Goal: Task Accomplishment & Management: Use online tool/utility

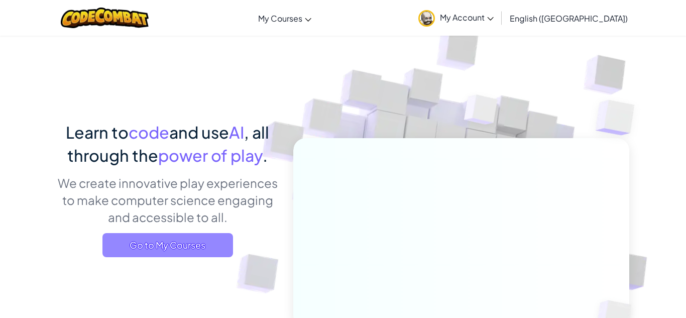
click at [133, 251] on span "Go to My Courses" at bounding box center [167, 245] width 131 height 24
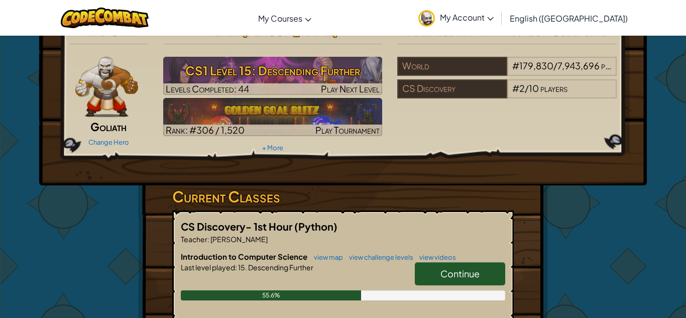
scroll to position [22, 0]
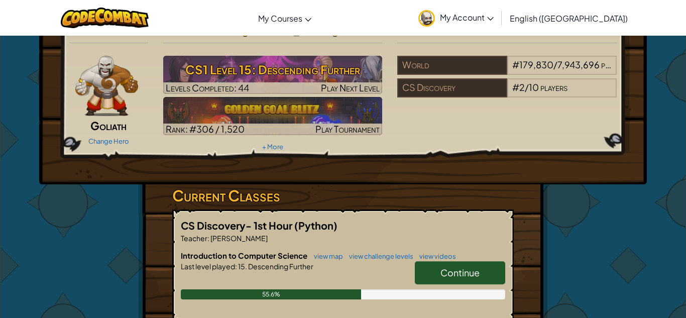
click at [451, 275] on span "Continue" at bounding box center [459, 273] width 39 height 12
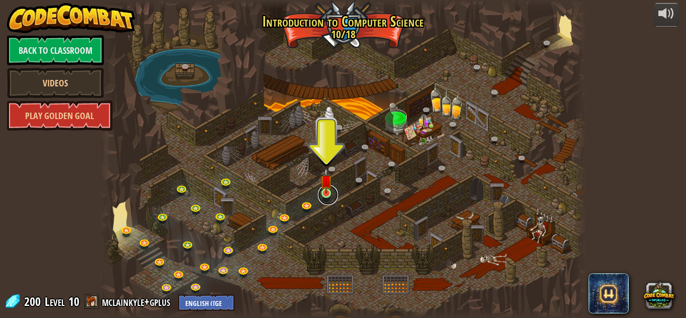
click at [325, 197] on link at bounding box center [328, 195] width 20 height 20
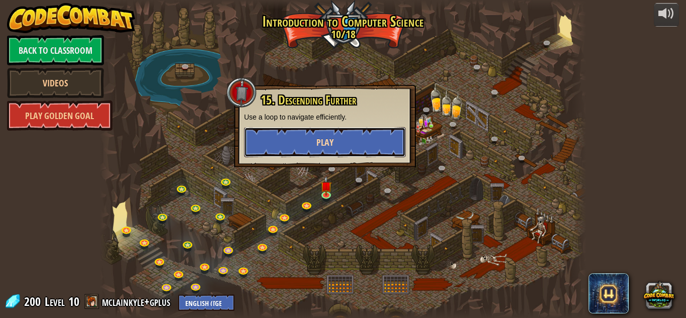
click at [288, 146] on button "Play" at bounding box center [325, 142] width 162 height 30
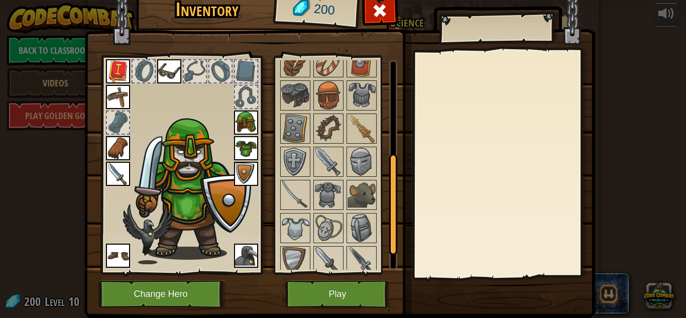
scroll to position [204, 0]
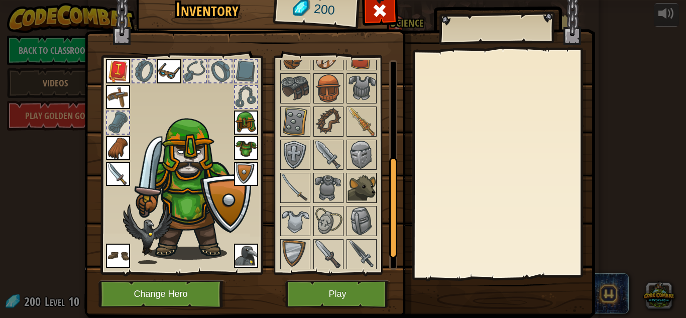
click at [356, 187] on img at bounding box center [362, 188] width 28 height 28
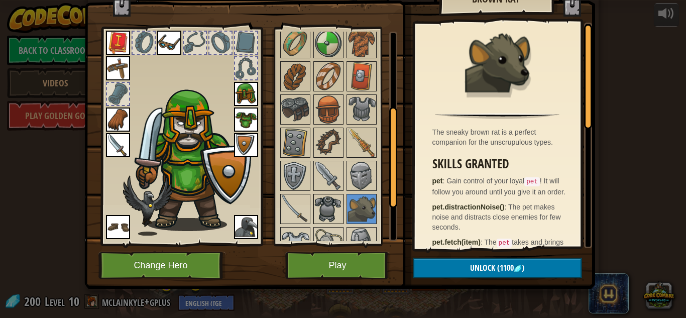
scroll to position [154, 0]
click at [362, 144] on img at bounding box center [362, 143] width 28 height 28
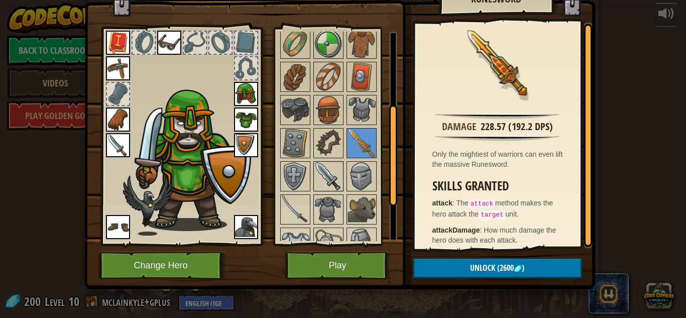
click at [325, 176] on img at bounding box center [328, 176] width 28 height 28
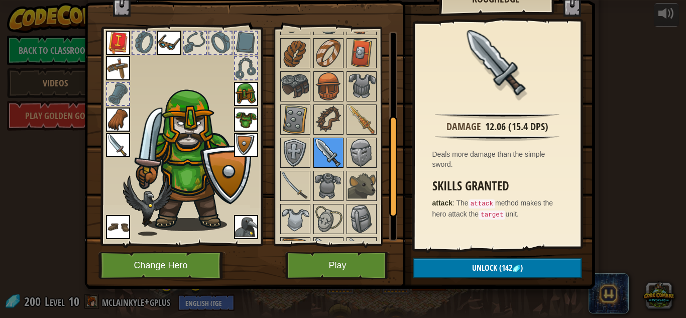
scroll to position [178, 0]
click at [288, 181] on img at bounding box center [295, 185] width 28 height 28
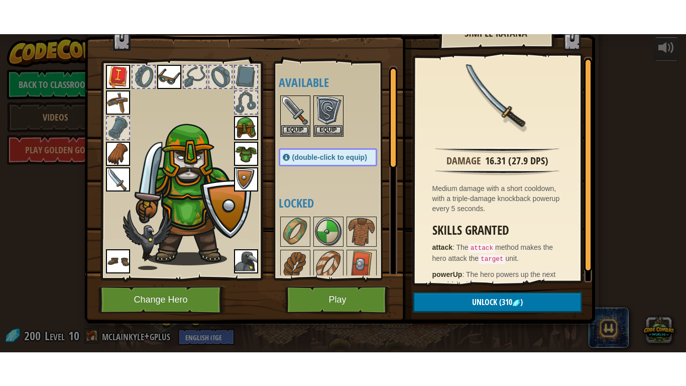
scroll to position [0, 0]
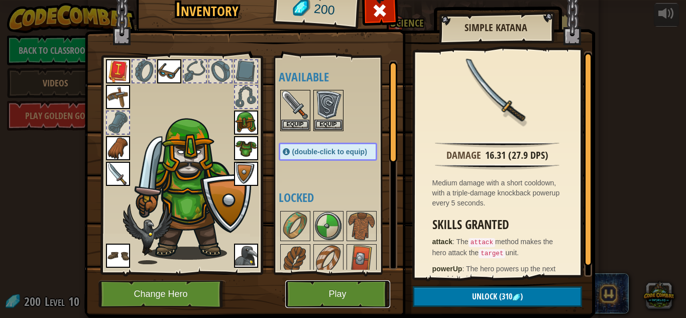
click at [373, 291] on button "Play" at bounding box center [337, 294] width 105 height 28
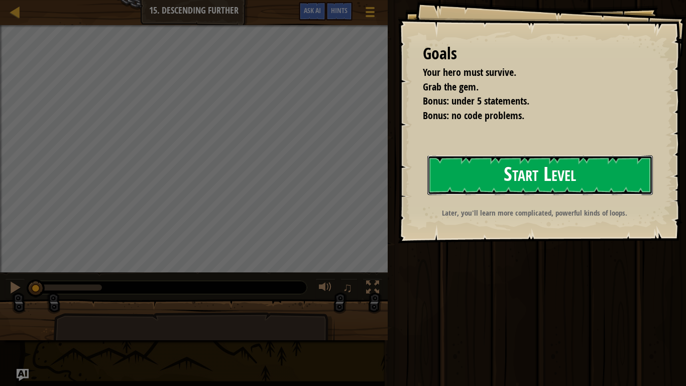
click at [505, 182] on button "Start Level" at bounding box center [539, 175] width 225 height 40
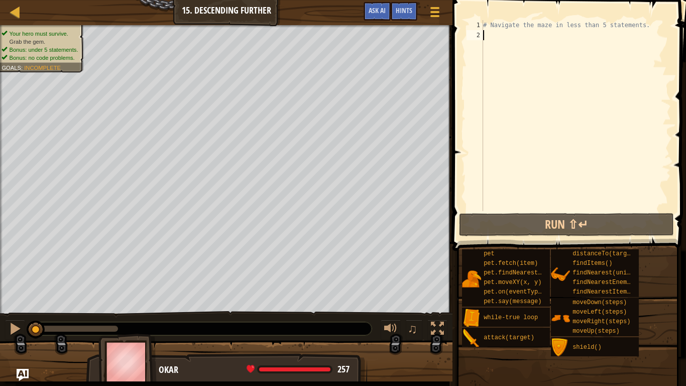
type textarea "w"
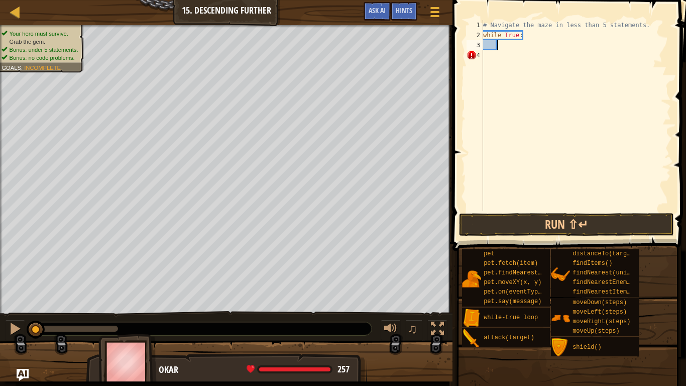
type textarea "h"
click at [549, 46] on div "# Navigate the maze in less than 5 statements. while True : hero . moveRight ( …" at bounding box center [576, 125] width 190 height 211
type textarea "hero.moveRight(2)"
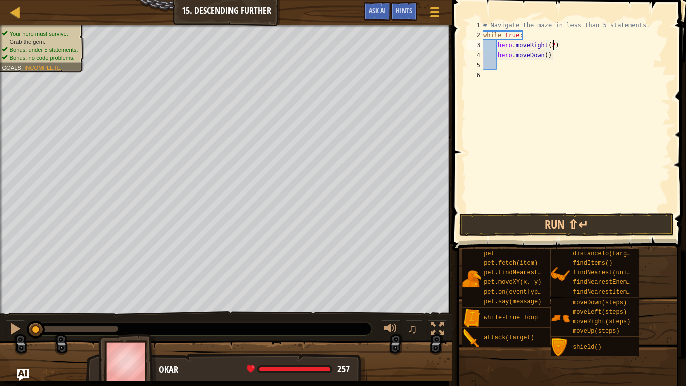
click at [566, 63] on div "# Navigate the maze in less than 5 statements. while True : hero . moveRight ( …" at bounding box center [576, 125] width 190 height 211
type textarea "h"
click at [597, 221] on button "Run ⇧↵" at bounding box center [566, 224] width 215 height 23
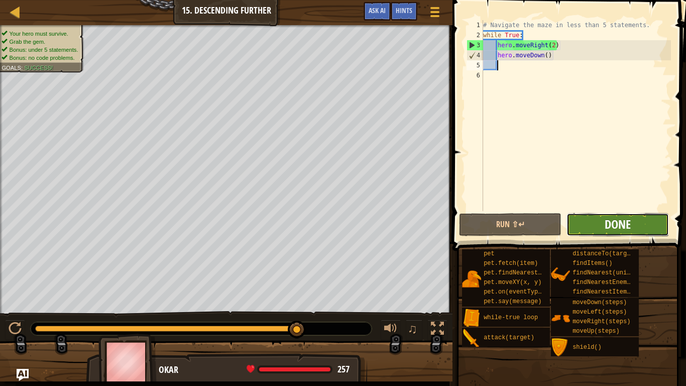
click at [630, 225] on span "Done" at bounding box center [618, 224] width 26 height 16
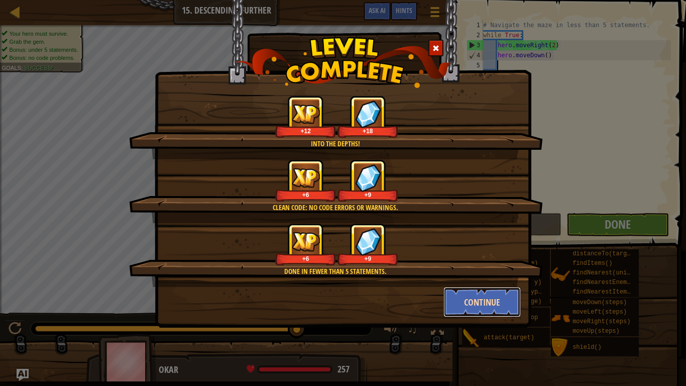
click at [485, 307] on button "Continue" at bounding box center [482, 302] width 78 height 30
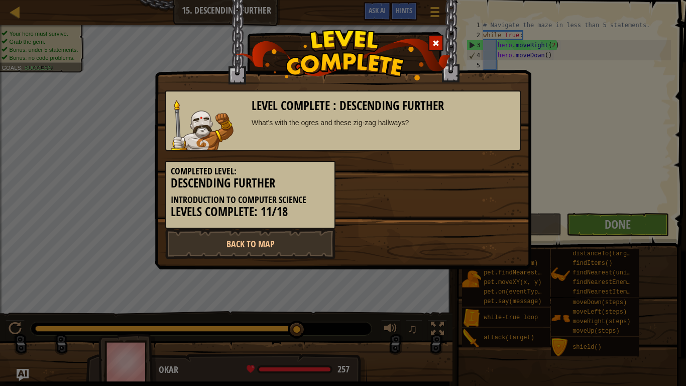
click at [496, 308] on div "Level Complete : Descending Further What's with the ogres and these zig-zag hal…" at bounding box center [343, 193] width 686 height 386
click at [292, 240] on link "Back to Map" at bounding box center [250, 243] width 170 height 30
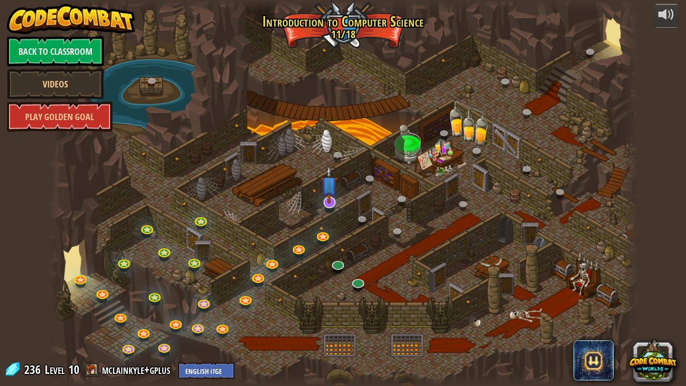
click at [330, 199] on img at bounding box center [329, 184] width 17 height 38
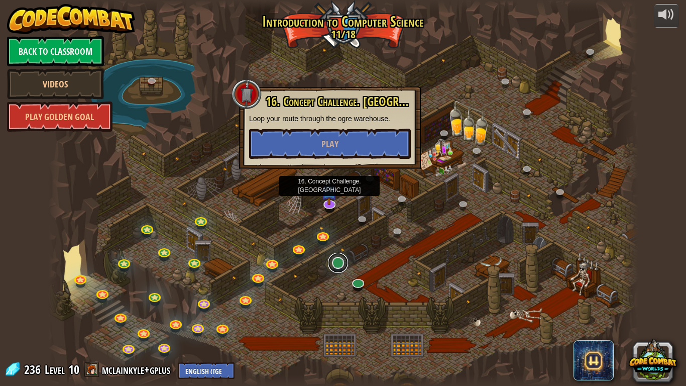
click at [339, 259] on link at bounding box center [338, 263] width 20 height 20
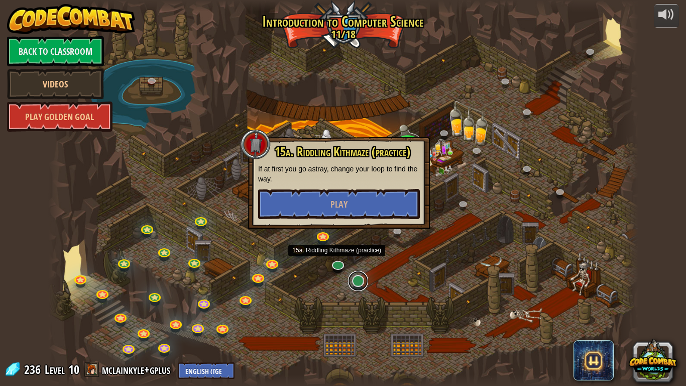
click at [364, 285] on link at bounding box center [358, 281] width 20 height 20
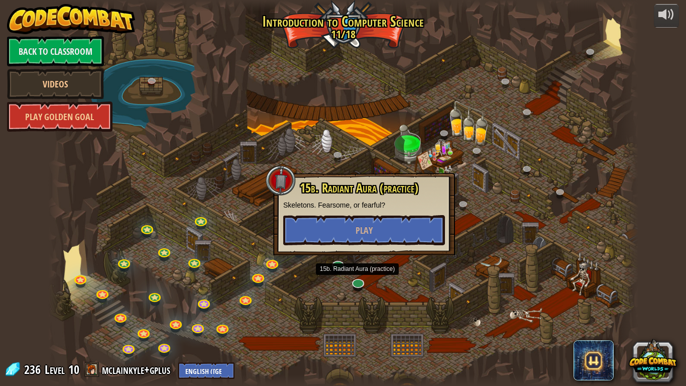
click at [416, 283] on div at bounding box center [343, 193] width 590 height 386
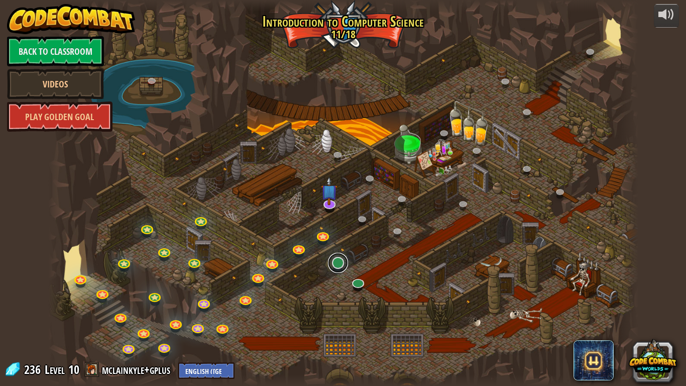
click at [338, 264] on link at bounding box center [338, 263] width 20 height 20
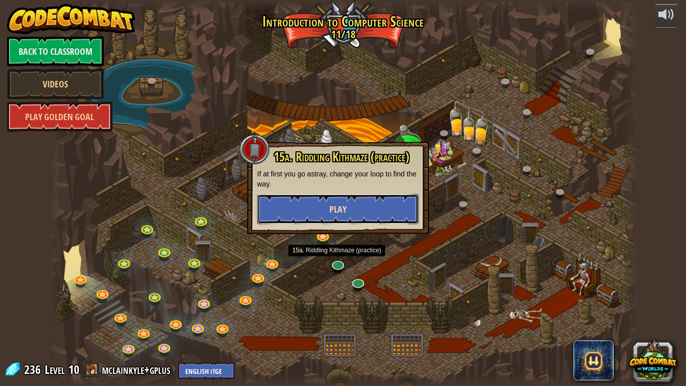
click at [368, 211] on button "Play" at bounding box center [338, 209] width 162 height 30
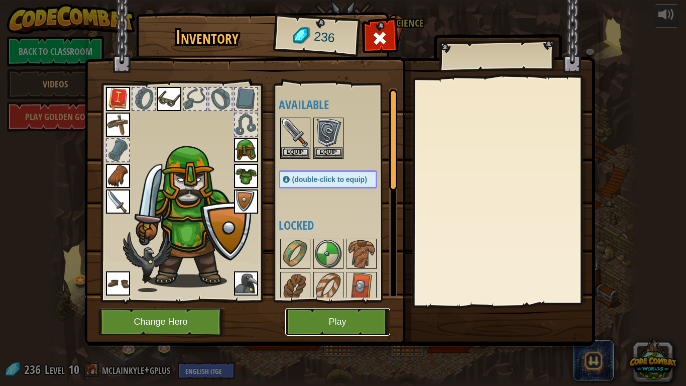
click at [355, 317] on button "Play" at bounding box center [337, 322] width 105 height 28
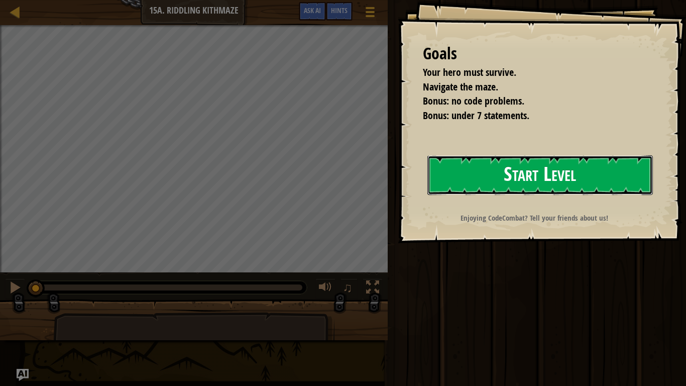
click at [516, 176] on button "Start Level" at bounding box center [539, 175] width 225 height 40
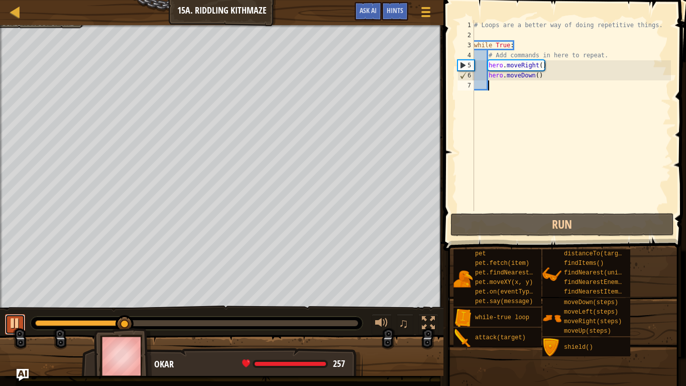
click at [25, 317] on button at bounding box center [15, 324] width 20 height 21
drag, startPoint x: 123, startPoint y: 323, endPoint x: 21, endPoint y: 330, distance: 101.7
click at [21, 317] on div "♫" at bounding box center [221, 320] width 443 height 30
click at [546, 76] on div "# Loops are a better way of doing repetitive things. while True : # Add command…" at bounding box center [571, 125] width 199 height 211
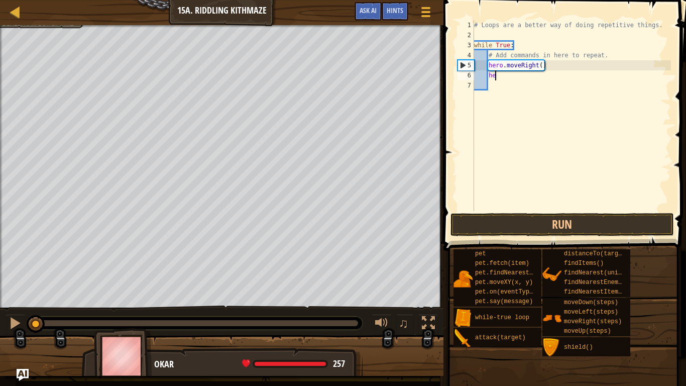
type textarea "h"
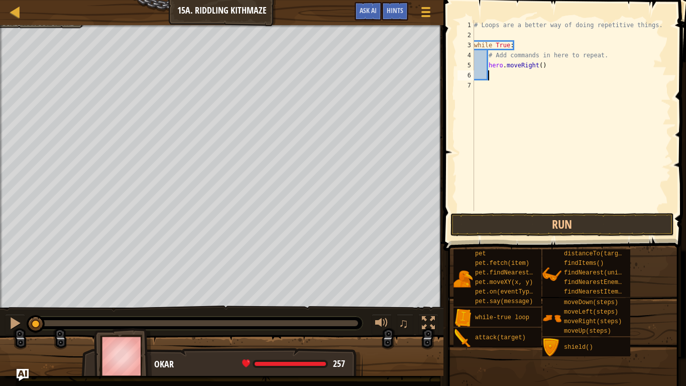
type textarea "h"
click at [620, 231] on button "Run" at bounding box center [561, 224] width 223 height 23
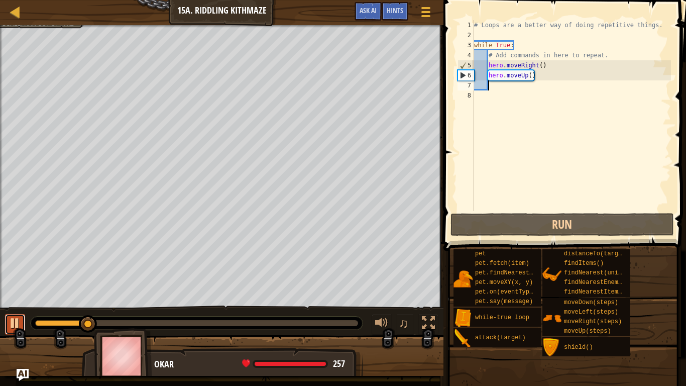
click at [7, 317] on button at bounding box center [15, 324] width 20 height 21
click at [548, 73] on div "# Loops are a better way of doing repetitive things. while True : # Add command…" at bounding box center [571, 125] width 199 height 211
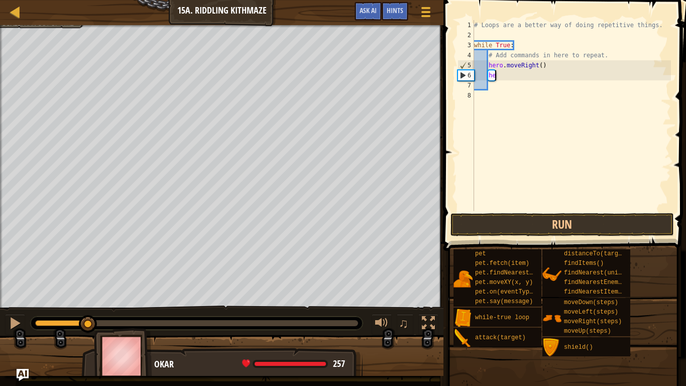
type textarea "h"
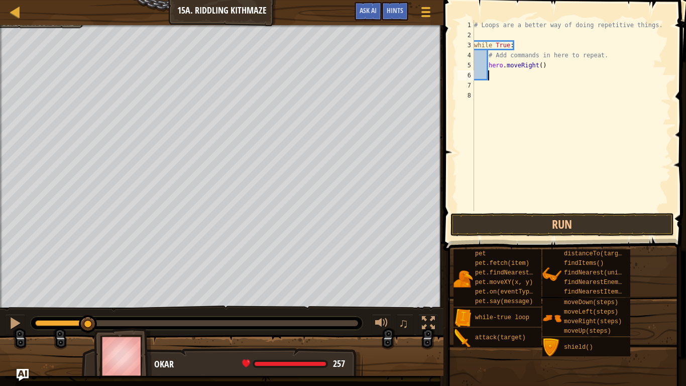
type textarea "h"
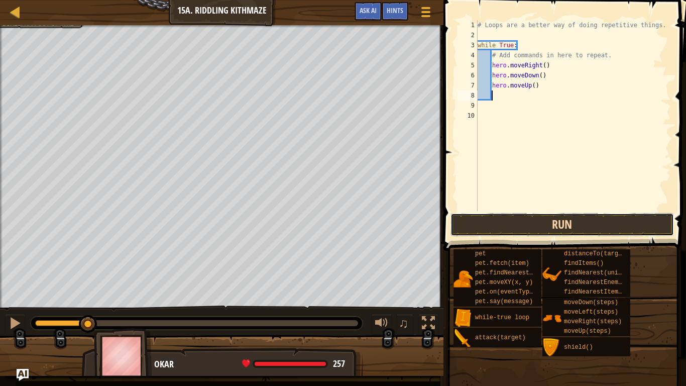
click at [516, 234] on button "Run" at bounding box center [561, 224] width 223 height 23
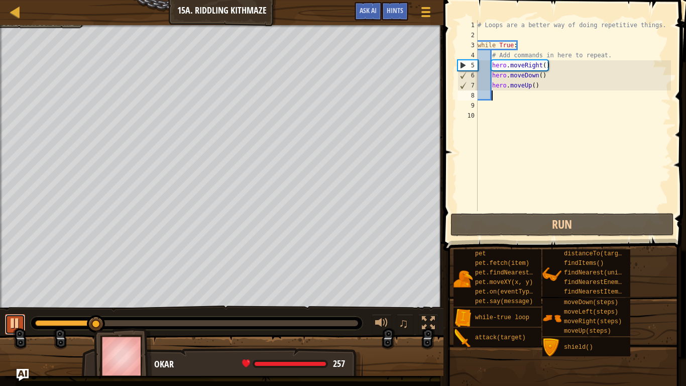
click at [20, 317] on div at bounding box center [15, 322] width 13 height 13
type textarea "h"
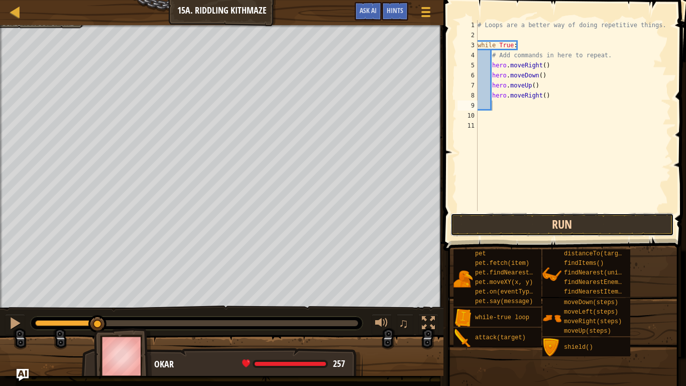
click at [541, 229] on button "Run" at bounding box center [561, 224] width 223 height 23
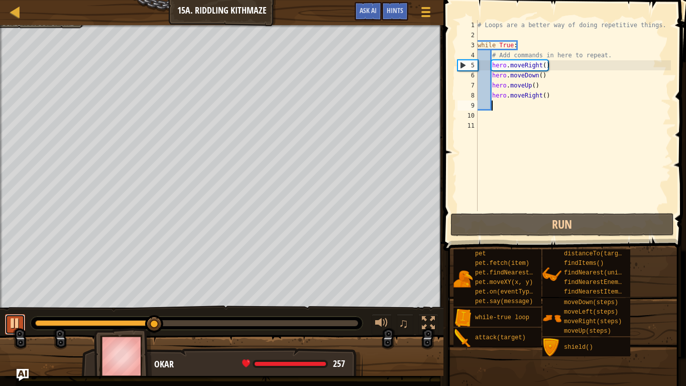
click at [11, 317] on div at bounding box center [15, 322] width 13 height 13
drag, startPoint x: 156, startPoint y: 320, endPoint x: 0, endPoint y: 300, distance: 157.0
click at [0, 300] on div "Your hero must survive. Navigate the maze. Bonus: no code problems. Bonus: unde…" at bounding box center [343, 200] width 686 height 351
click at [547, 78] on div "# Loops are a better way of doing repetitive things. while True : # Add command…" at bounding box center [573, 125] width 195 height 211
type textarea "hero.moveDown()"
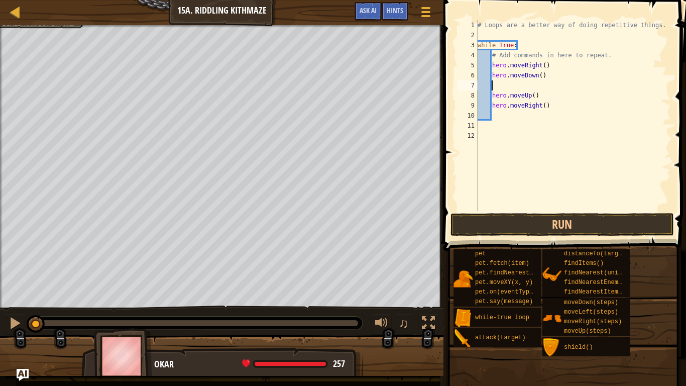
type textarea "h"
click at [543, 86] on div "# Loops are a better way of doing repetitive things. while True : # Add command…" at bounding box center [573, 125] width 195 height 211
click at [561, 219] on button "Run" at bounding box center [561, 224] width 223 height 23
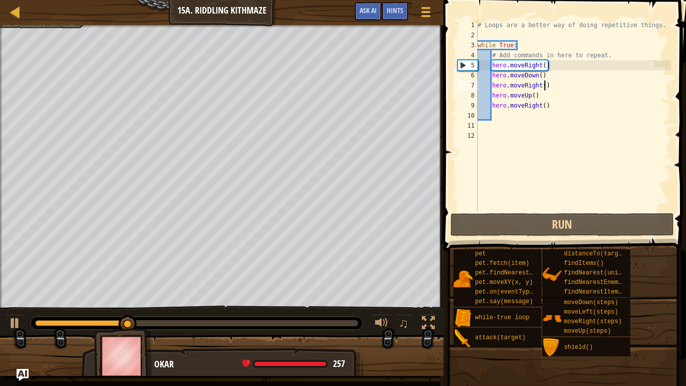
scroll to position [5, 10]
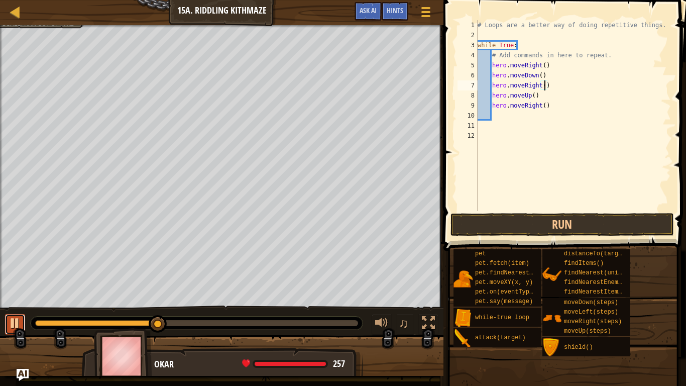
click at [11, 317] on div at bounding box center [15, 322] width 13 height 13
click at [486, 226] on button "Run" at bounding box center [561, 224] width 223 height 23
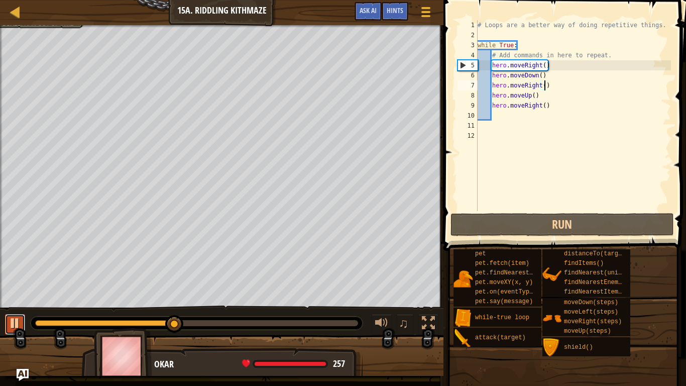
click at [14, 317] on button at bounding box center [15, 324] width 20 height 21
drag, startPoint x: 176, startPoint y: 325, endPoint x: 0, endPoint y: 323, distance: 175.8
click at [0, 317] on div "♫" at bounding box center [221, 320] width 443 height 30
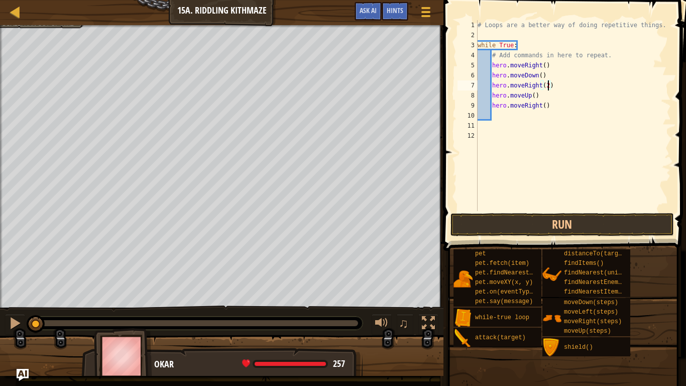
click at [553, 108] on div "# Loops are a better way of doing repetitive things. while True : # Add command…" at bounding box center [573, 125] width 195 height 211
type textarea "h"
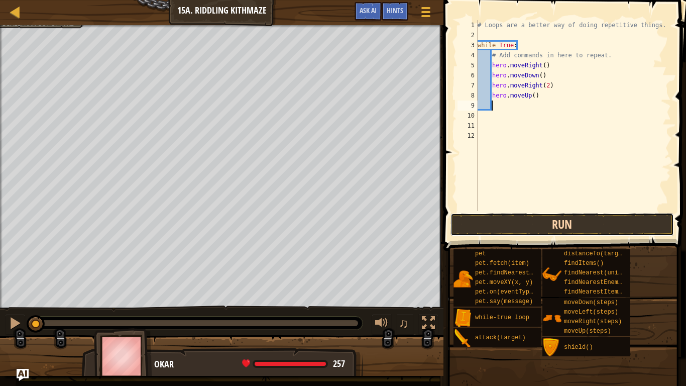
click at [613, 223] on button "Run" at bounding box center [561, 224] width 223 height 23
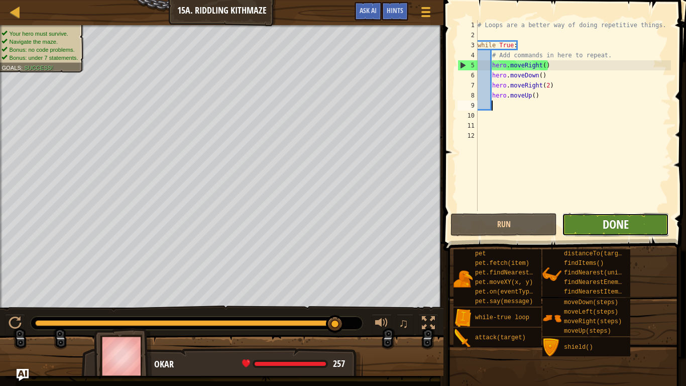
click at [610, 225] on span "Done" at bounding box center [616, 224] width 26 height 16
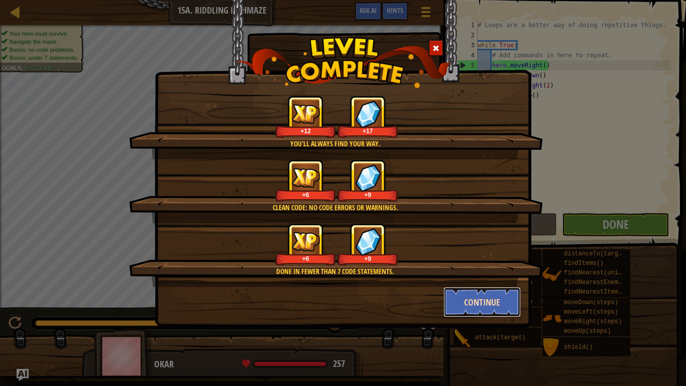
click at [473, 304] on button "Continue" at bounding box center [482, 302] width 78 height 30
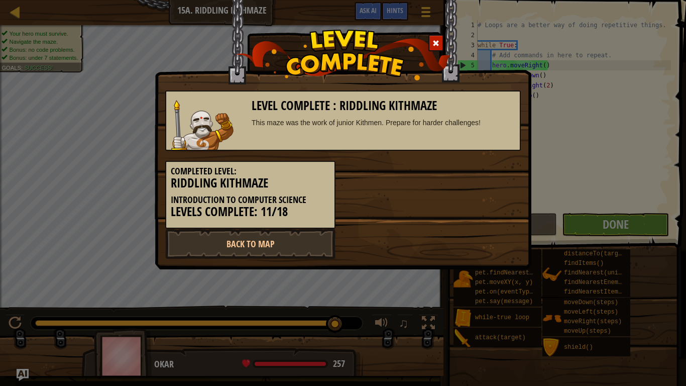
click at [474, 297] on div "Level Complete : Riddling Kithmaze This maze was the work of junior Kithmen. Pr…" at bounding box center [343, 193] width 686 height 386
click at [282, 231] on link "Back to Map" at bounding box center [250, 243] width 170 height 30
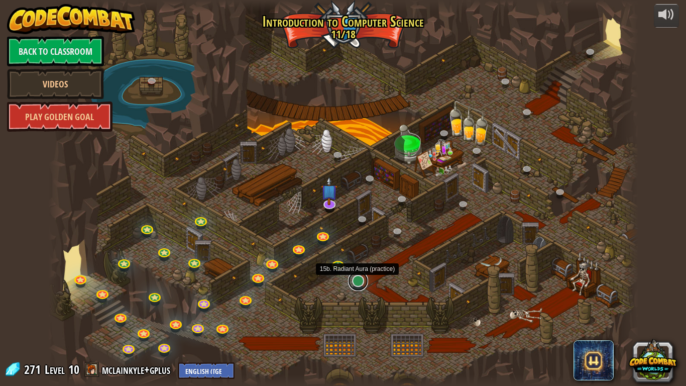
click at [359, 281] on link at bounding box center [358, 281] width 20 height 20
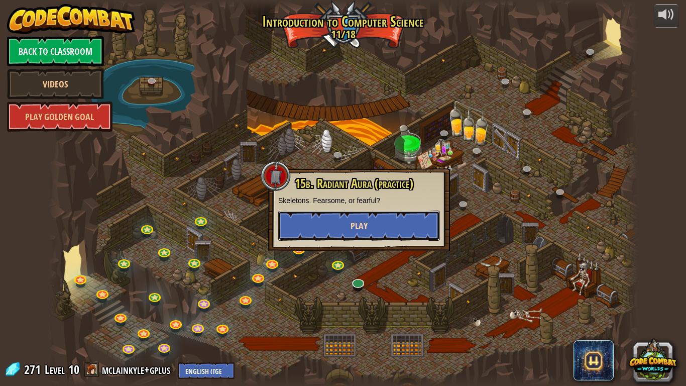
click at [352, 213] on button "Play" at bounding box center [359, 225] width 162 height 30
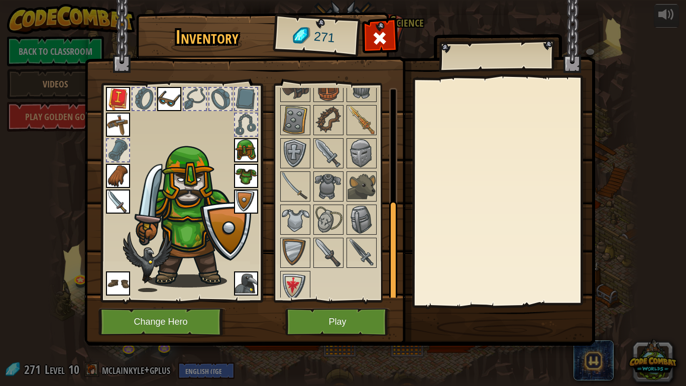
scroll to position [238, 0]
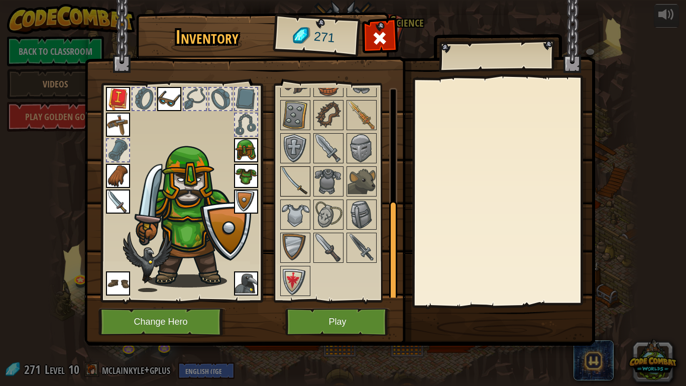
click at [299, 184] on img at bounding box center [295, 181] width 28 height 28
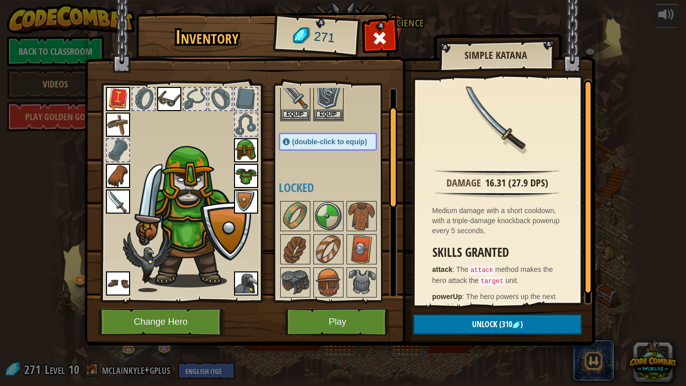
scroll to position [37, 0]
click at [298, 214] on img at bounding box center [295, 216] width 28 height 28
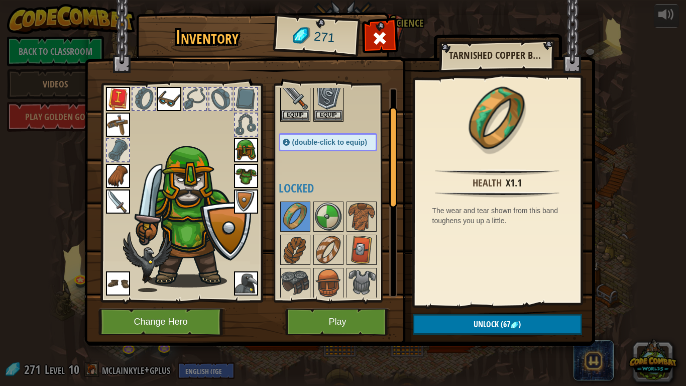
click at [242, 149] on img at bounding box center [246, 150] width 24 height 24
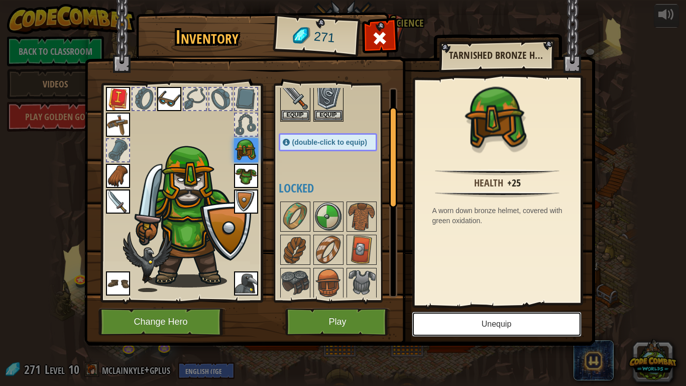
click at [455, 317] on button "Unequip" at bounding box center [497, 323] width 170 height 25
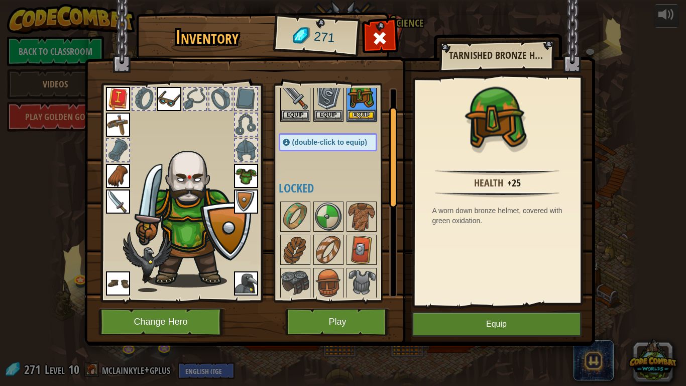
click at [251, 178] on img at bounding box center [246, 176] width 24 height 24
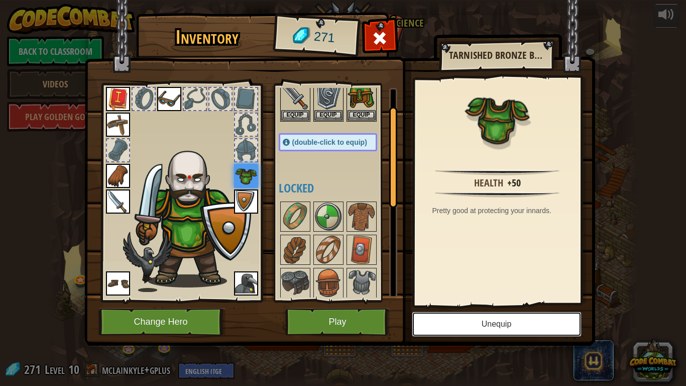
click at [508, 317] on button "Unequip" at bounding box center [497, 323] width 170 height 25
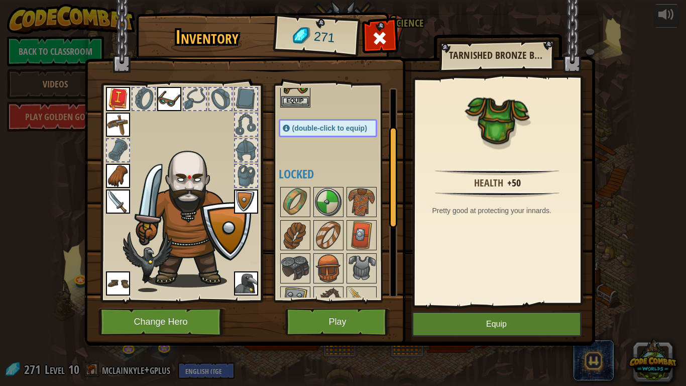
scroll to position [110, 0]
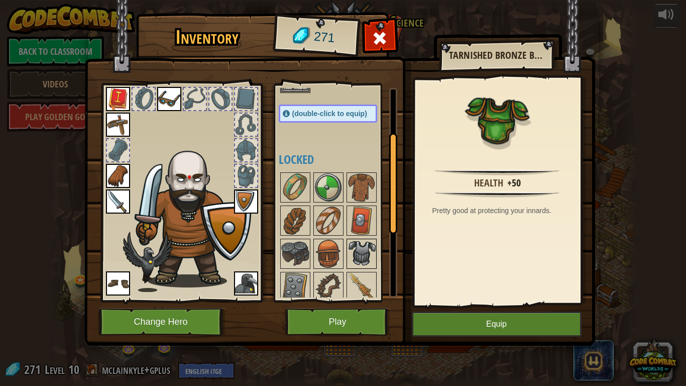
click at [359, 246] on img at bounding box center [362, 254] width 28 height 28
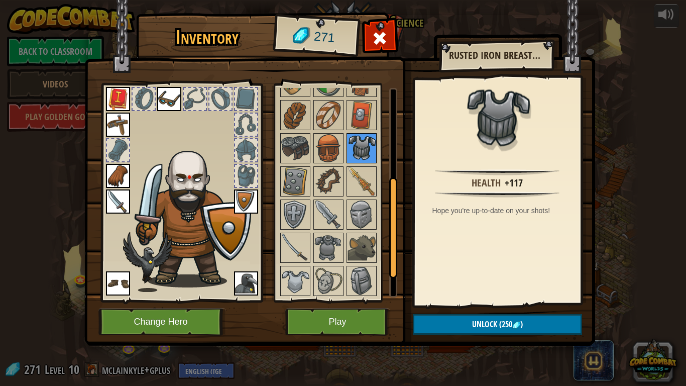
scroll to position [222, 0]
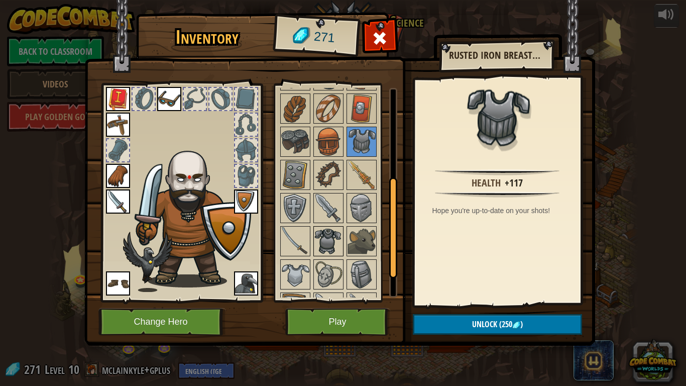
click at [317, 235] on img at bounding box center [328, 241] width 28 height 28
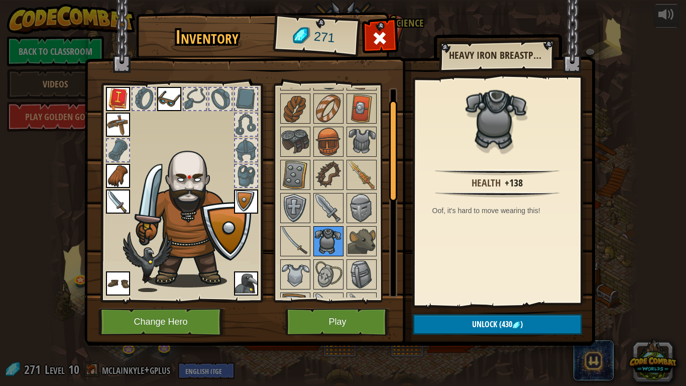
scroll to position [0, 0]
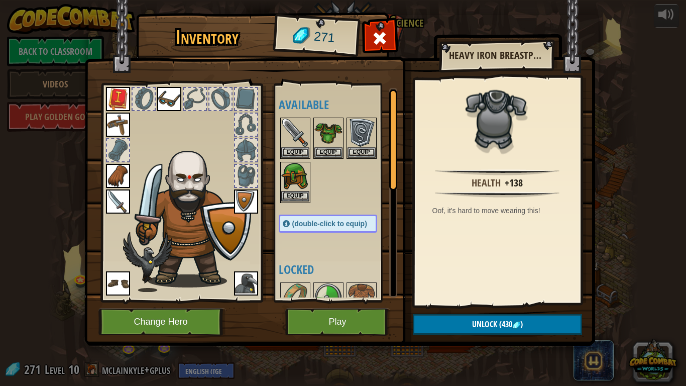
click at [303, 190] on img at bounding box center [295, 177] width 28 height 28
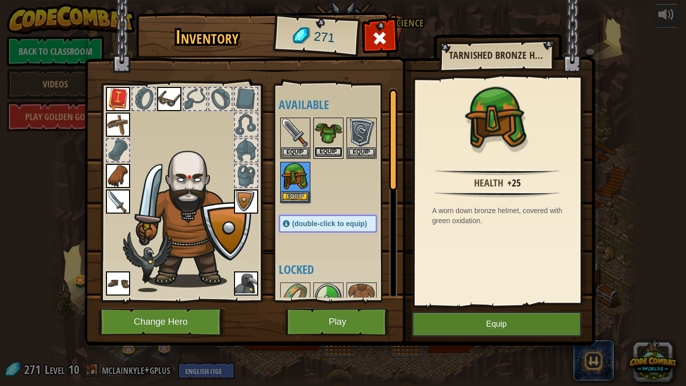
click at [330, 152] on button "Equip" at bounding box center [328, 152] width 28 height 11
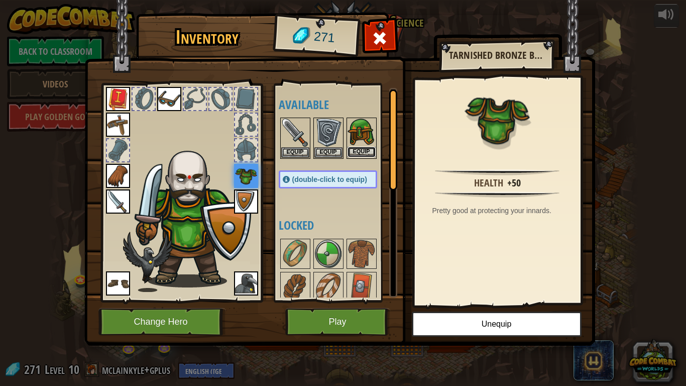
click at [366, 152] on button "Equip" at bounding box center [362, 152] width 28 height 11
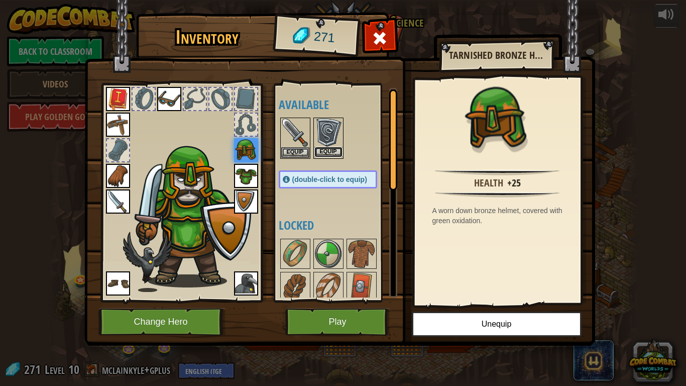
click at [334, 152] on button "Equip" at bounding box center [328, 152] width 28 height 11
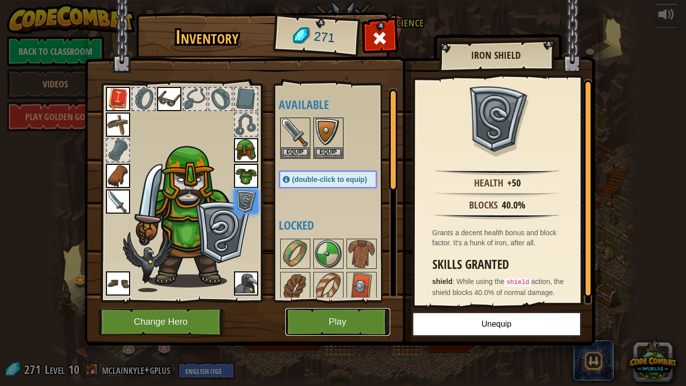
click at [355, 317] on button "Play" at bounding box center [337, 322] width 105 height 28
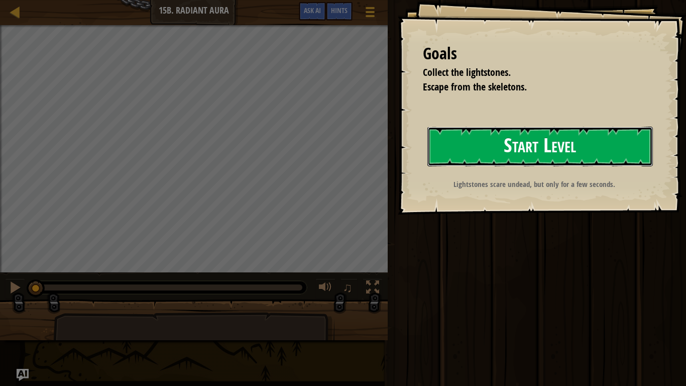
click at [493, 155] on button "Start Level" at bounding box center [539, 147] width 225 height 40
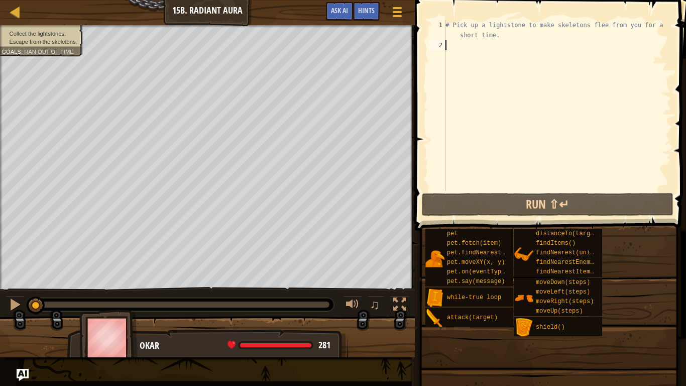
type textarea "w"
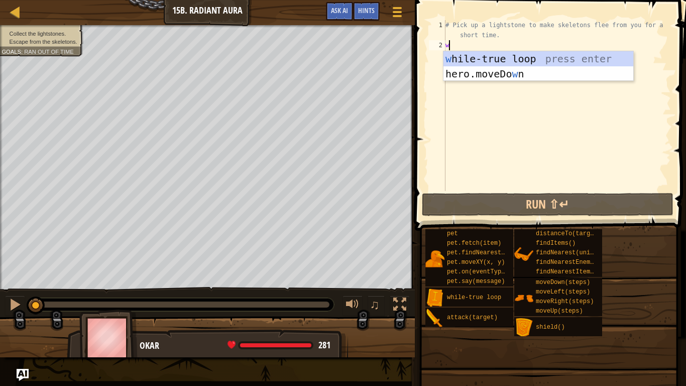
scroll to position [5, 0]
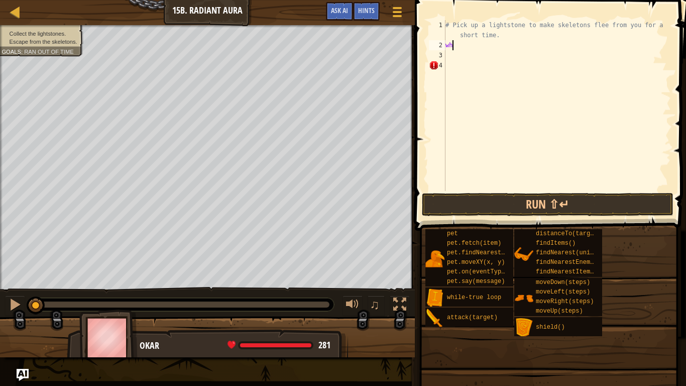
type textarea "w"
type textarea "h"
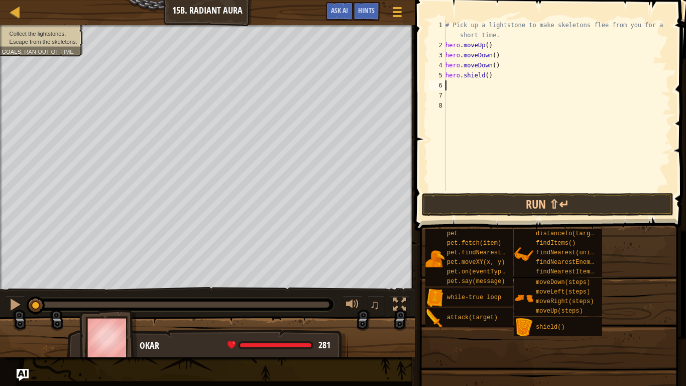
type textarea "h"
click at [567, 206] on button "Run ⇧↵" at bounding box center [548, 204] width 252 height 23
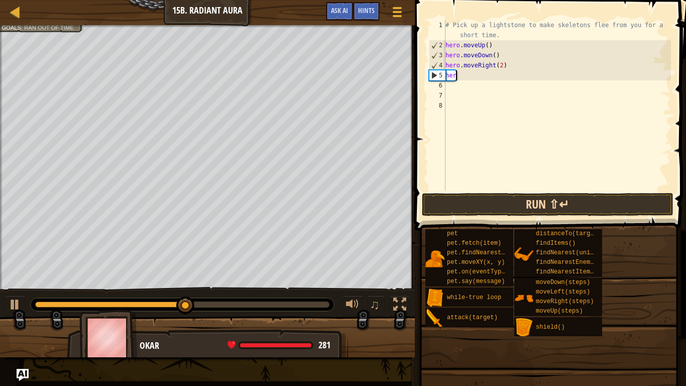
scroll to position [5, 1]
type textarea "h"
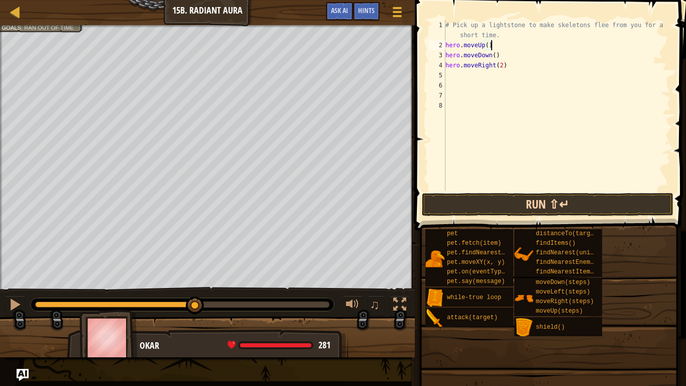
type textarea "# Pick up a lightstone to make skeletons flee from you for a short time."
type textarea "w"
type textarea "h"
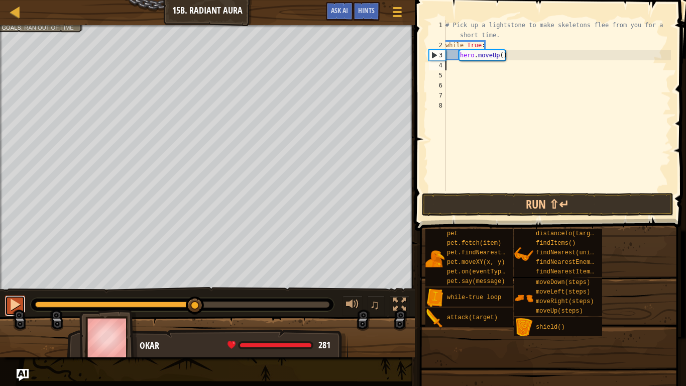
click at [20, 307] on div at bounding box center [15, 304] width 13 height 13
click at [14, 303] on div at bounding box center [15, 304] width 13 height 13
drag, startPoint x: 209, startPoint y: 309, endPoint x: 21, endPoint y: 310, distance: 187.8
click at [21, 310] on div "♫" at bounding box center [207, 302] width 415 height 30
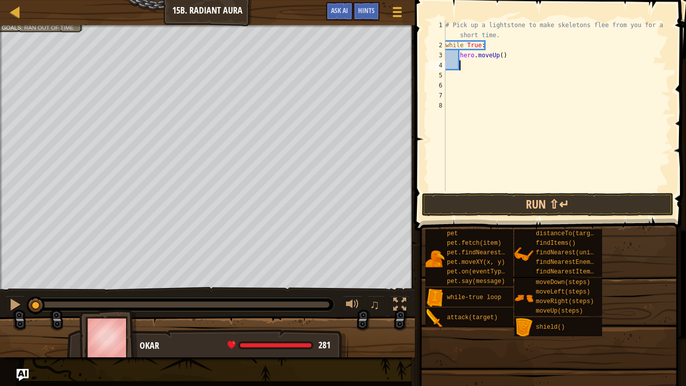
type textarea "h"
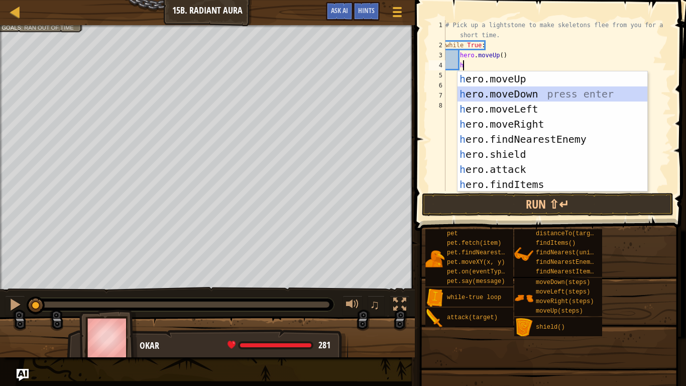
scroll to position [5, 2]
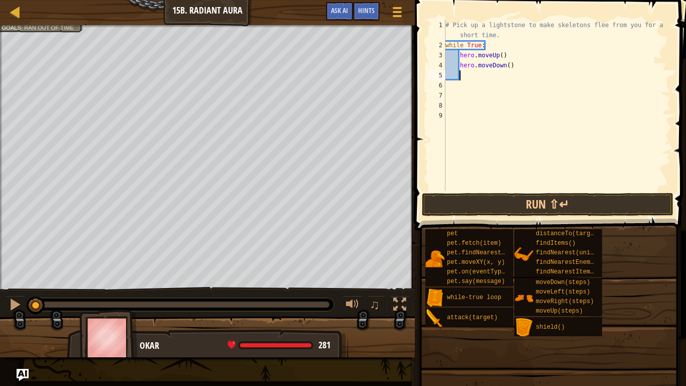
type textarea "h"
type textarea "hero.moveRight(2)"
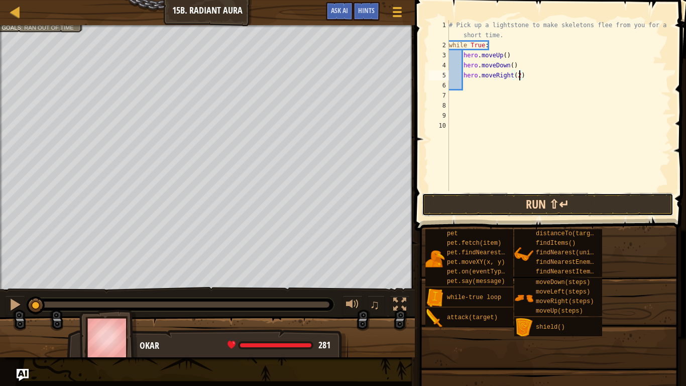
click at [565, 207] on button "Run ⇧↵" at bounding box center [548, 204] width 252 height 23
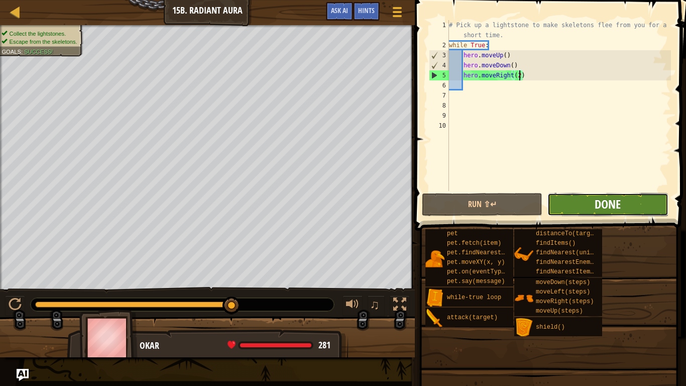
click at [613, 207] on span "Done" at bounding box center [608, 204] width 26 height 16
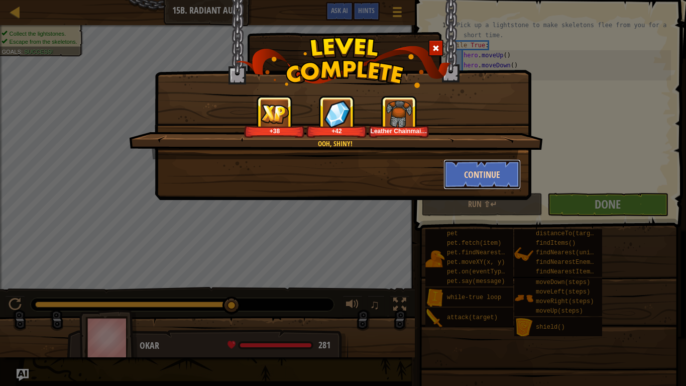
click at [486, 174] on button "Continue" at bounding box center [482, 174] width 78 height 30
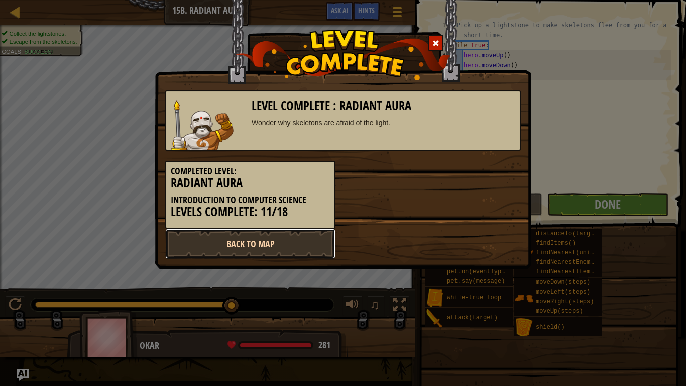
click at [272, 246] on link "Back to Map" at bounding box center [250, 243] width 170 height 30
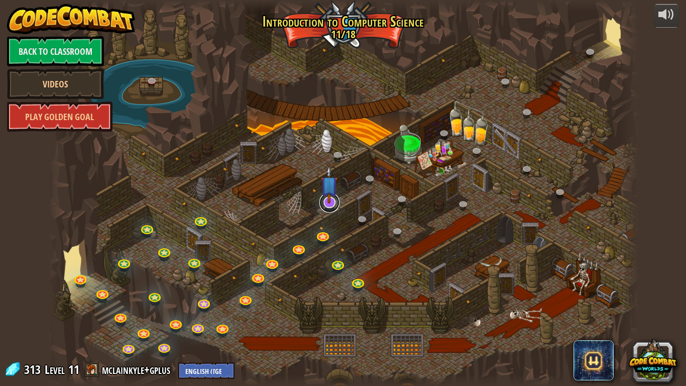
click at [327, 207] on link at bounding box center [329, 202] width 20 height 20
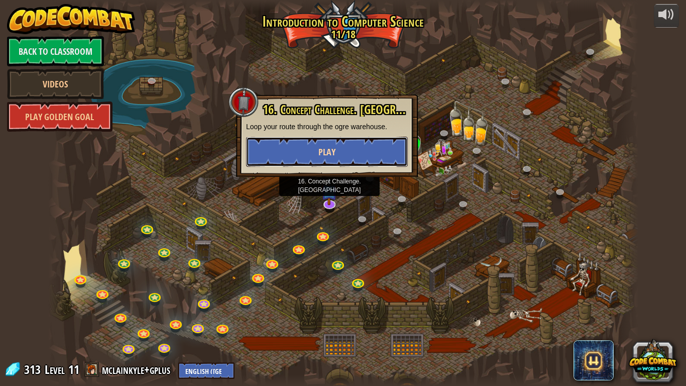
click at [380, 156] on button "Play" at bounding box center [327, 152] width 162 height 30
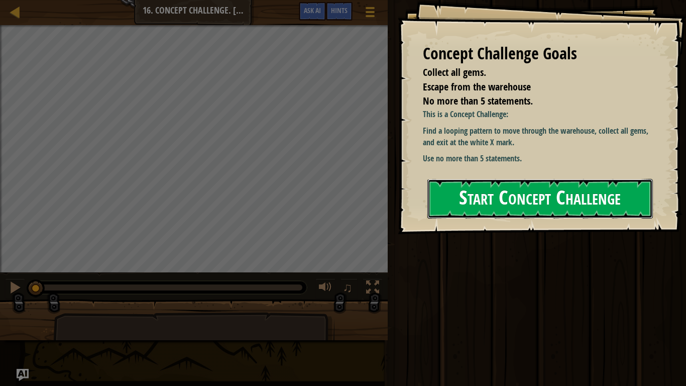
click at [574, 205] on button "Start Concept Challenge" at bounding box center [539, 199] width 225 height 40
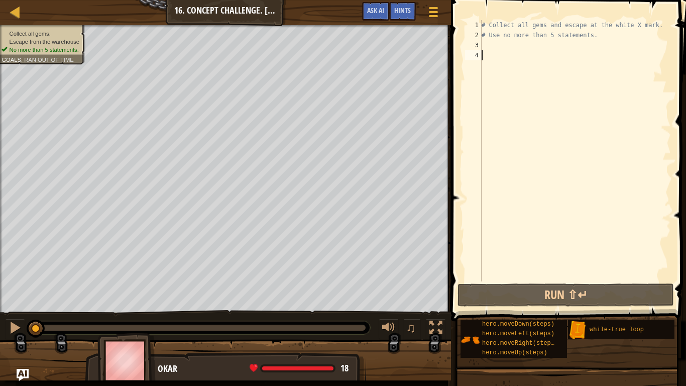
type textarea "h"
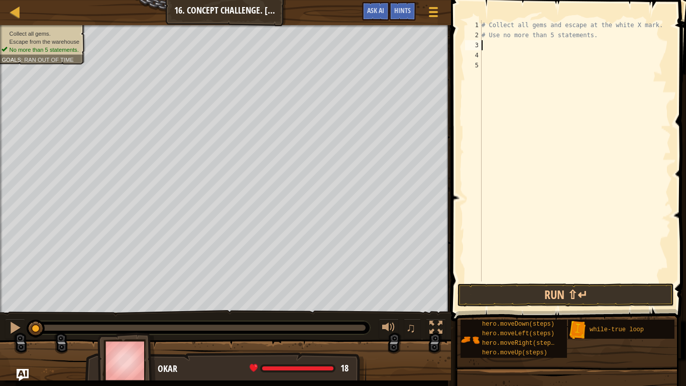
type textarea "w"
type textarea "h"
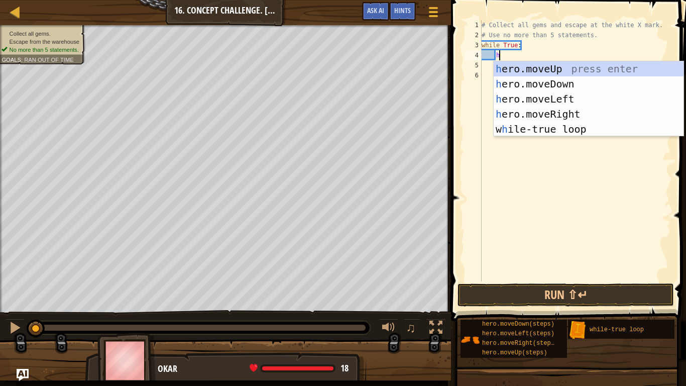
scroll to position [5, 2]
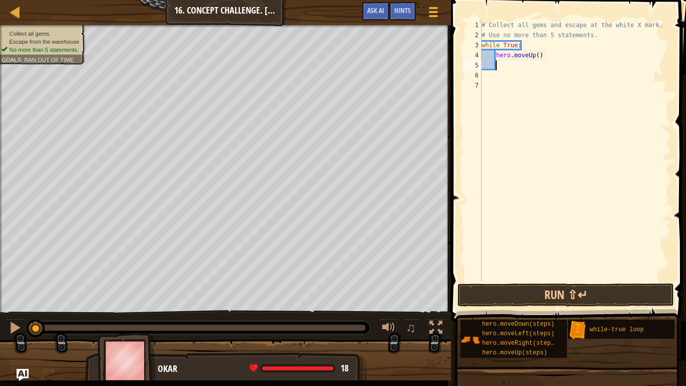
type textarea "h"
type textarea "hero.moveRight(2)"
type textarea "h"
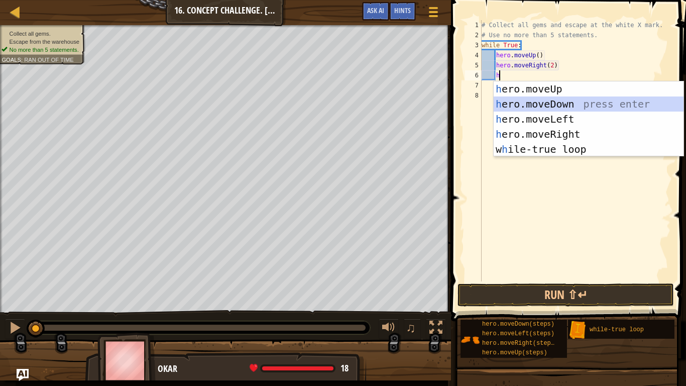
scroll to position [5, 2]
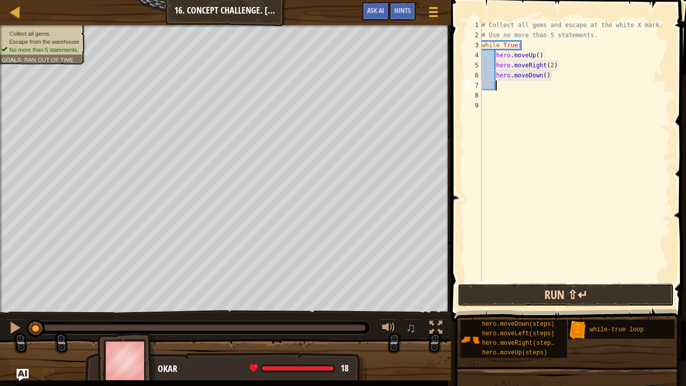
click at [604, 297] on button "Run ⇧↵" at bounding box center [565, 294] width 216 height 23
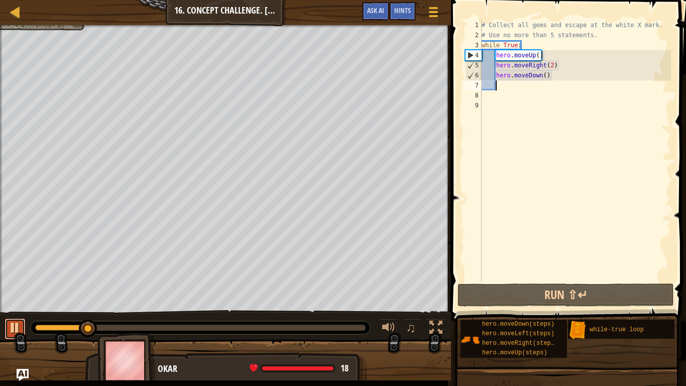
click at [19, 317] on div at bounding box center [15, 327] width 13 height 13
click at [553, 66] on div "# Collect all gems and escape at the white X mark. # Use no more than 5 stateme…" at bounding box center [575, 160] width 191 height 281
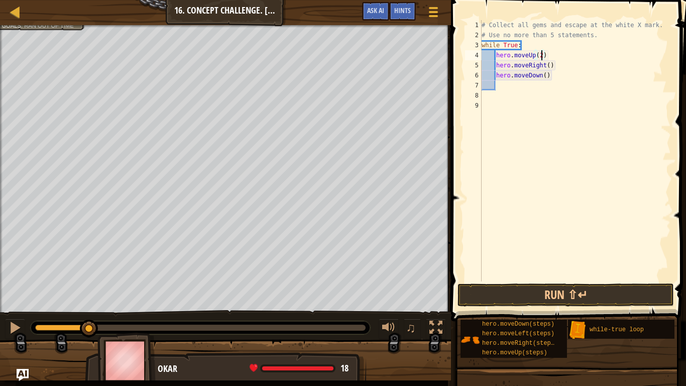
scroll to position [5, 9]
type textarea "hero.moveUp(2)"
click at [607, 296] on button "Run ⇧↵" at bounding box center [565, 294] width 216 height 23
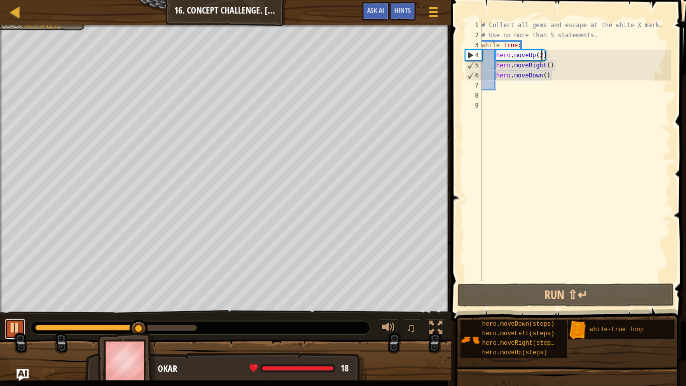
click at [6, 317] on button at bounding box center [15, 328] width 20 height 21
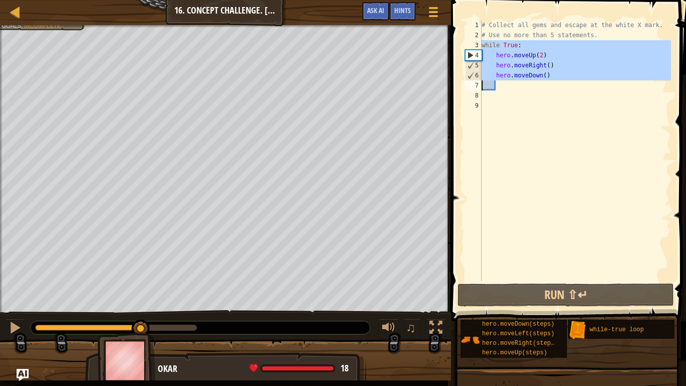
drag, startPoint x: 481, startPoint y: 44, endPoint x: 558, endPoint y: 81, distance: 85.3
click at [558, 81] on div "hero.moveUp(2) 1 2 3 4 5 6 7 8 9 # Collect all gems and escape at the white X m…" at bounding box center [567, 150] width 208 height 261
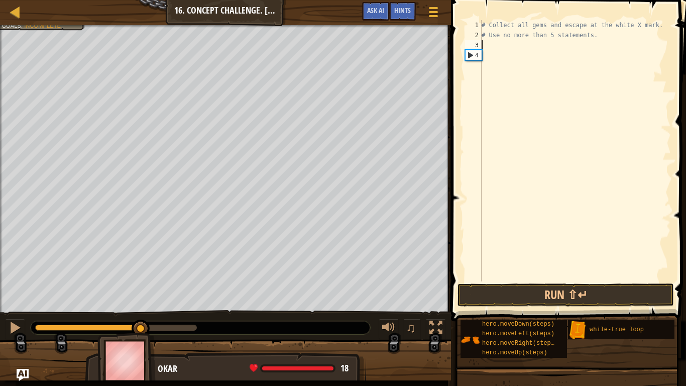
scroll to position [5, 0]
click at [8, 317] on button at bounding box center [15, 328] width 20 height 21
drag, startPoint x: 196, startPoint y: 329, endPoint x: 13, endPoint y: 320, distance: 183.0
click at [13, 317] on div "♫" at bounding box center [225, 325] width 451 height 30
type textarea "h"
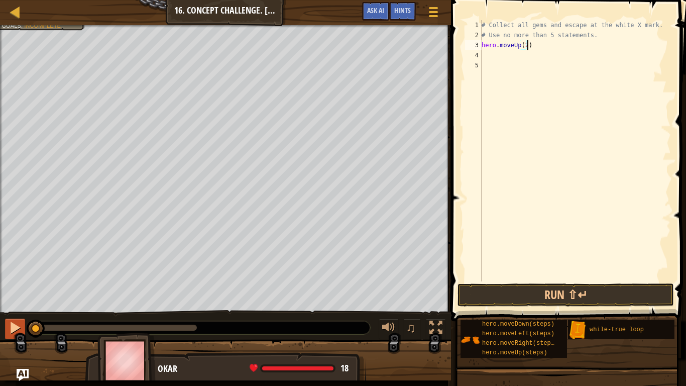
type textarea "hero.moveUp(2)"
type textarea "h"
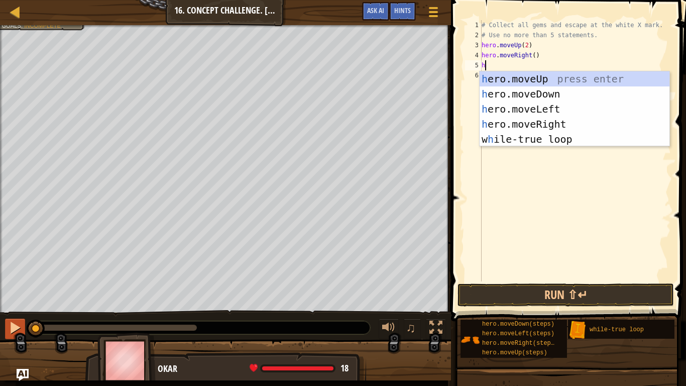
scroll to position [5, 1]
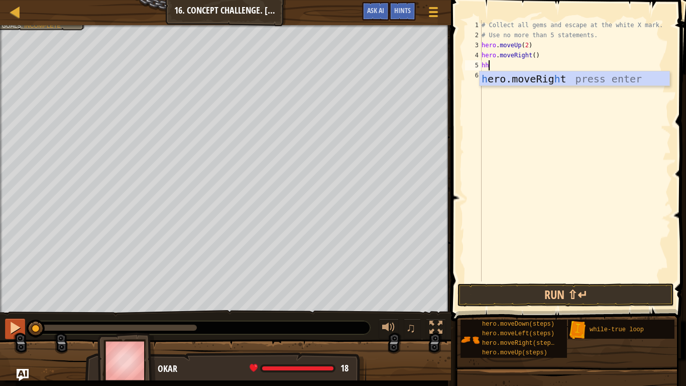
type textarea "h"
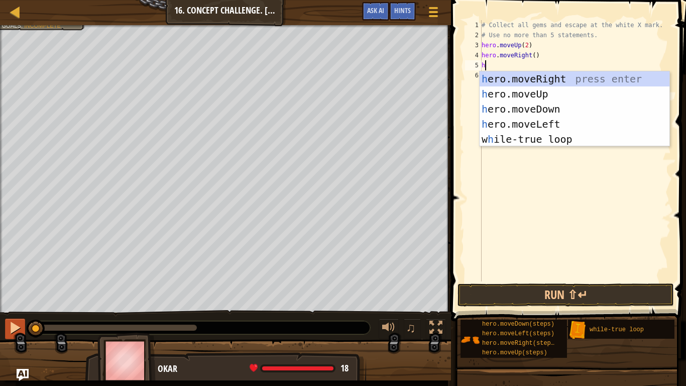
scroll to position [5, 0]
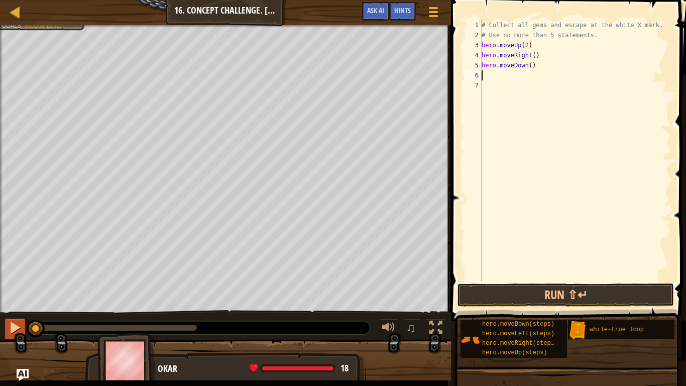
type textarea "h"
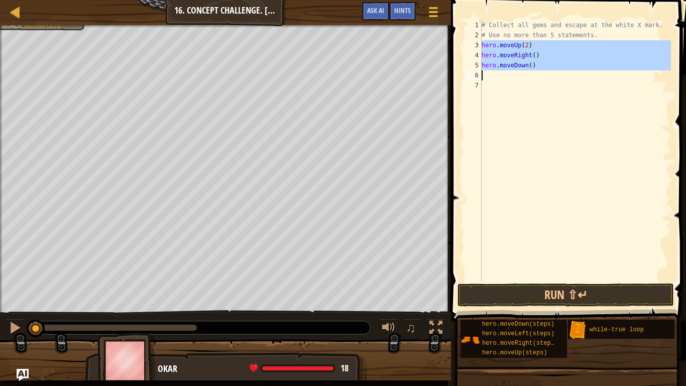
drag, startPoint x: 481, startPoint y: 44, endPoint x: 529, endPoint y: 70, distance: 54.4
click at [529, 70] on div "1 2 3 4 5 6 7 # Collect all gems and escape at the white X mark. # Use no more …" at bounding box center [567, 150] width 208 height 261
type textarea "hero.moveDown()"
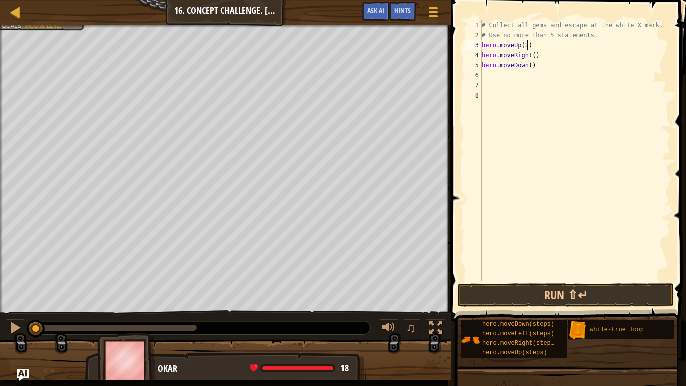
type textarea "# Use no more than 5 statements."
type textarea "w"
click at [482, 54] on div "# Collect all gems and escape at the white X mark. # Use no more than 5 stateme…" at bounding box center [575, 160] width 191 height 281
click at [482, 64] on div "# Collect all gems and escape at the white X mark. # Use no more than 5 stateme…" at bounding box center [575, 160] width 191 height 281
click at [481, 75] on div "6" at bounding box center [473, 75] width 17 height 10
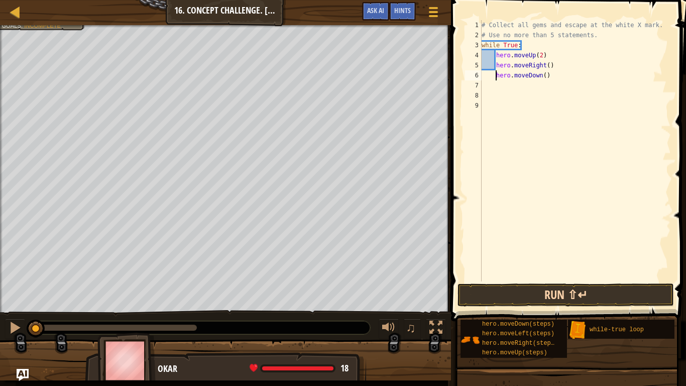
type textarea "hero.moveDown()"
click at [495, 292] on button "Run ⇧↵" at bounding box center [565, 294] width 216 height 23
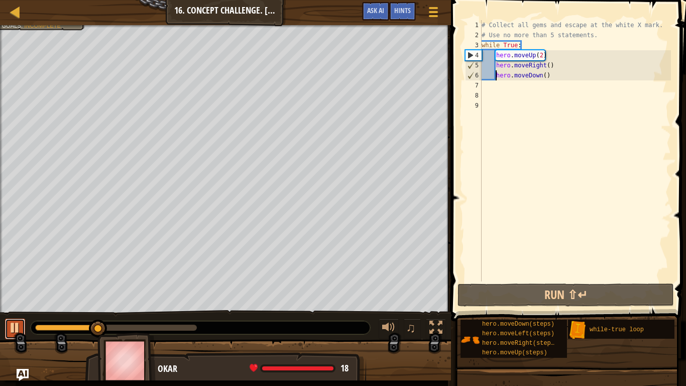
click at [15, 317] on div at bounding box center [15, 327] width 13 height 13
click at [38, 317] on div at bounding box center [67, 327] width 64 height 6
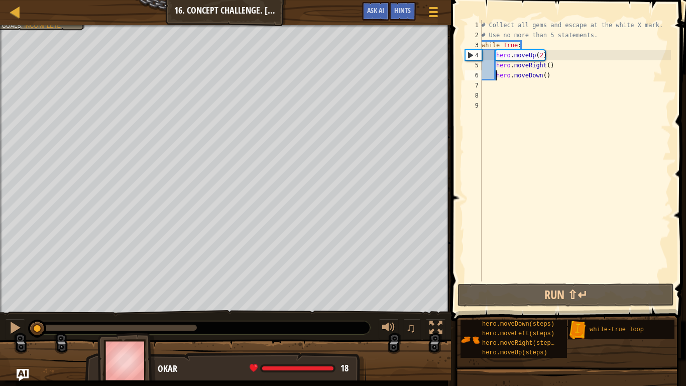
click at [559, 80] on div "# Collect all gems and escape at the white X mark. # Use no more than 5 stateme…" at bounding box center [575, 160] width 191 height 281
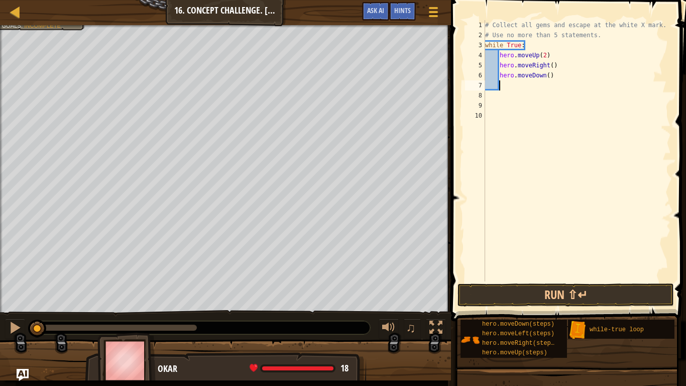
type textarea "h"
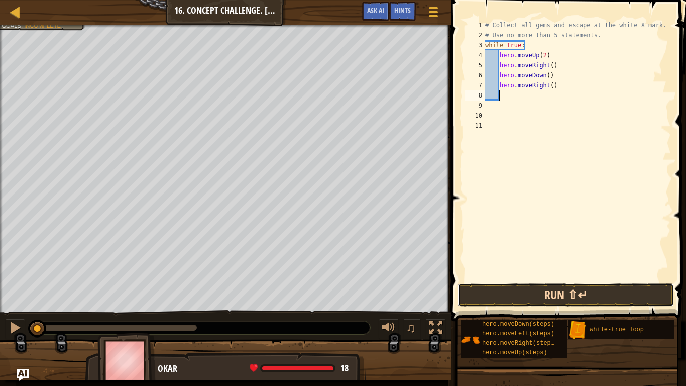
click at [574, 296] on button "Run ⇧↵" at bounding box center [565, 294] width 216 height 23
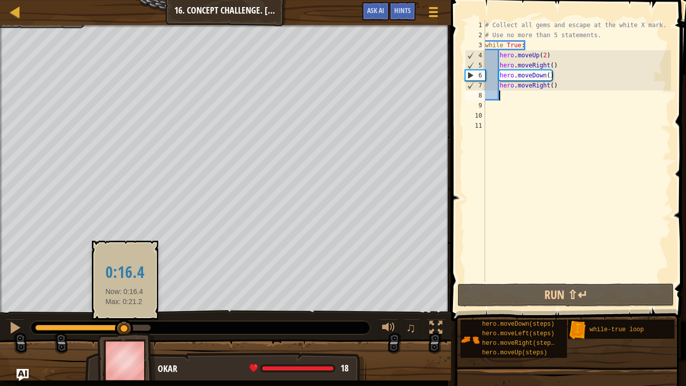
drag, startPoint x: 153, startPoint y: 325, endPoint x: 125, endPoint y: 330, distance: 28.6
click at [125, 317] on div at bounding box center [124, 328] width 18 height 18
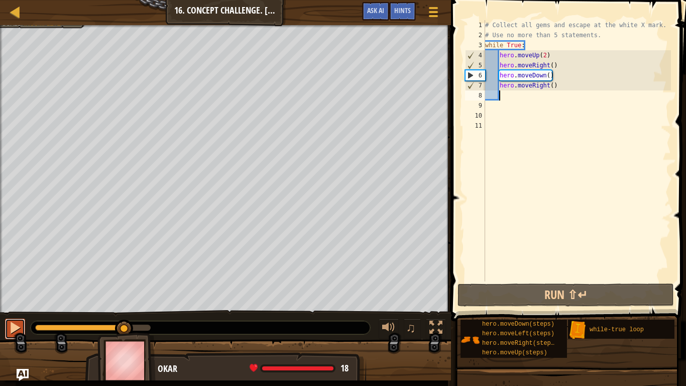
click at [22, 317] on button at bounding box center [15, 328] width 20 height 21
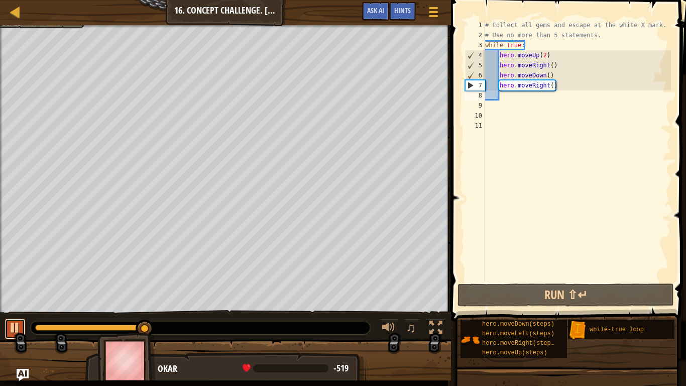
click at [14, 317] on div at bounding box center [15, 327] width 13 height 13
click at [82, 317] on div at bounding box center [90, 327] width 110 height 6
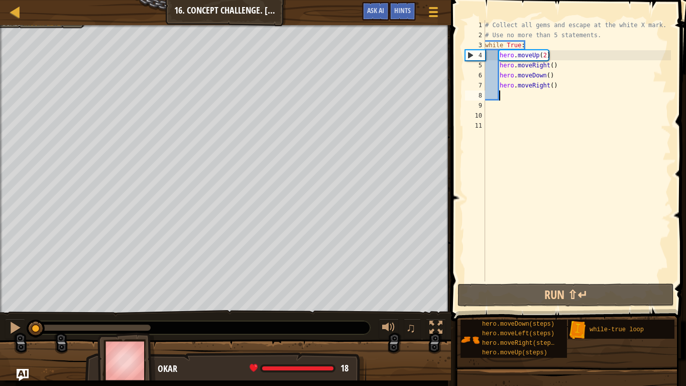
drag, startPoint x: 79, startPoint y: 326, endPoint x: 0, endPoint y: 340, distance: 80.6
click at [0, 317] on div "Your hero must survive. Collect all gems. Escape from the warehouse No more tha…" at bounding box center [343, 202] width 686 height 355
click at [559, 84] on div "# Collect all gems and escape at the white X mark. # Use no more than 5 stateme…" at bounding box center [577, 160] width 188 height 281
type textarea "hero.moveRight()"
type textarea "h"
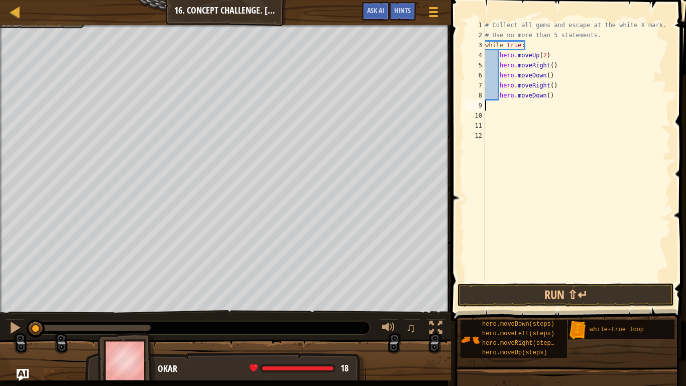
scroll to position [5, 0]
type textarea "h"
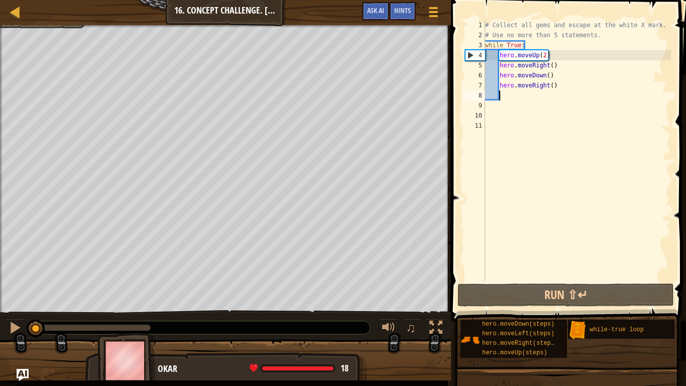
type textarea "h"
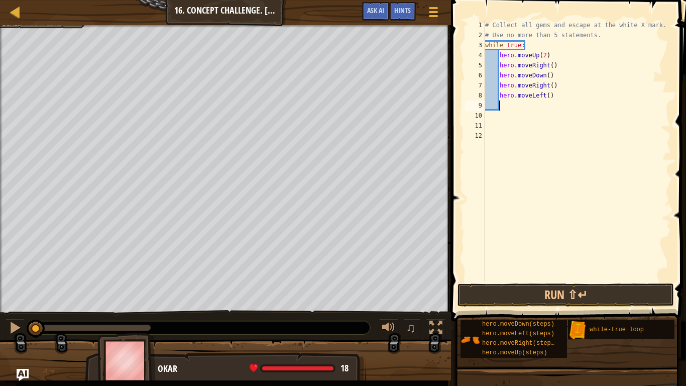
scroll to position [5, 2]
click at [546, 289] on button "Run ⇧↵" at bounding box center [565, 294] width 216 height 23
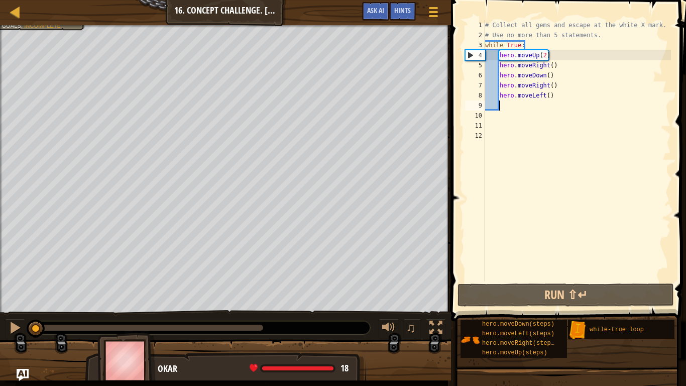
click at [22, 295] on div "Collect all gems. Escape from the warehouse No more than 5 statements. Goals : …" at bounding box center [343, 202] width 686 height 355
type textarea "h"
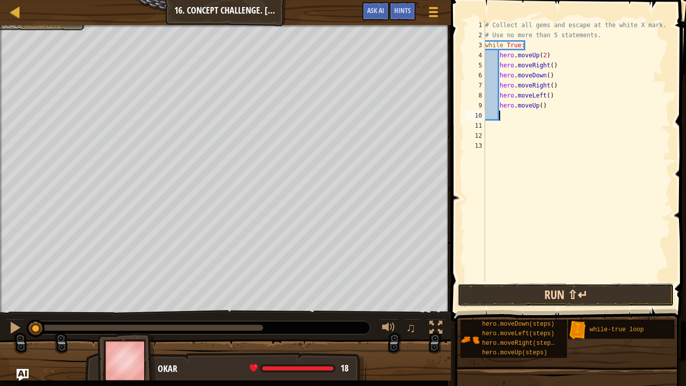
click at [604, 295] on button "Run ⇧↵" at bounding box center [565, 294] width 216 height 23
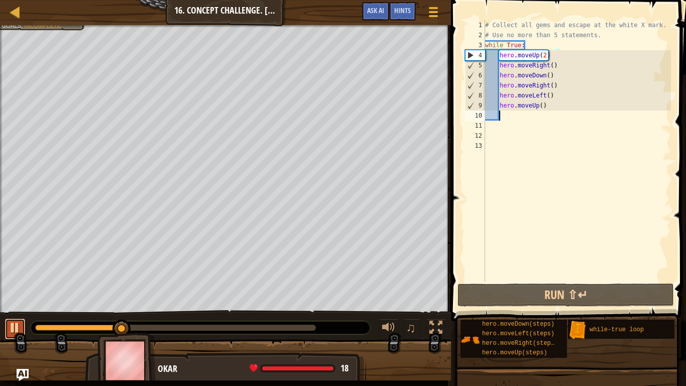
click at [6, 317] on button at bounding box center [15, 328] width 20 height 21
drag, startPoint x: 552, startPoint y: 107, endPoint x: 491, endPoint y: 105, distance: 61.3
click at [491, 105] on div "# Collect all gems and escape at the white X mark. # Use no more than 5 stateme…" at bounding box center [577, 160] width 188 height 281
type textarea "hero.moveUp()"
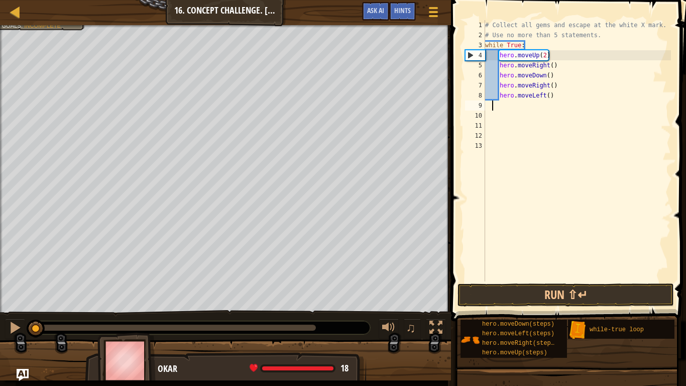
drag, startPoint x: 120, startPoint y: 325, endPoint x: 0, endPoint y: 363, distance: 125.3
click at [0, 317] on div "Collect all gems. Escape from the warehouse No more than 5 statements. Goals : …" at bounding box center [343, 202] width 686 height 355
click at [373, 13] on span "Ask AI" at bounding box center [375, 11] width 17 height 10
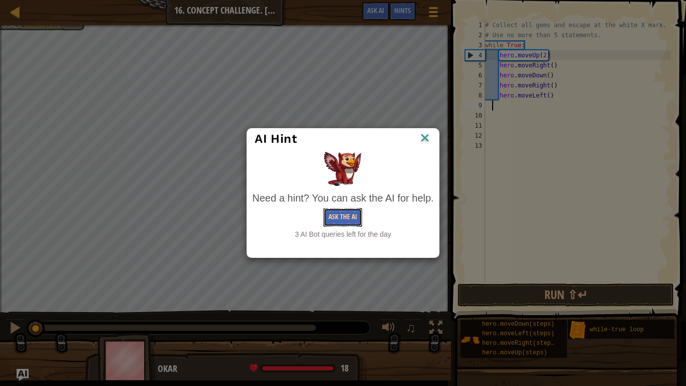
click at [340, 222] on button "Ask the AI" at bounding box center [342, 217] width 39 height 19
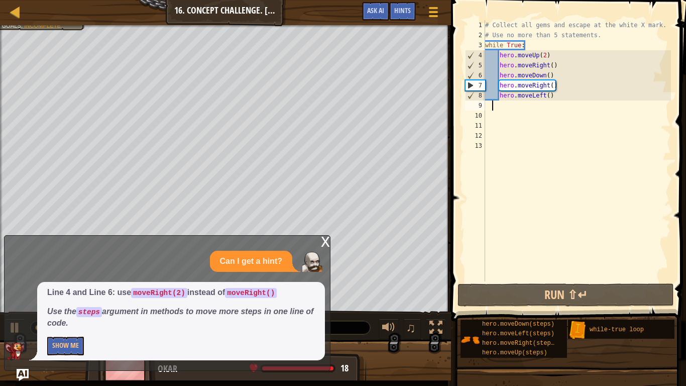
click at [15, 317] on div "Line 4 and Line 6: use moveRight(2) instead of moveRight() Use the steps argume…" at bounding box center [165, 321] width 320 height 78
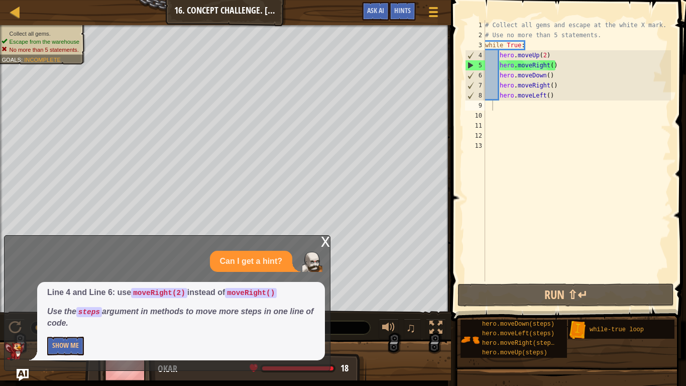
click at [545, 55] on div "# Collect all gems and escape at the white X mark. # Use no more than 5 stateme…" at bounding box center [577, 160] width 188 height 281
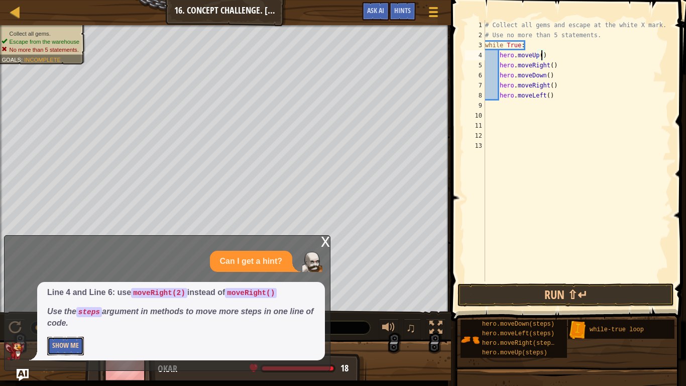
click at [74, 317] on button "Show Me" at bounding box center [65, 345] width 37 height 19
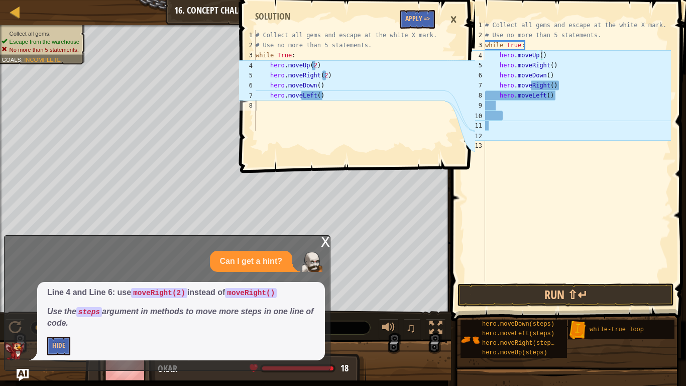
click at [632, 74] on div "# Collect all gems and escape at the white X mark. # Use no more than 5 stateme…" at bounding box center [577, 160] width 188 height 281
click at [541, 55] on div "# Collect all gems and escape at the white X mark. # Use no more than 5 stateme…" at bounding box center [577, 160] width 188 height 281
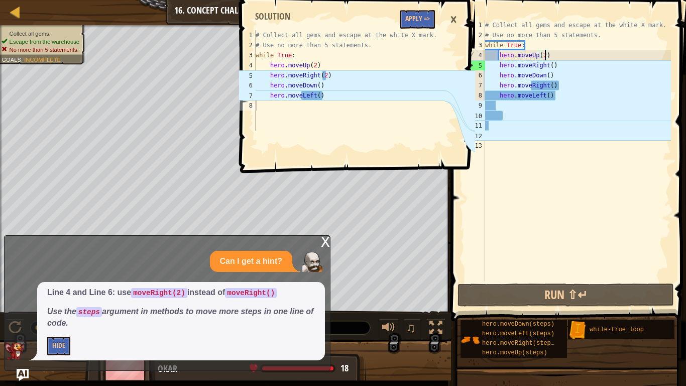
click at [552, 67] on div "# Collect all gems and escape at the white X mark. # Use no more than 5 stateme…" at bounding box center [577, 160] width 188 height 281
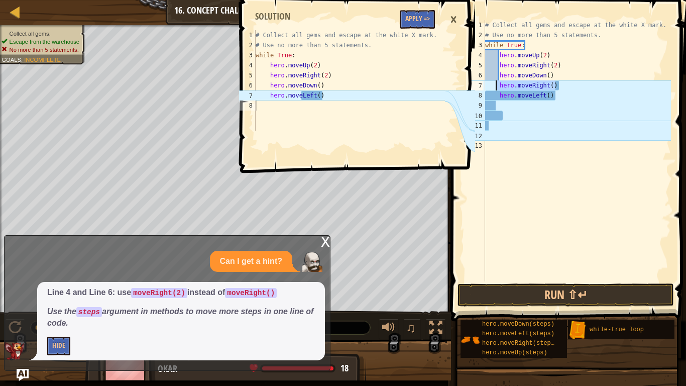
drag, startPoint x: 560, startPoint y: 86, endPoint x: 496, endPoint y: 87, distance: 64.3
click at [496, 87] on div "# Collect all gems and escape at the white X mark. # Use no more than 5 stateme…" at bounding box center [577, 160] width 188 height 281
type textarea "hero.moveRight()"
click at [511, 238] on div "# Collect all gems and escape at the white X mark. # Use no more than 5 stateme…" at bounding box center [577, 160] width 188 height 281
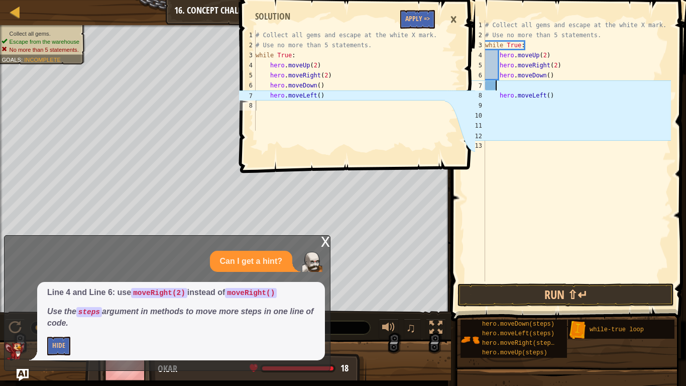
scroll to position [5, 0]
click at [502, 85] on div "# Collect all gems and escape at the white X mark. # Use no more than 5 stateme…" at bounding box center [577, 160] width 188 height 281
type textarea "\"
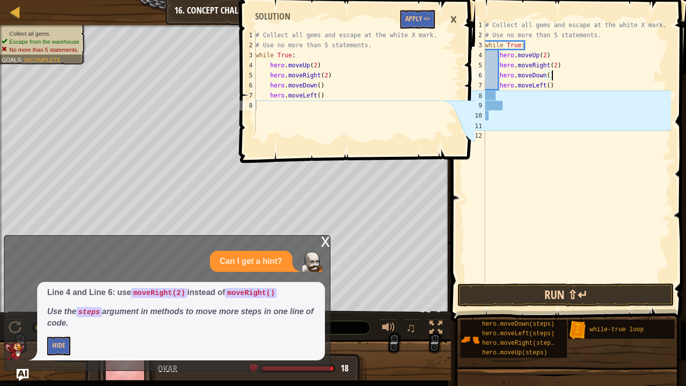
type textarea "hero.moveDown()"
click at [556, 290] on button "Run ⇧↵" at bounding box center [565, 294] width 216 height 23
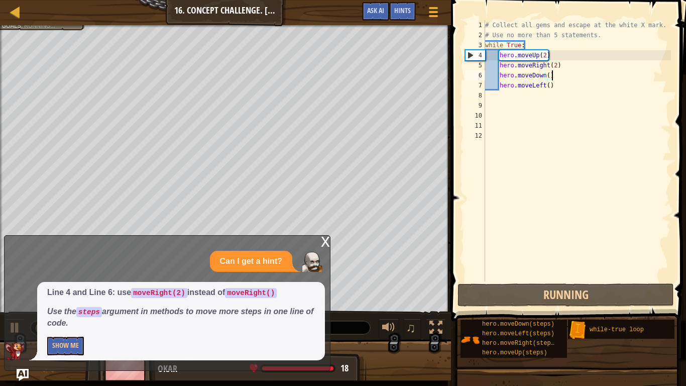
click at [325, 242] on div "x" at bounding box center [325, 241] width 9 height 10
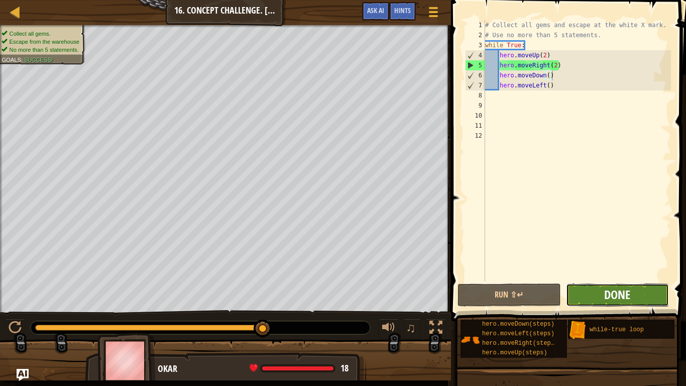
click at [627, 296] on span "Done" at bounding box center [617, 294] width 26 height 16
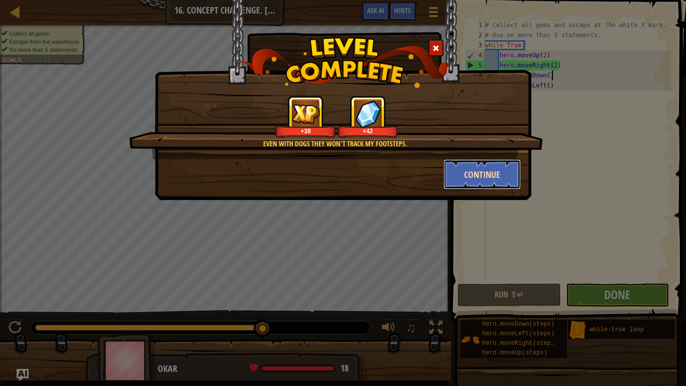
click at [468, 175] on button "Continue" at bounding box center [482, 174] width 78 height 30
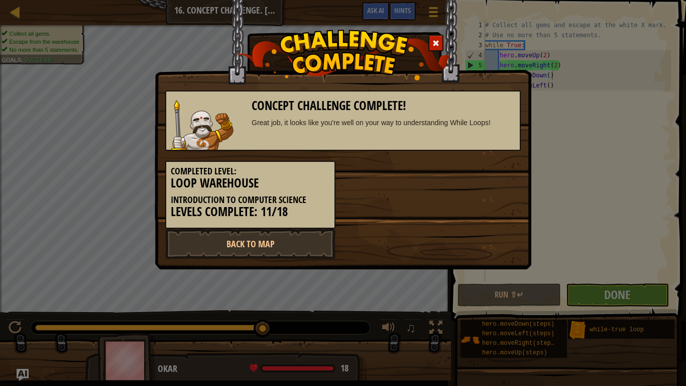
click at [486, 170] on div "Completed Level: Loop Warehouse Introduction to Computer Science Levels Complet…" at bounding box center [343, 190] width 371 height 78
click at [296, 238] on link "Back to Map" at bounding box center [250, 243] width 170 height 30
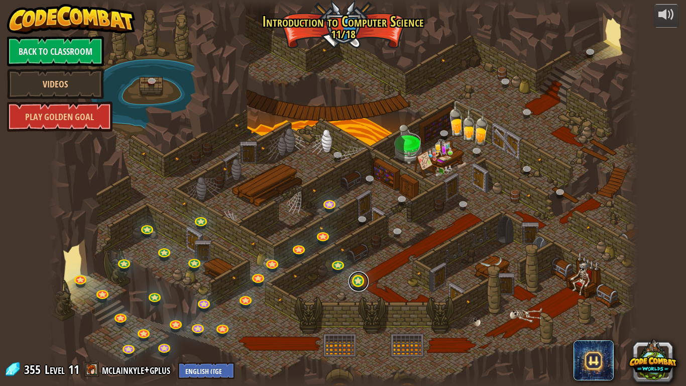
click at [359, 285] on link at bounding box center [359, 281] width 20 height 20
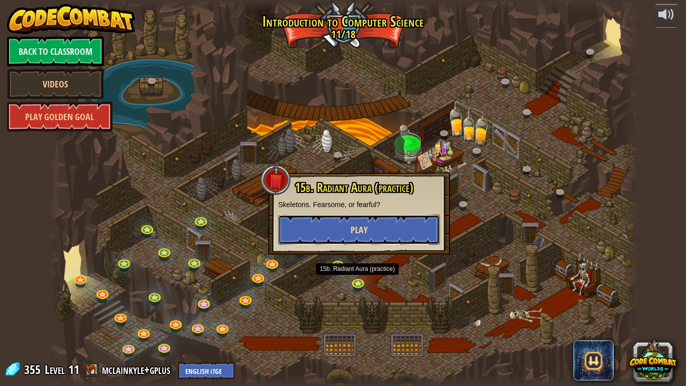
click at [374, 226] on button "Play" at bounding box center [359, 229] width 162 height 30
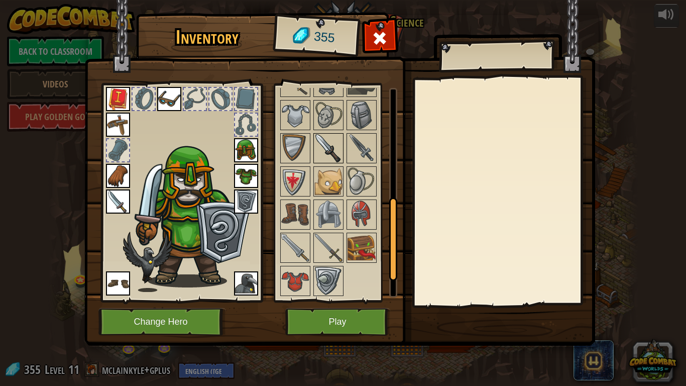
scroll to position [278, 0]
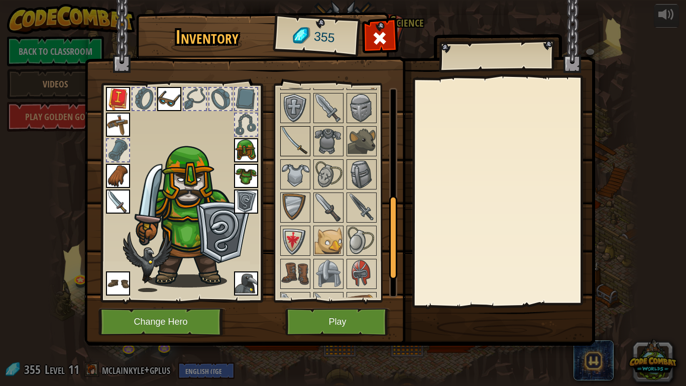
click at [310, 150] on div at bounding box center [295, 141] width 30 height 30
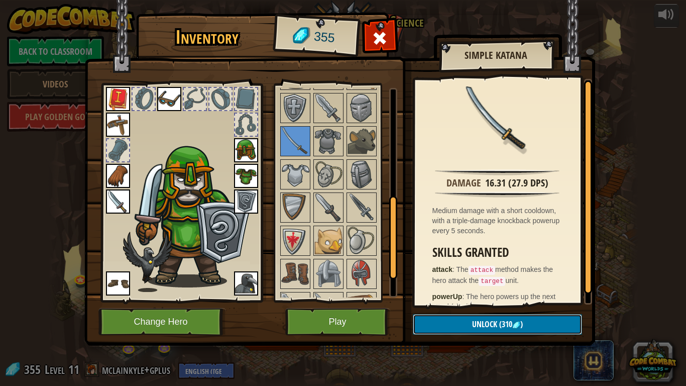
click at [519, 317] on img at bounding box center [516, 325] width 8 height 8
click at [453, 317] on button "Confirm" at bounding box center [497, 324] width 169 height 21
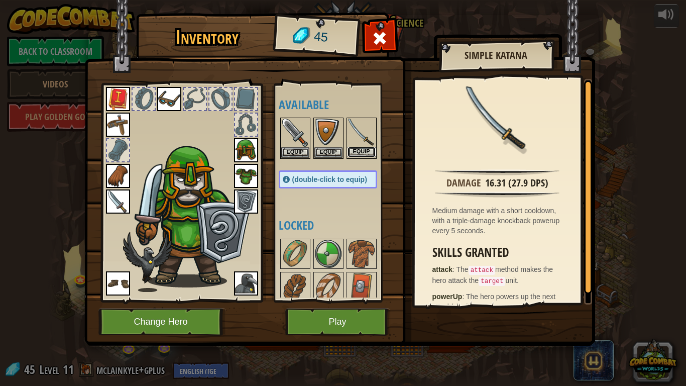
click at [361, 152] on button "Equip" at bounding box center [362, 152] width 28 height 11
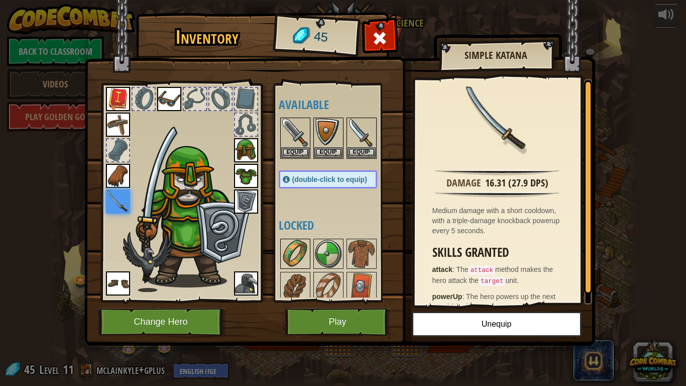
click at [303, 266] on img at bounding box center [295, 254] width 28 height 28
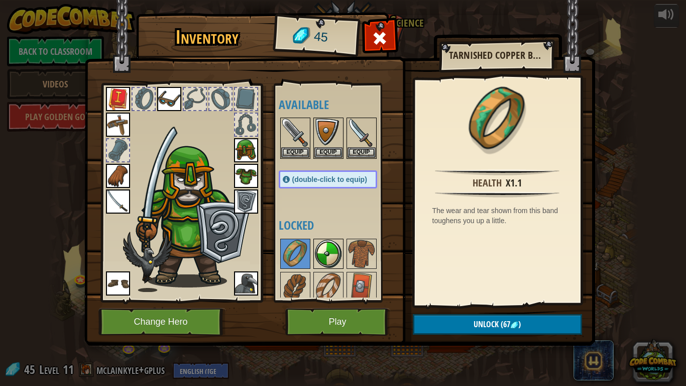
click at [323, 262] on img at bounding box center [328, 254] width 28 height 28
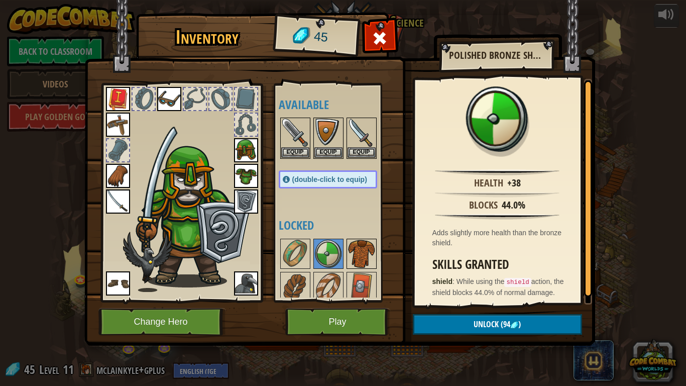
click at [367, 251] on img at bounding box center [362, 254] width 28 height 28
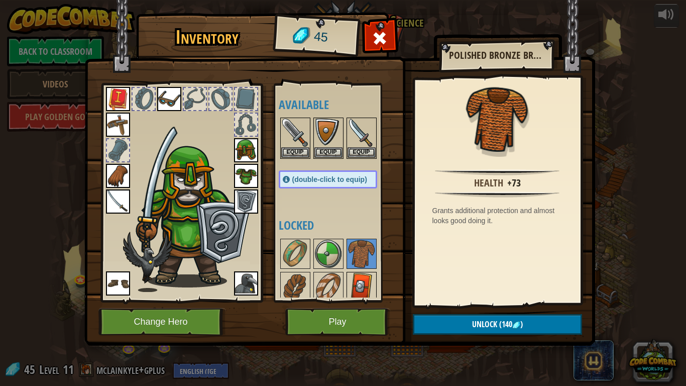
click at [356, 276] on img at bounding box center [362, 287] width 28 height 28
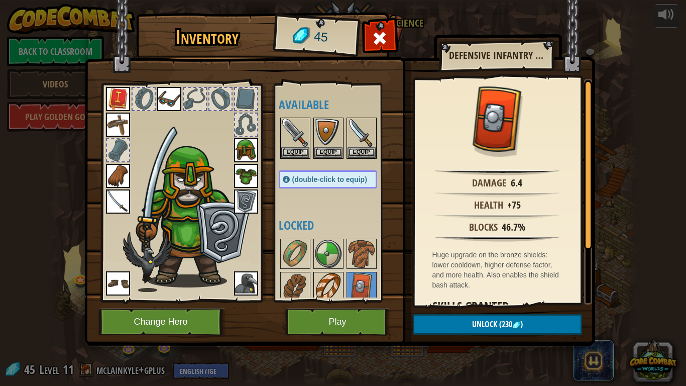
click at [333, 278] on img at bounding box center [328, 287] width 28 height 28
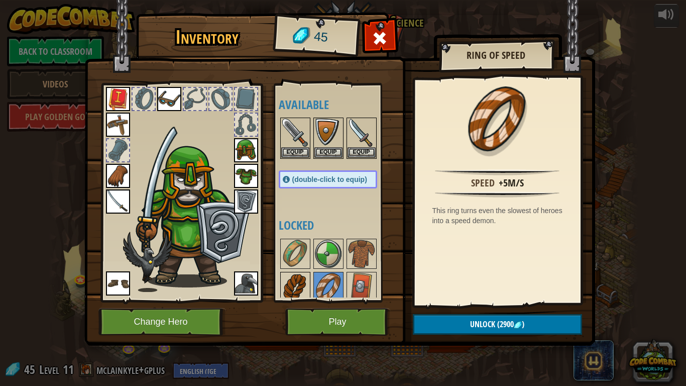
click at [296, 283] on img at bounding box center [295, 287] width 28 height 28
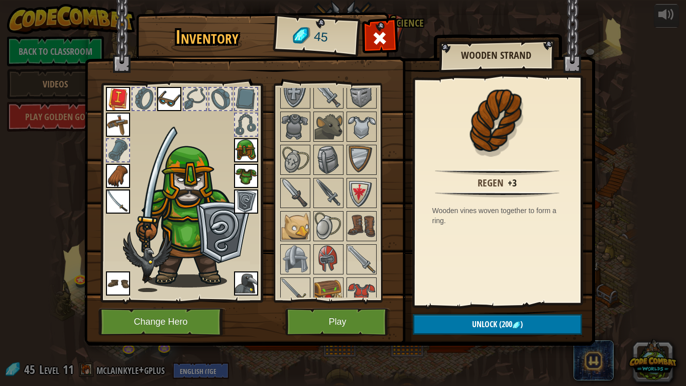
scroll to position [337, 0]
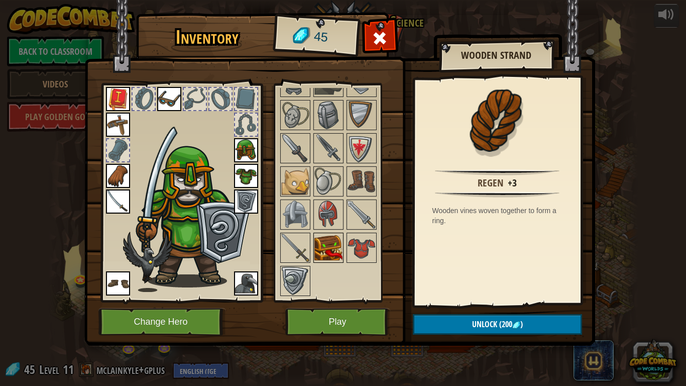
click at [322, 253] on img at bounding box center [328, 248] width 28 height 28
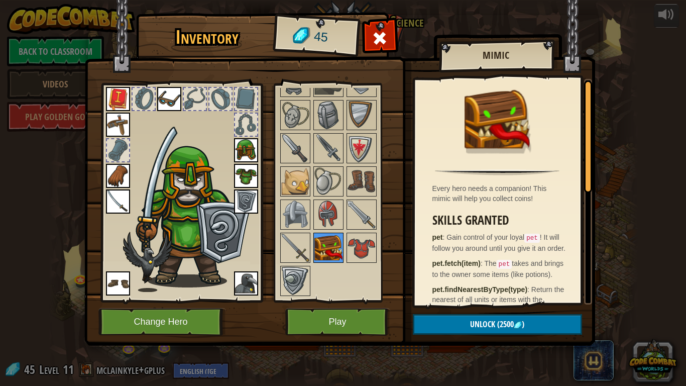
click at [322, 253] on img at bounding box center [328, 248] width 28 height 28
click at [358, 180] on img at bounding box center [362, 181] width 28 height 28
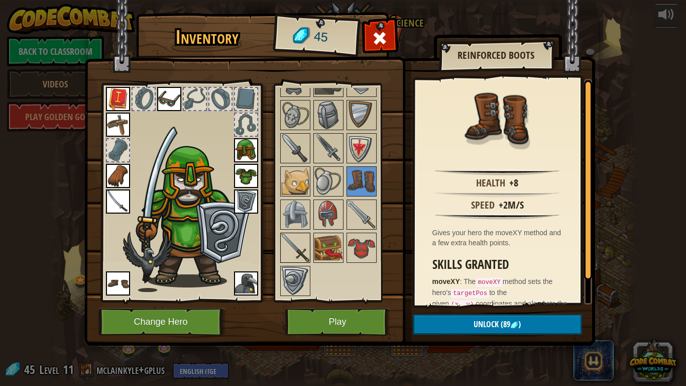
click at [301, 257] on img at bounding box center [295, 248] width 28 height 28
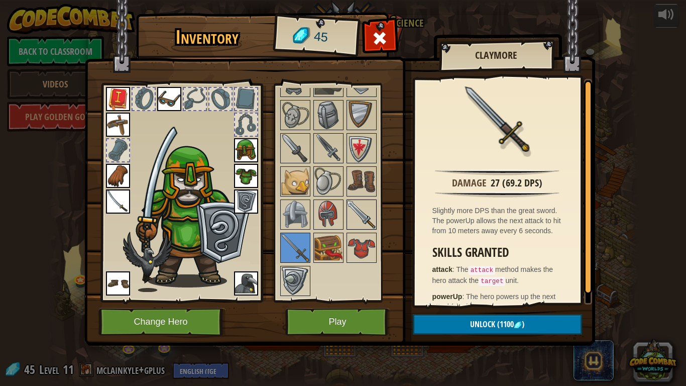
click at [358, 216] on img at bounding box center [362, 214] width 28 height 28
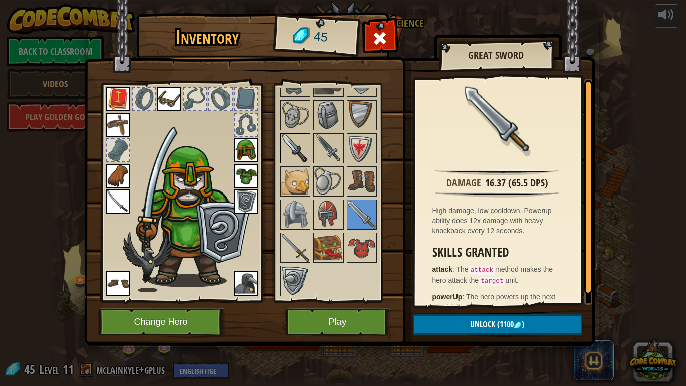
click at [286, 141] on img at bounding box center [295, 148] width 28 height 28
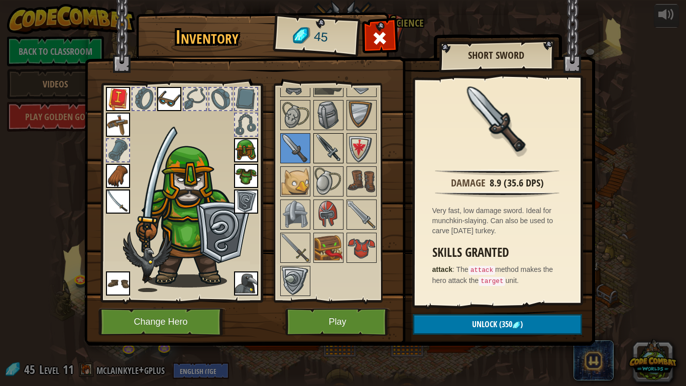
click at [317, 146] on img at bounding box center [328, 148] width 28 height 28
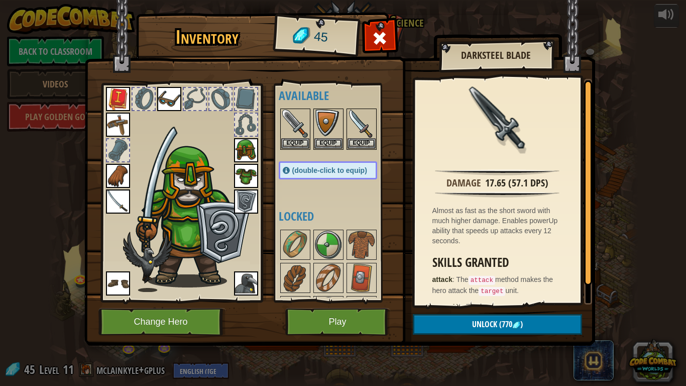
scroll to position [0, 0]
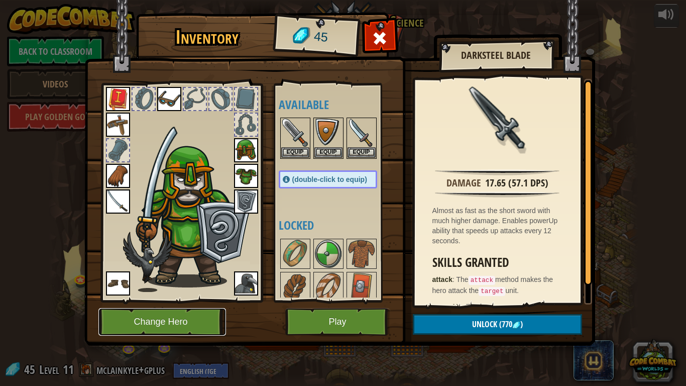
click at [199, 317] on button "Change Hero" at bounding box center [162, 322] width 128 height 28
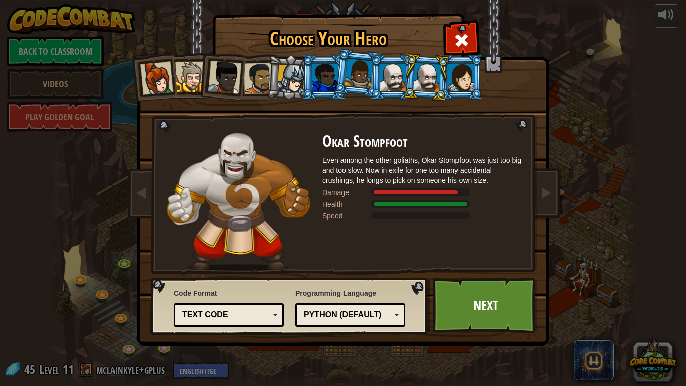
click at [296, 83] on div at bounding box center [291, 79] width 29 height 29
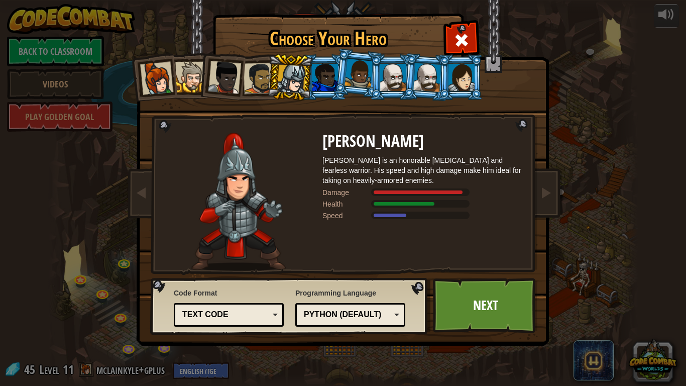
click at [316, 82] on div at bounding box center [325, 77] width 26 height 27
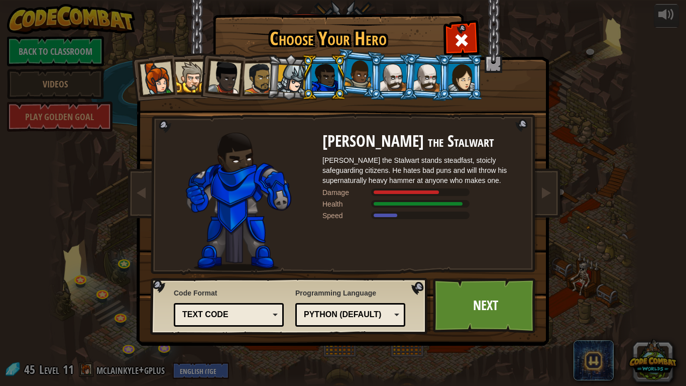
click at [194, 78] on div at bounding box center [190, 77] width 31 height 31
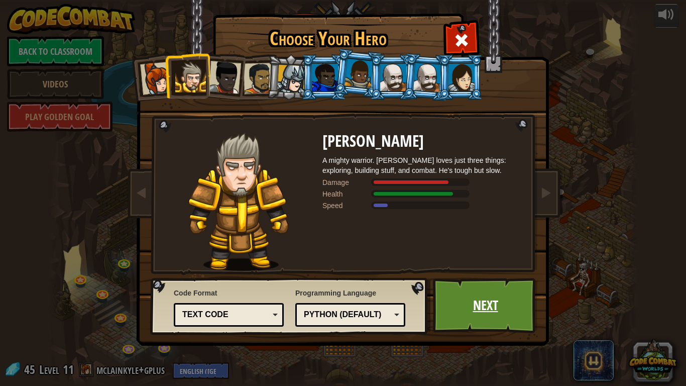
click at [453, 305] on link "Next" at bounding box center [485, 305] width 105 height 55
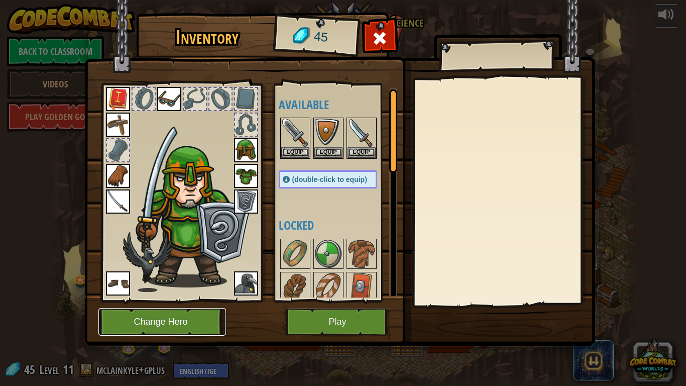
click at [178, 317] on button "Change Hero" at bounding box center [162, 322] width 128 height 28
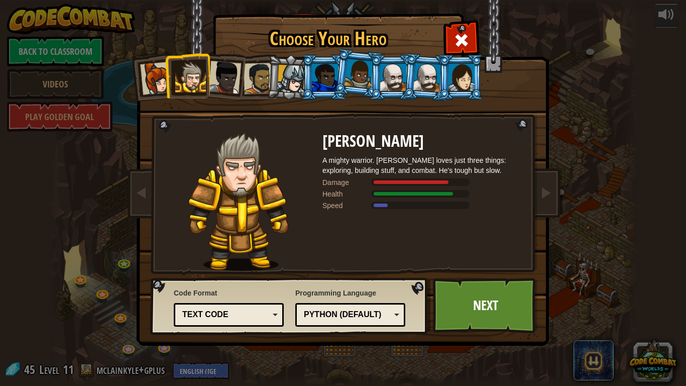
click at [385, 73] on div at bounding box center [393, 77] width 26 height 27
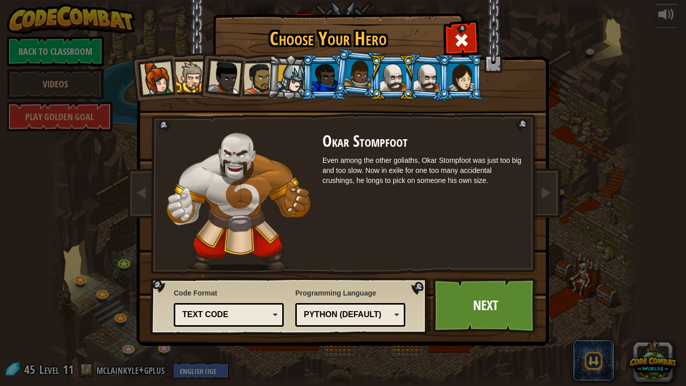
click at [422, 90] on div at bounding box center [427, 77] width 28 height 29
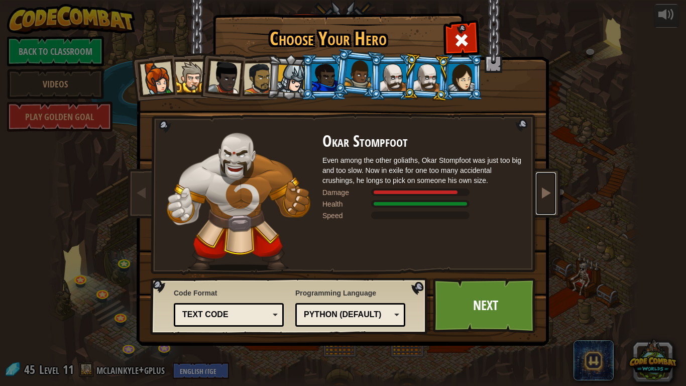
click at [545, 184] on link at bounding box center [546, 193] width 20 height 42
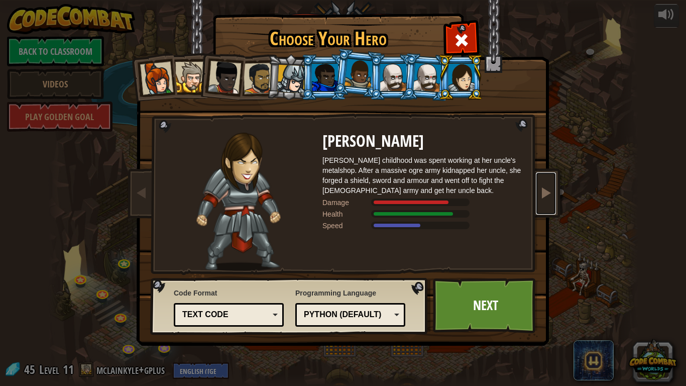
click at [545, 181] on link at bounding box center [546, 193] width 20 height 42
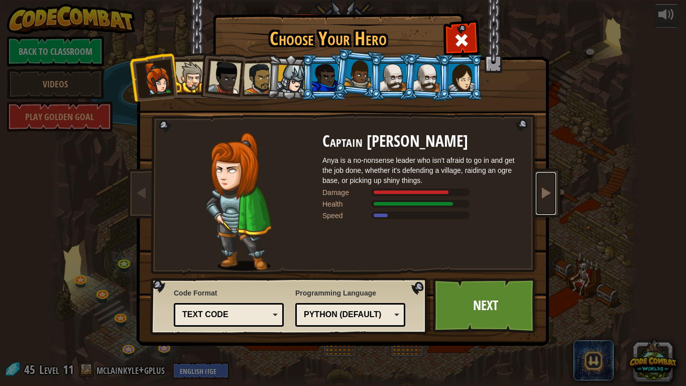
click at [542, 183] on link at bounding box center [546, 193] width 20 height 42
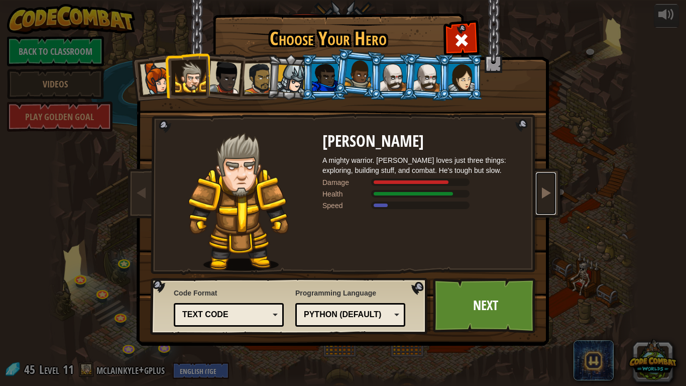
click at [542, 183] on link at bounding box center [546, 193] width 20 height 42
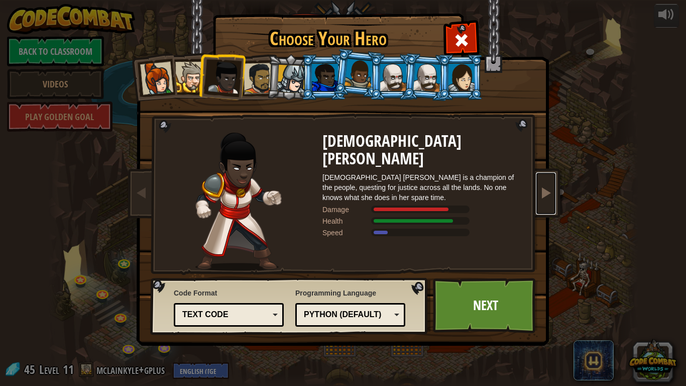
click at [542, 182] on link at bounding box center [546, 193] width 20 height 42
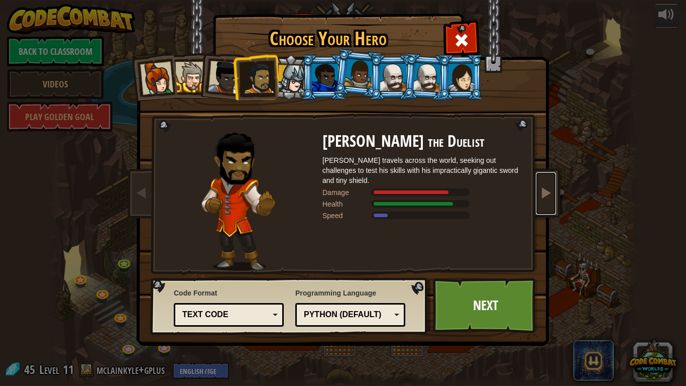
click at [542, 182] on link at bounding box center [546, 193] width 20 height 42
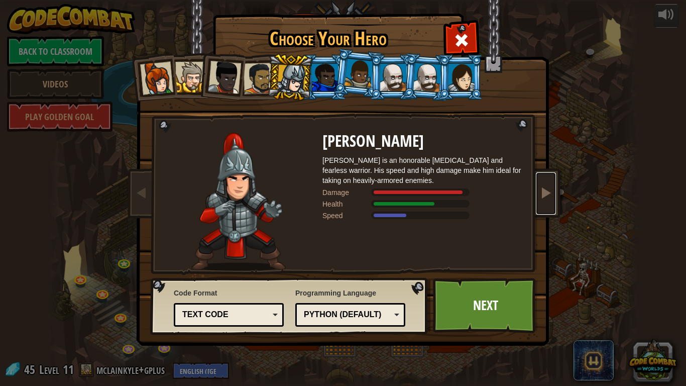
click at [542, 183] on link at bounding box center [546, 193] width 20 height 42
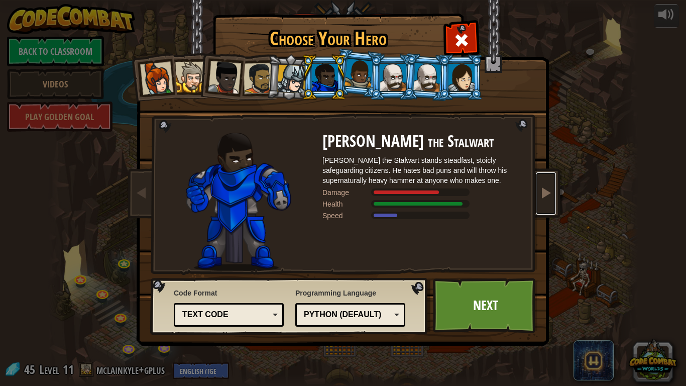
click at [542, 183] on link at bounding box center [546, 193] width 20 height 42
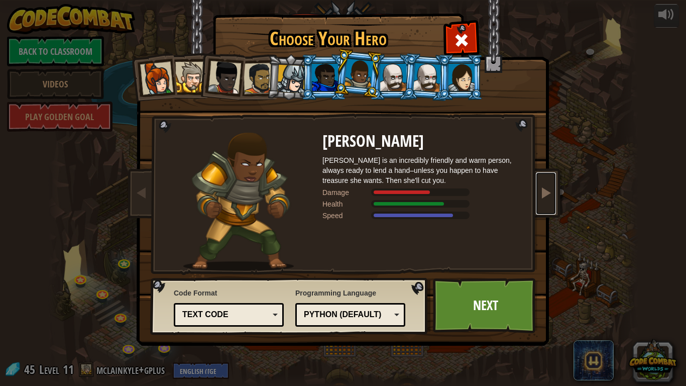
click at [543, 183] on link at bounding box center [546, 193] width 20 height 42
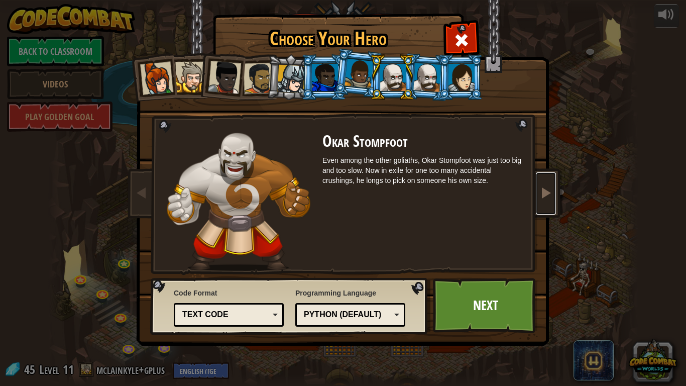
click at [545, 186] on span at bounding box center [546, 192] width 12 height 12
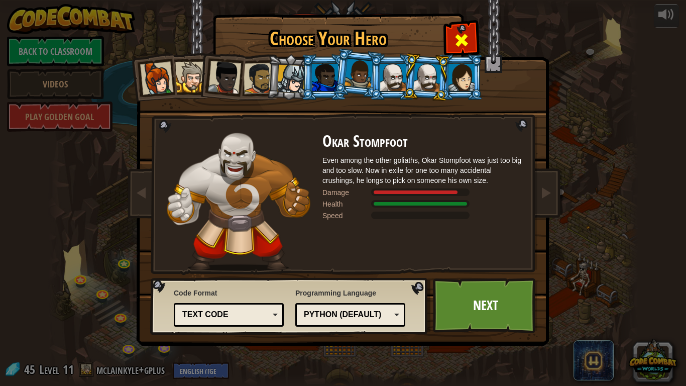
click at [469, 43] on div at bounding box center [461, 39] width 32 height 32
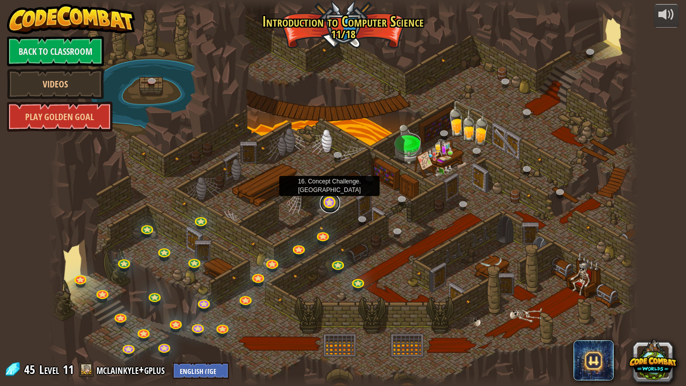
click at [330, 203] on link at bounding box center [330, 203] width 20 height 20
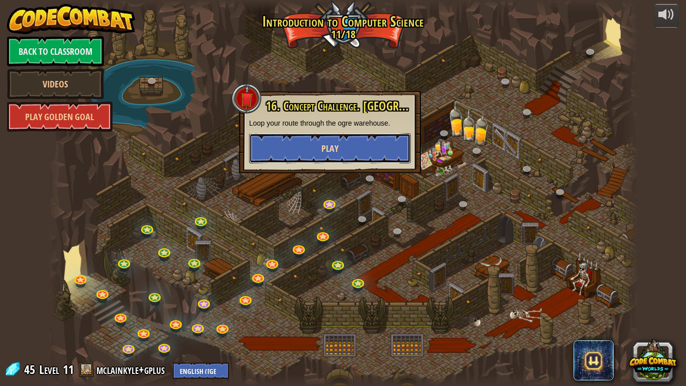
click at [377, 139] on button "Play" at bounding box center [330, 148] width 162 height 30
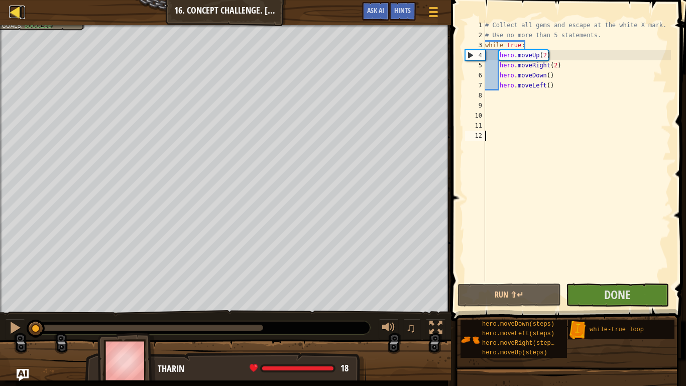
click at [17, 17] on div at bounding box center [15, 12] width 13 height 13
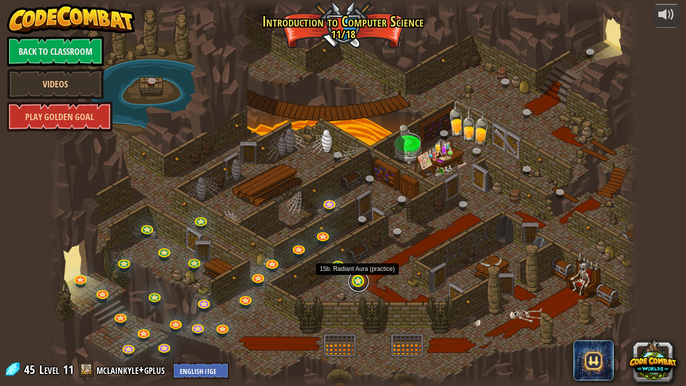
click at [354, 284] on link at bounding box center [359, 281] width 20 height 20
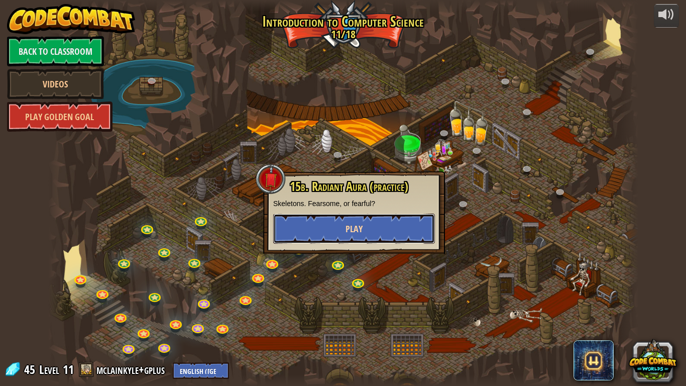
click at [328, 221] on button "Play" at bounding box center [354, 228] width 162 height 30
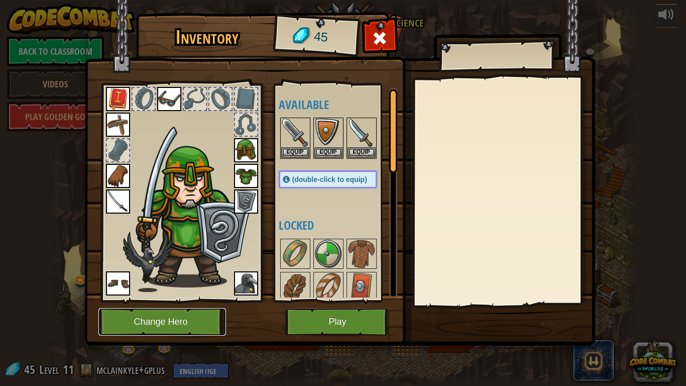
click at [160, 316] on button "Change Hero" at bounding box center [162, 322] width 128 height 28
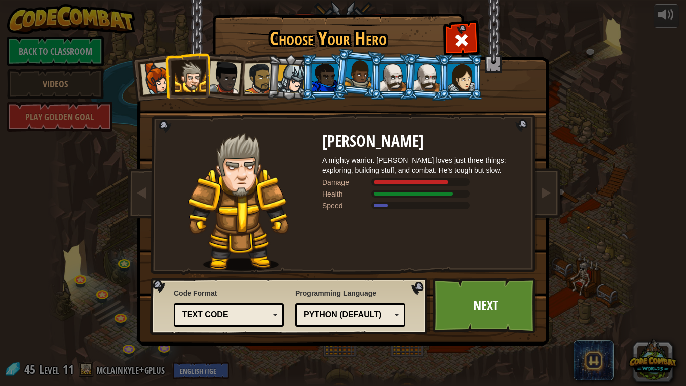
click at [416, 72] on div at bounding box center [427, 77] width 28 height 29
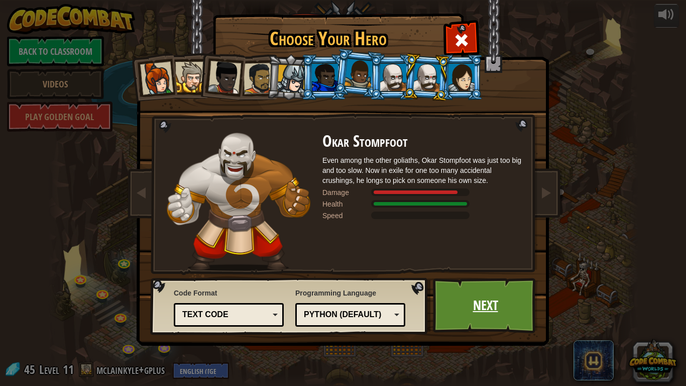
click at [502, 313] on link "Next" at bounding box center [485, 305] width 105 height 55
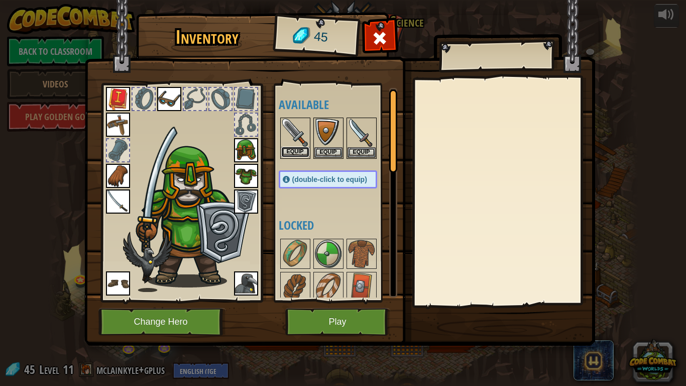
click at [291, 155] on button "Equip" at bounding box center [295, 152] width 28 height 11
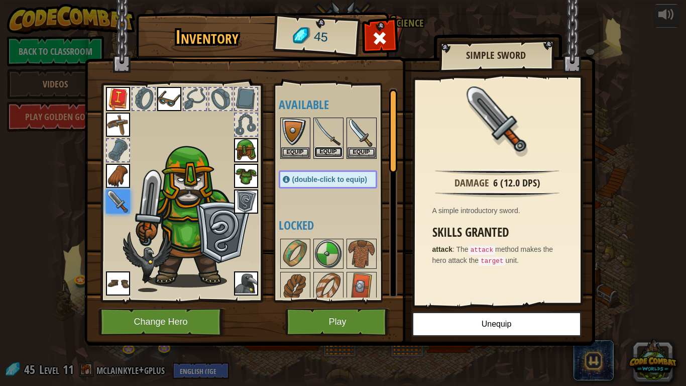
click at [330, 151] on button "Equip" at bounding box center [328, 152] width 28 height 11
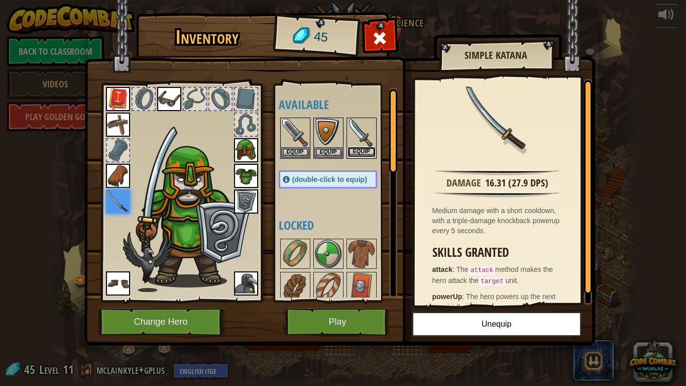
click at [362, 147] on button "Equip" at bounding box center [362, 152] width 28 height 11
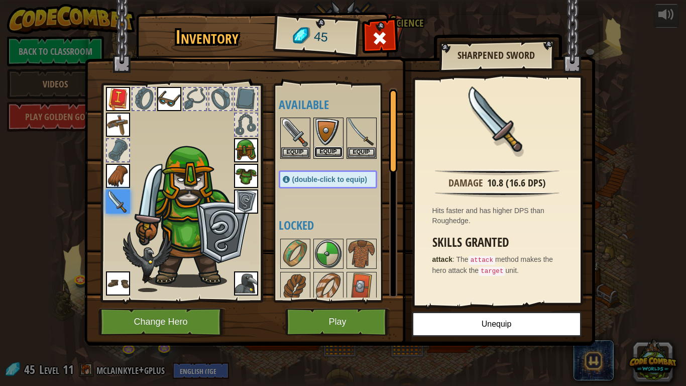
click at [322, 152] on button "Equip" at bounding box center [328, 152] width 28 height 11
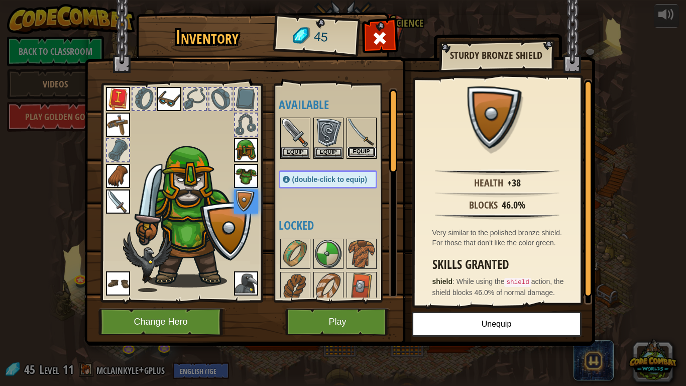
click at [360, 155] on button "Equip" at bounding box center [362, 152] width 28 height 11
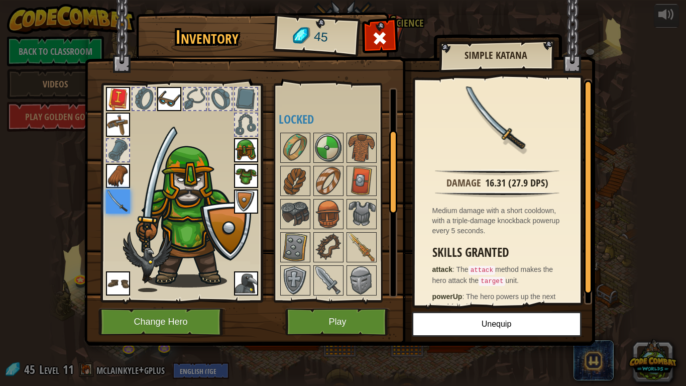
scroll to position [108, 0]
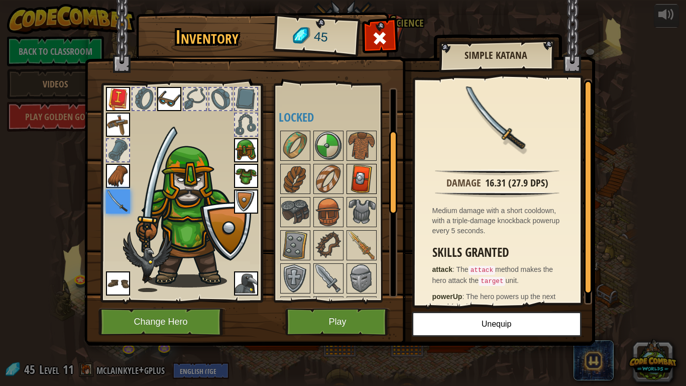
click at [364, 181] on img at bounding box center [362, 179] width 28 height 28
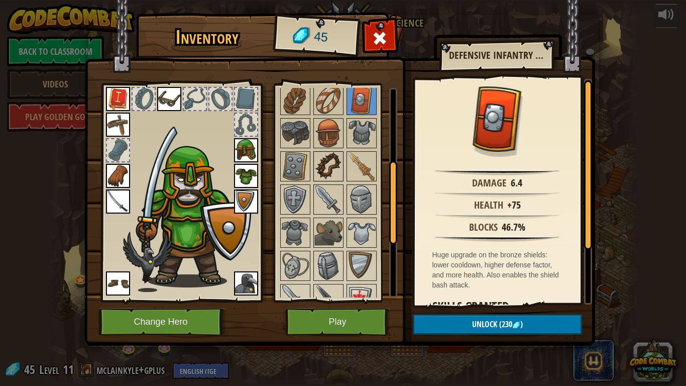
scroll to position [0, 0]
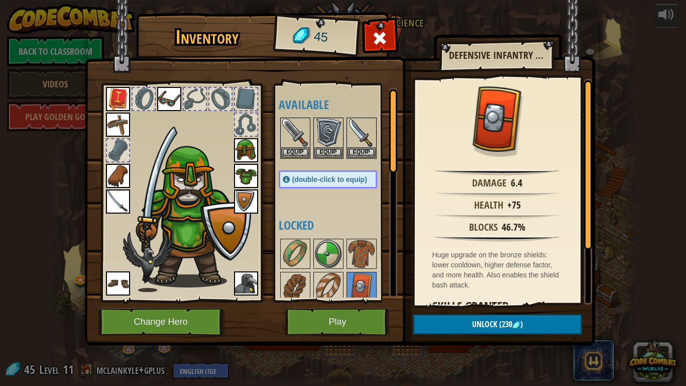
click at [123, 203] on img at bounding box center [118, 201] width 24 height 24
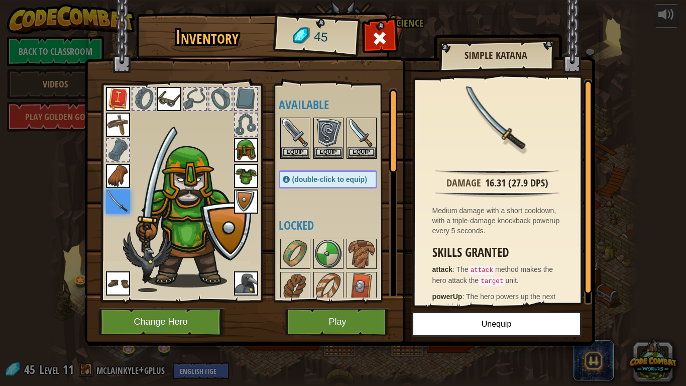
scroll to position [16, 0]
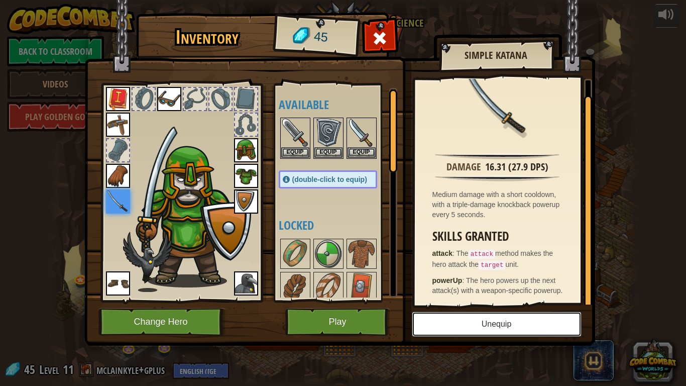
click at [470, 317] on button "Unequip" at bounding box center [497, 323] width 170 height 25
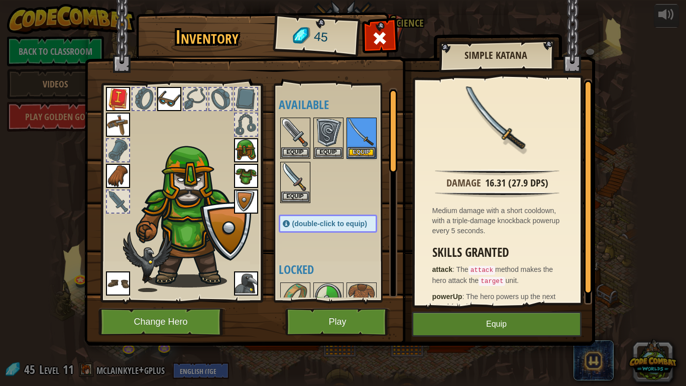
click at [116, 103] on img at bounding box center [118, 99] width 24 height 24
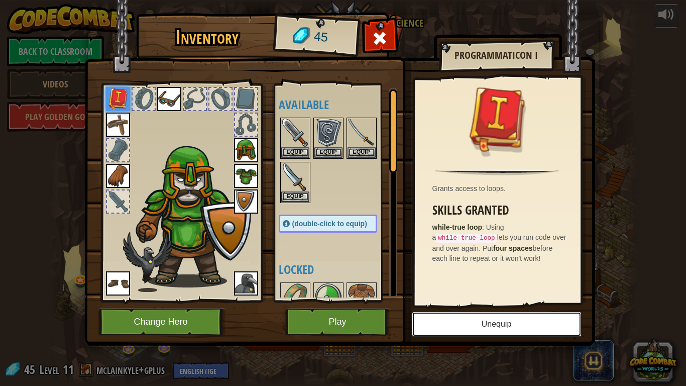
click at [457, 317] on button "Unequip" at bounding box center [497, 323] width 170 height 25
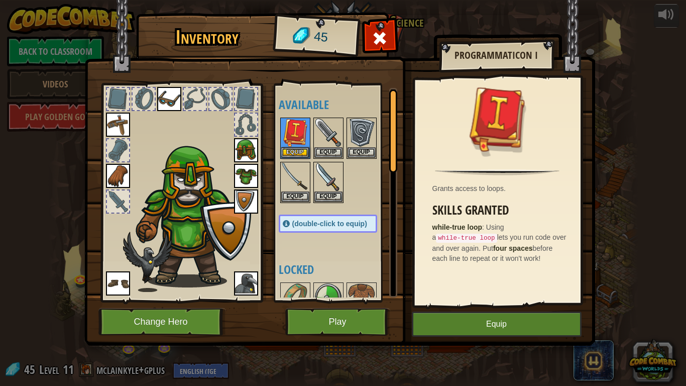
click at [165, 98] on img at bounding box center [169, 99] width 24 height 24
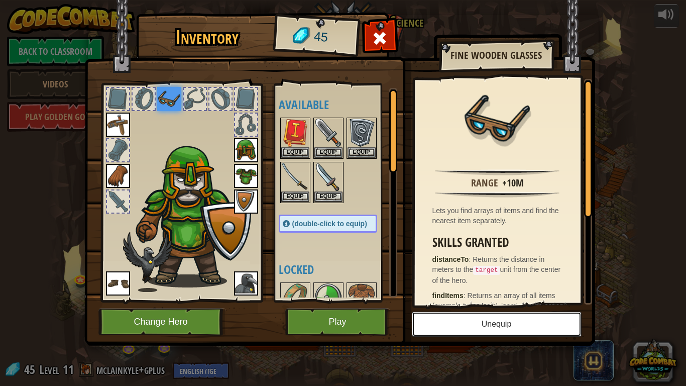
click at [450, 317] on button "Unequip" at bounding box center [497, 323] width 170 height 25
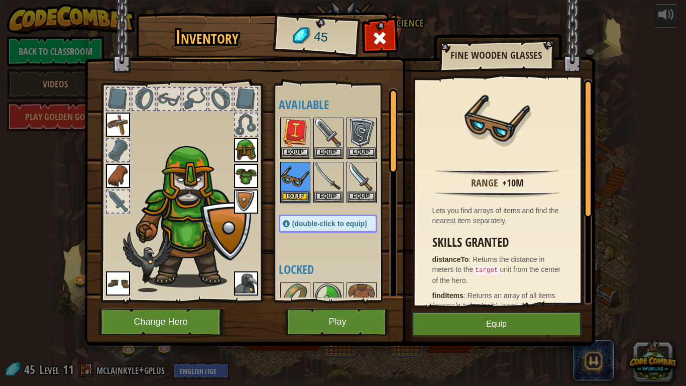
click at [245, 154] on img at bounding box center [246, 150] width 24 height 24
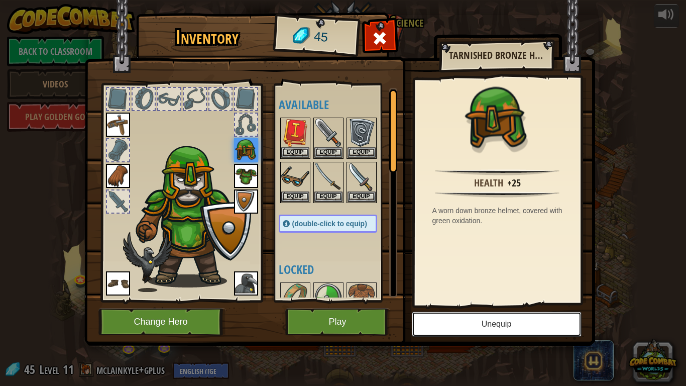
click at [482, 317] on button "Unequip" at bounding box center [497, 323] width 170 height 25
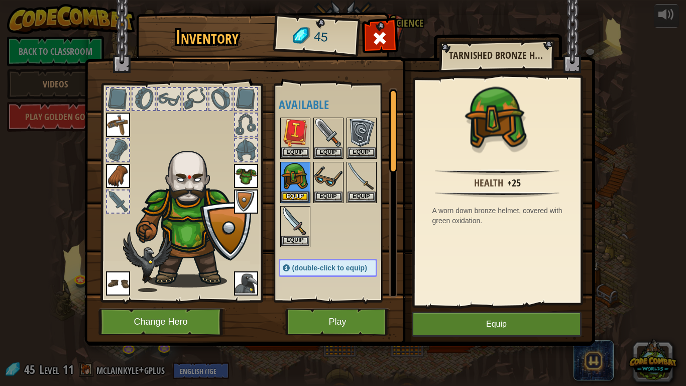
click at [245, 169] on img at bounding box center [246, 176] width 24 height 24
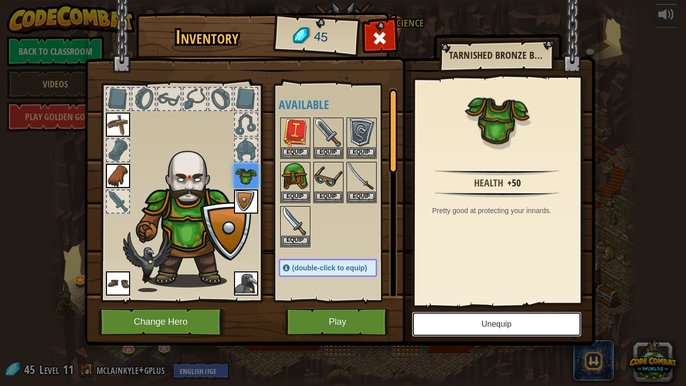
click at [456, 317] on button "Unequip" at bounding box center [497, 323] width 170 height 25
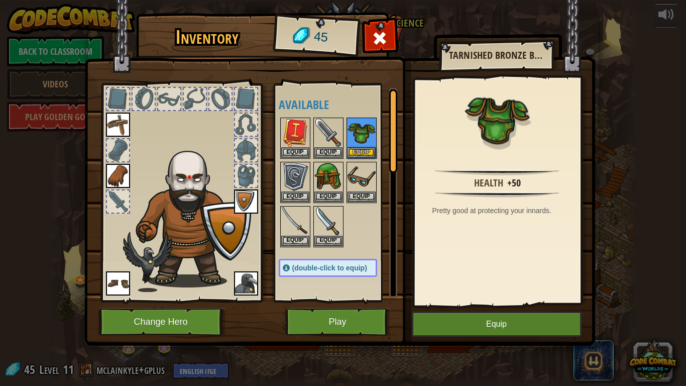
click at [251, 202] on img at bounding box center [246, 201] width 24 height 24
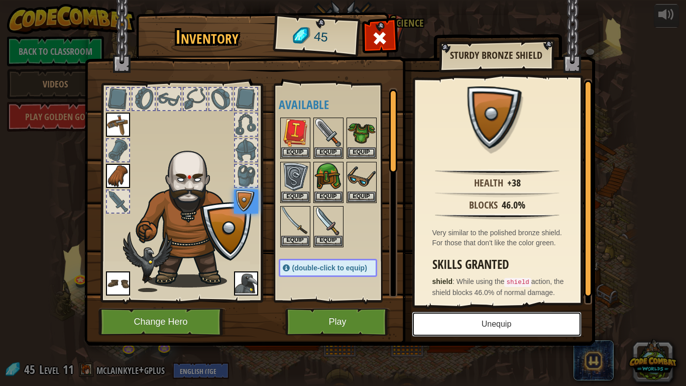
click at [474, 317] on button "Unequip" at bounding box center [497, 323] width 170 height 25
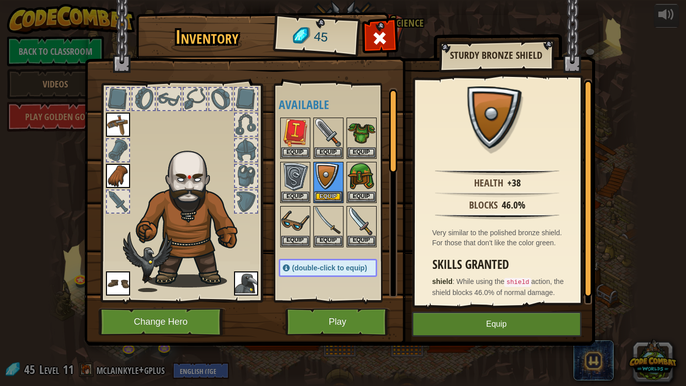
click at [251, 278] on img at bounding box center [246, 283] width 24 height 24
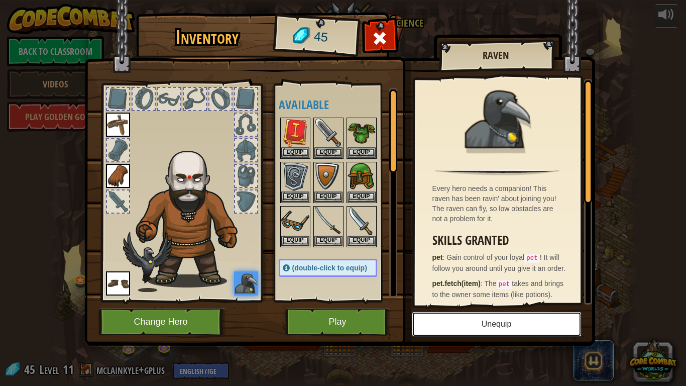
click at [453, 317] on button "Unequip" at bounding box center [497, 323] width 170 height 25
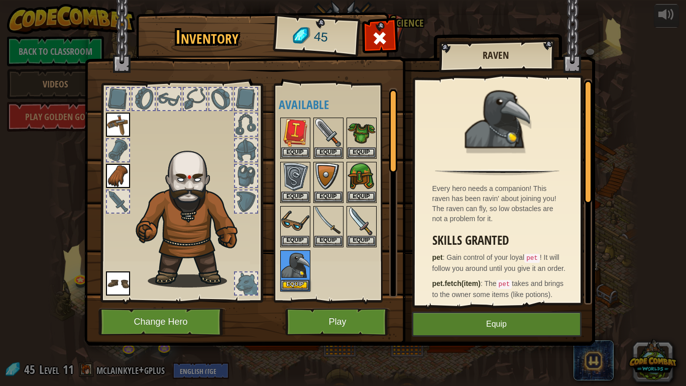
click at [127, 280] on img at bounding box center [118, 283] width 24 height 24
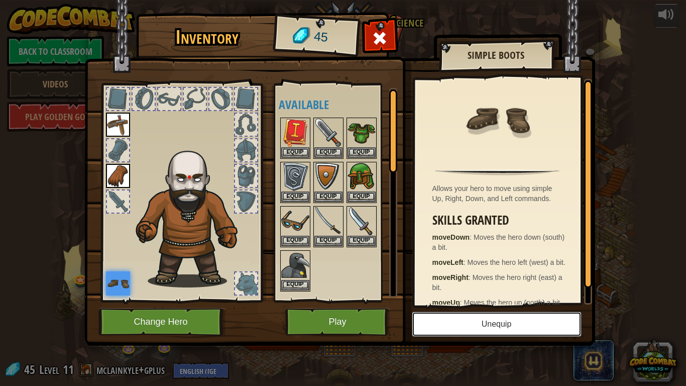
click at [540, 317] on button "Unequip" at bounding box center [497, 323] width 170 height 25
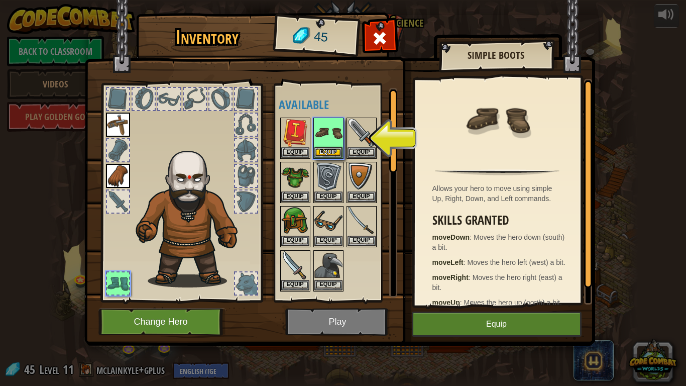
click at [129, 182] on img at bounding box center [118, 176] width 24 height 24
click at [109, 178] on img at bounding box center [118, 176] width 24 height 24
click at [490, 317] on button "Equip" at bounding box center [497, 323] width 170 height 25
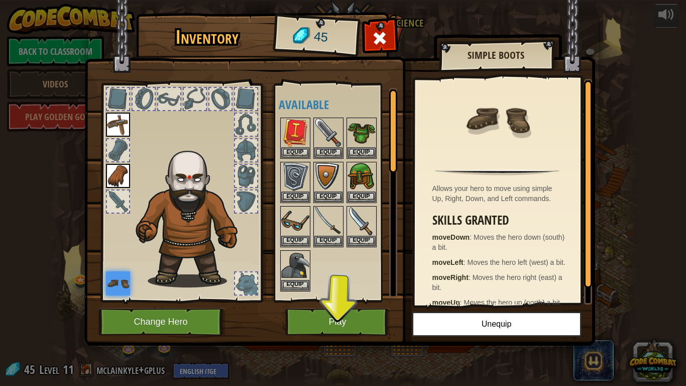
click at [120, 174] on img at bounding box center [118, 176] width 24 height 24
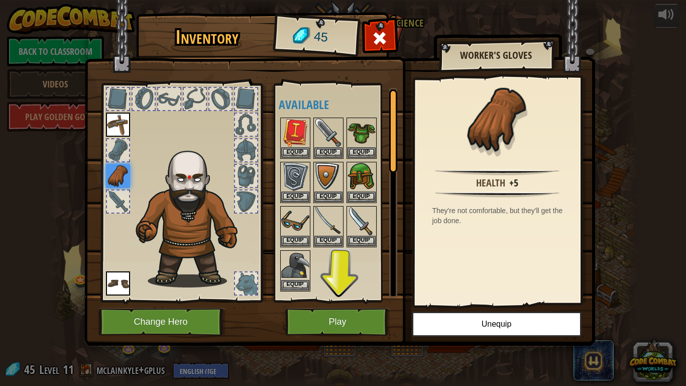
click at [121, 290] on img at bounding box center [118, 283] width 24 height 24
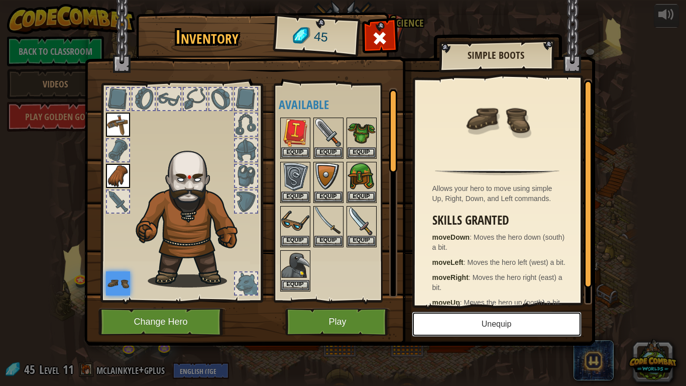
click at [450, 317] on button "Unequip" at bounding box center [497, 323] width 170 height 25
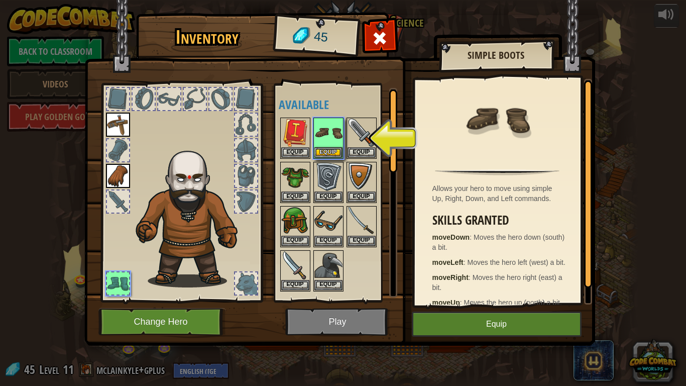
click at [118, 175] on img at bounding box center [118, 176] width 24 height 24
click at [122, 184] on img at bounding box center [118, 176] width 24 height 24
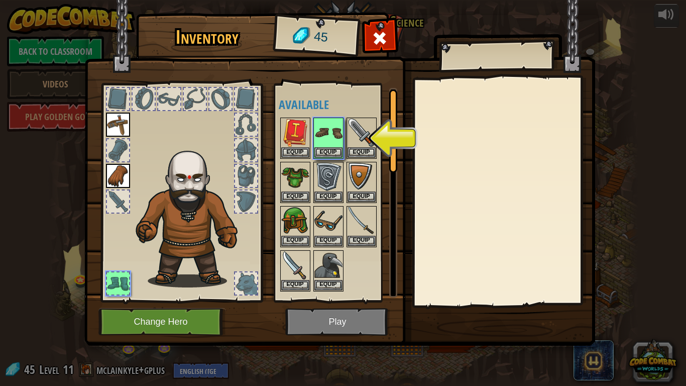
click at [122, 184] on img at bounding box center [118, 176] width 24 height 24
click at [331, 150] on button "Equip" at bounding box center [328, 152] width 28 height 11
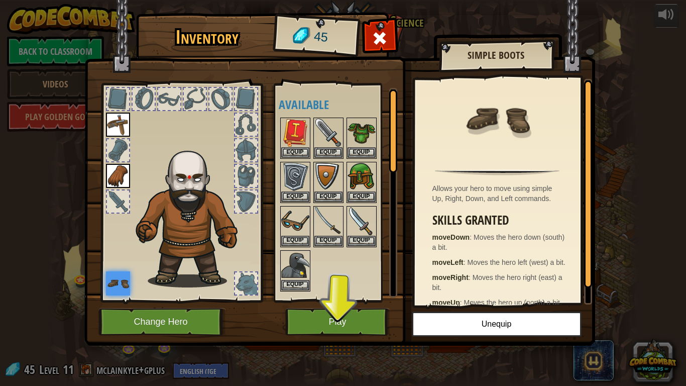
click at [120, 175] on img at bounding box center [118, 176] width 24 height 24
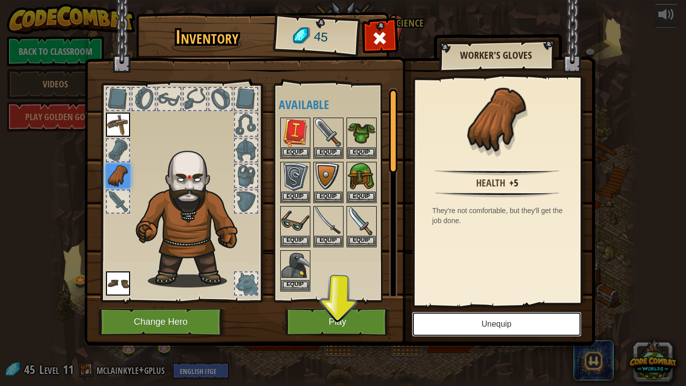
click at [503, 317] on button "Unequip" at bounding box center [497, 323] width 170 height 25
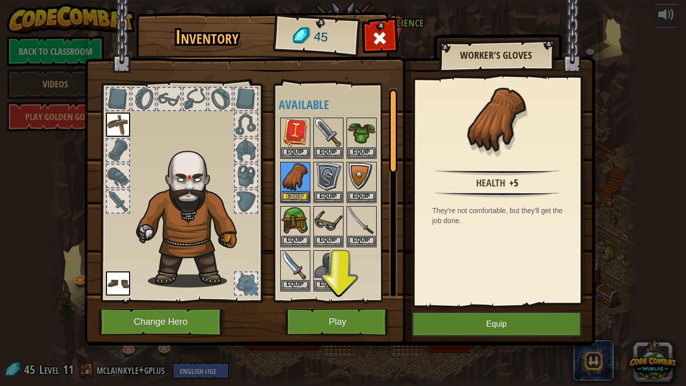
click at [112, 124] on img at bounding box center [118, 124] width 24 height 24
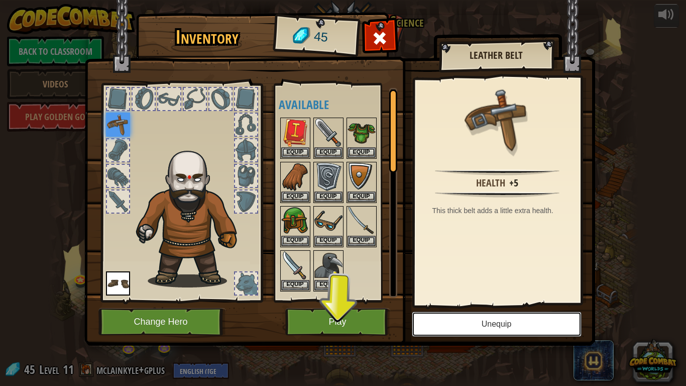
click at [531, 317] on button "Unequip" at bounding box center [497, 323] width 170 height 25
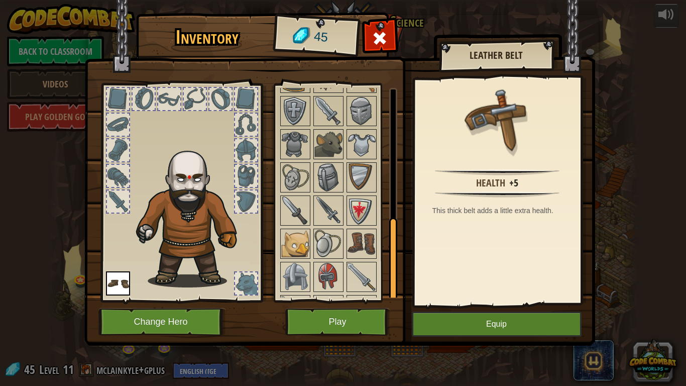
scroll to position [470, 0]
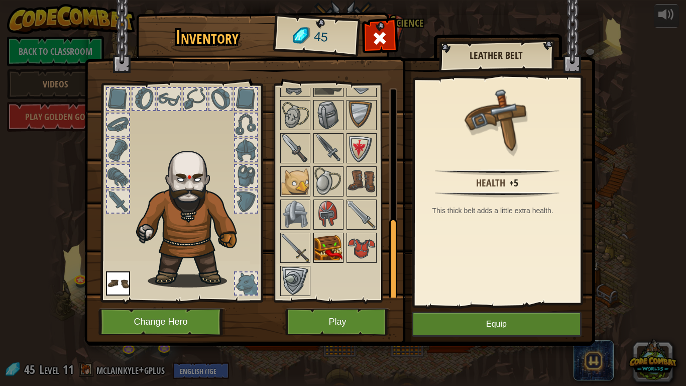
click at [328, 235] on img at bounding box center [328, 248] width 28 height 28
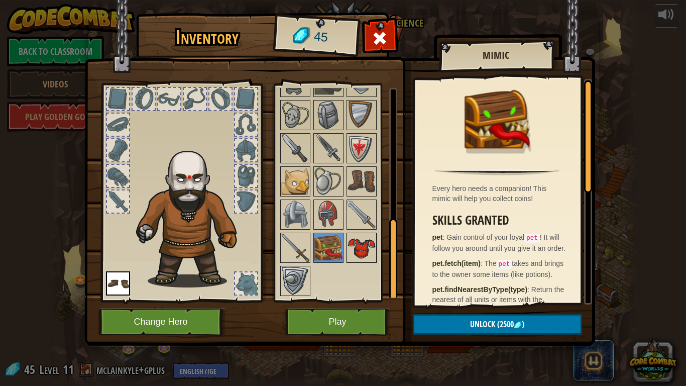
click at [352, 244] on img at bounding box center [362, 248] width 28 height 28
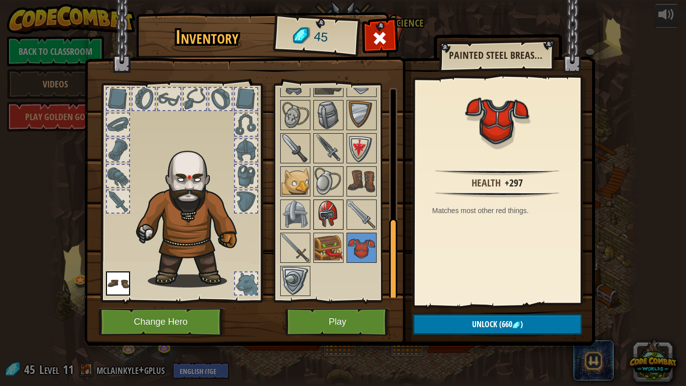
click at [331, 219] on img at bounding box center [328, 214] width 28 height 28
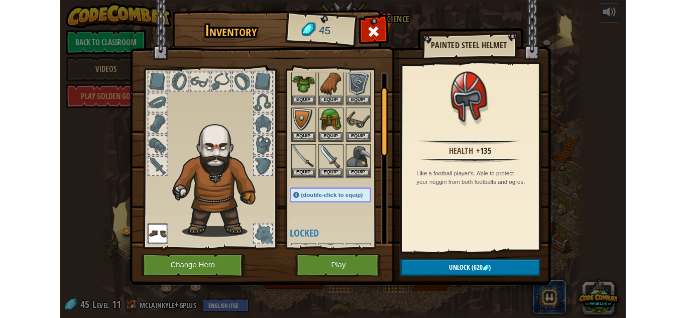
scroll to position [0, 0]
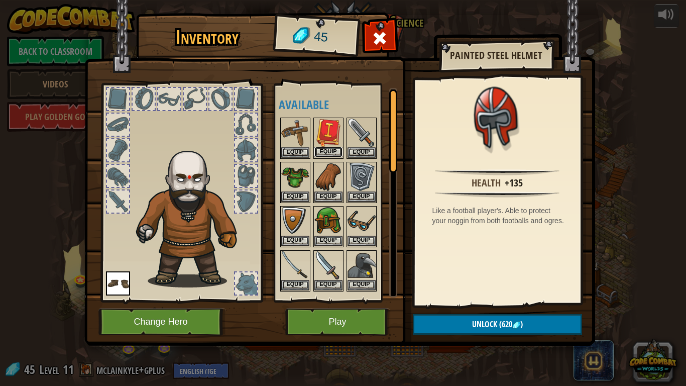
click at [337, 149] on button "Equip" at bounding box center [328, 152] width 28 height 11
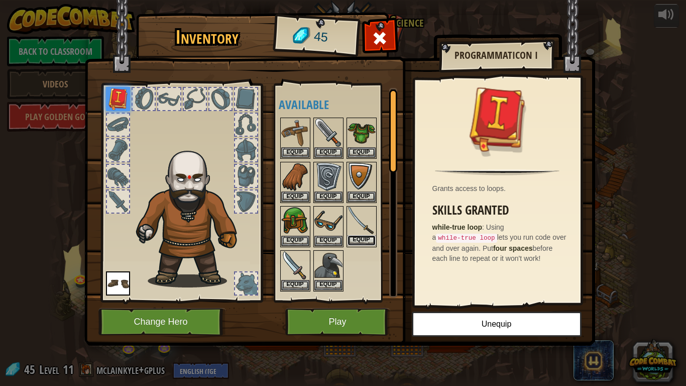
click at [362, 239] on button "Equip" at bounding box center [362, 240] width 28 height 11
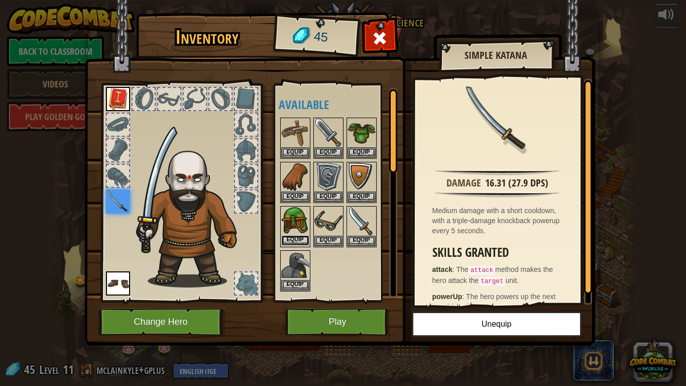
click at [298, 237] on button "Equip" at bounding box center [295, 240] width 28 height 11
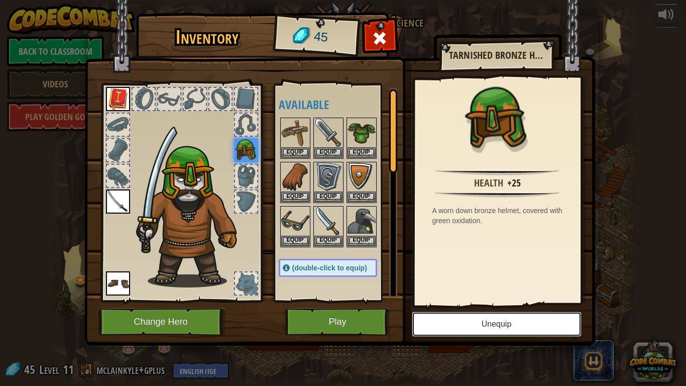
click at [489, 317] on button "Unequip" at bounding box center [497, 323] width 170 height 25
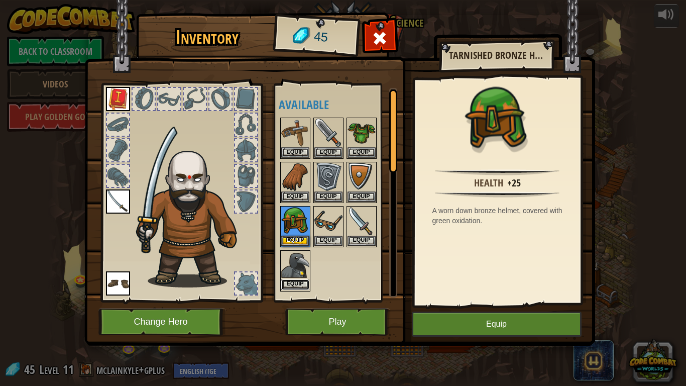
click at [300, 282] on button "Equip" at bounding box center [295, 284] width 28 height 11
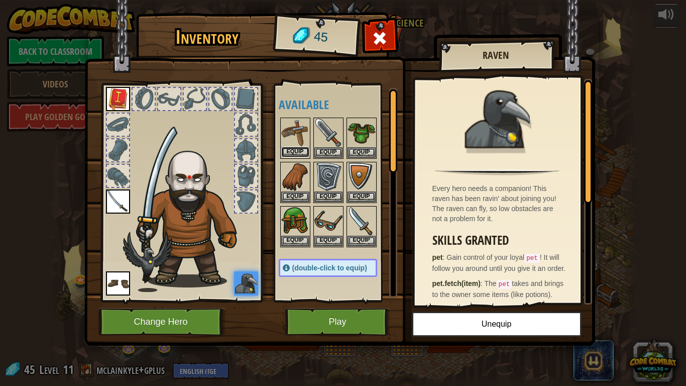
click at [300, 152] on button "Equip" at bounding box center [295, 152] width 28 height 11
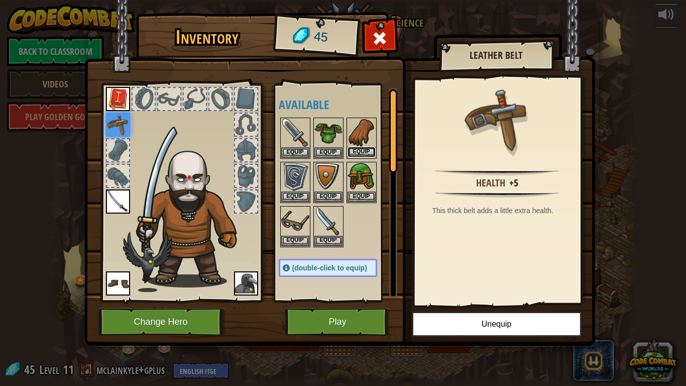
click at [363, 152] on button "Equip" at bounding box center [362, 152] width 28 height 11
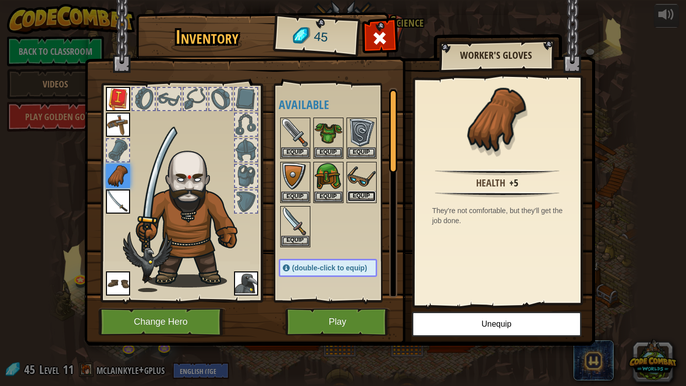
click at [360, 199] on button "Equip" at bounding box center [362, 196] width 28 height 11
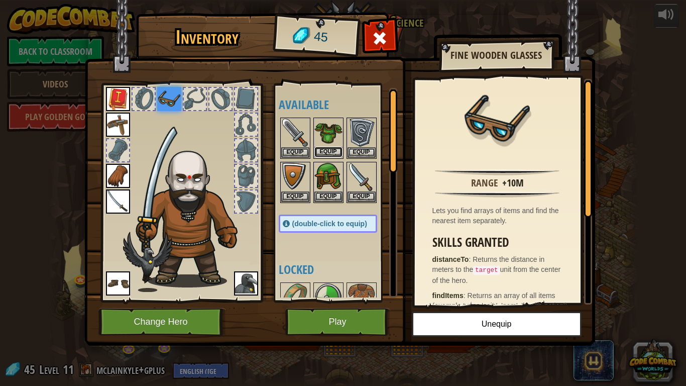
click at [330, 152] on button "Equip" at bounding box center [328, 152] width 28 height 11
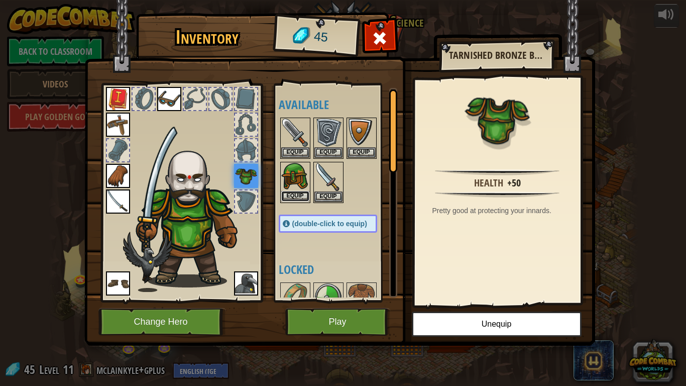
click at [297, 196] on button "Equip" at bounding box center [295, 196] width 28 height 11
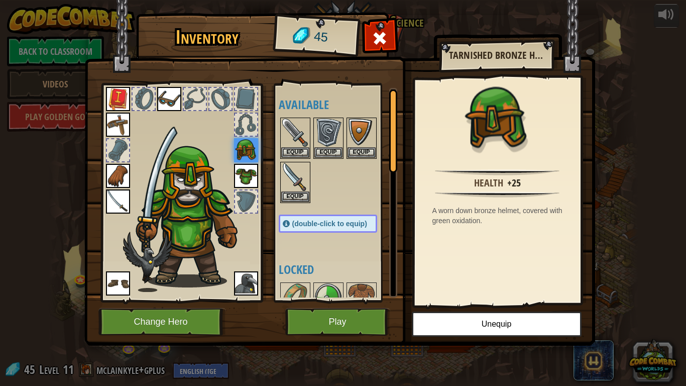
click at [114, 209] on img at bounding box center [118, 201] width 24 height 24
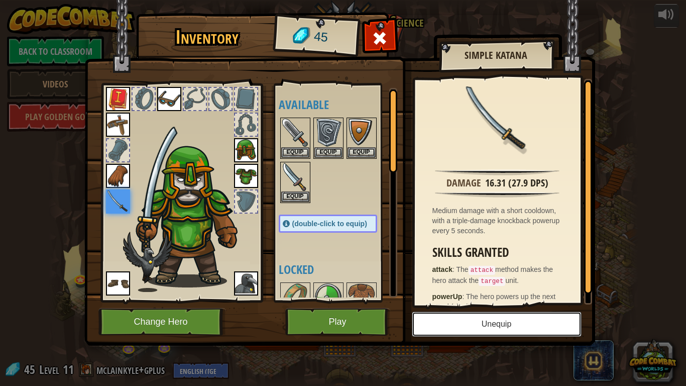
click at [491, 317] on button "Unequip" at bounding box center [497, 323] width 170 height 25
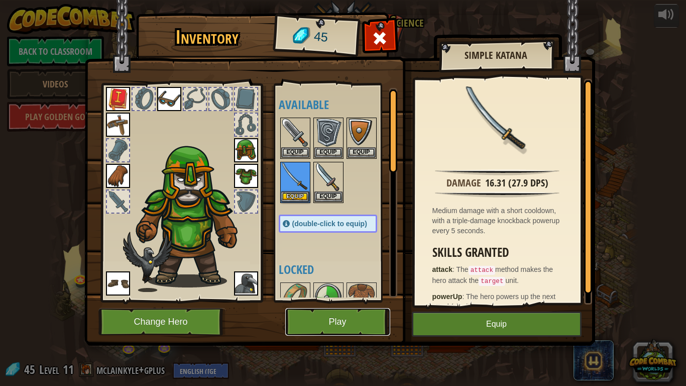
click at [330, 317] on button "Play" at bounding box center [337, 322] width 105 height 28
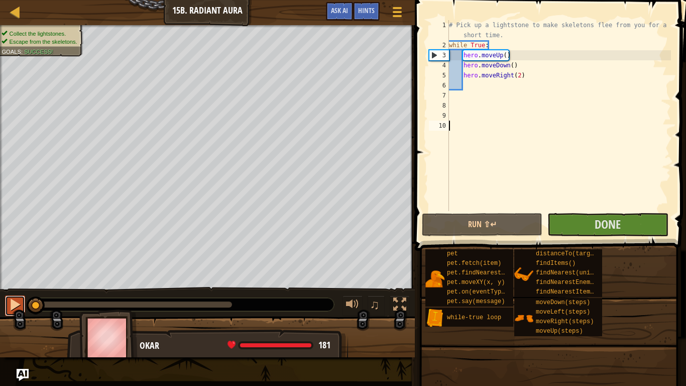
click at [14, 310] on div at bounding box center [15, 304] width 13 height 13
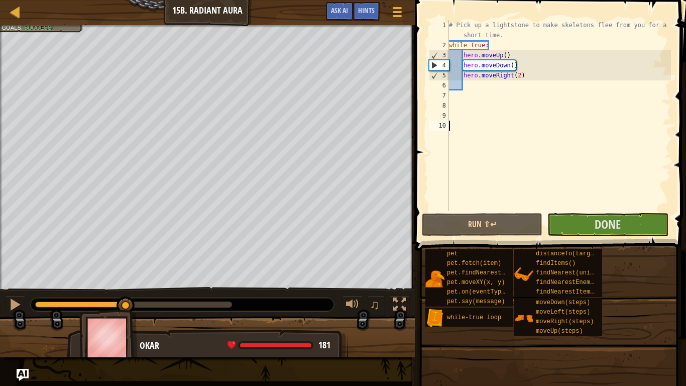
drag, startPoint x: 235, startPoint y: 304, endPoint x: 124, endPoint y: 316, distance: 112.2
click at [124, 316] on div "Collect the lightstones. Escape from the skeletons. Goals : Success! ♫ Okar 181…" at bounding box center [343, 191] width 686 height 332
click at [65, 306] on div at bounding box center [79, 304] width 88 height 6
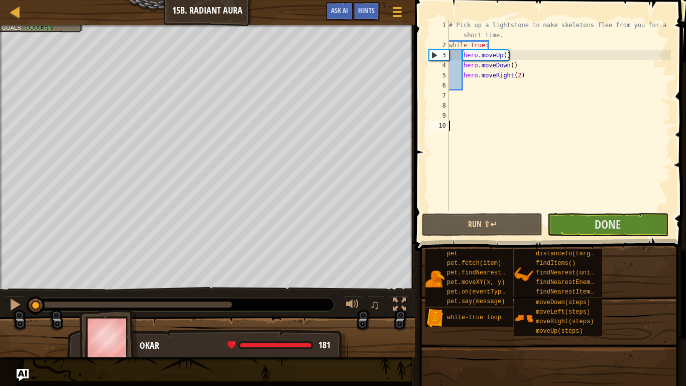
click at [35, 306] on div at bounding box center [35, 304] width 1 height 6
click at [16, 298] on div at bounding box center [15, 304] width 13 height 13
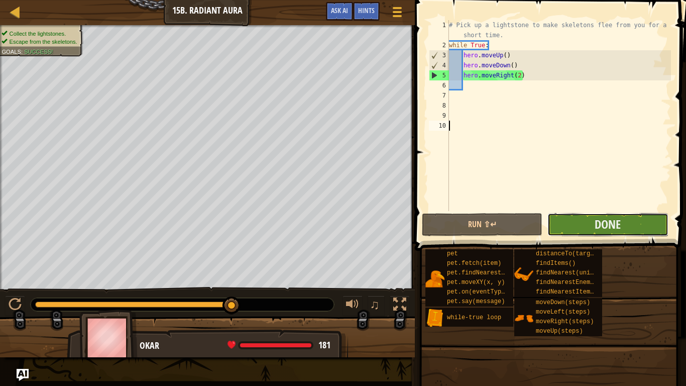
click at [567, 227] on button "Done" at bounding box center [607, 224] width 121 height 23
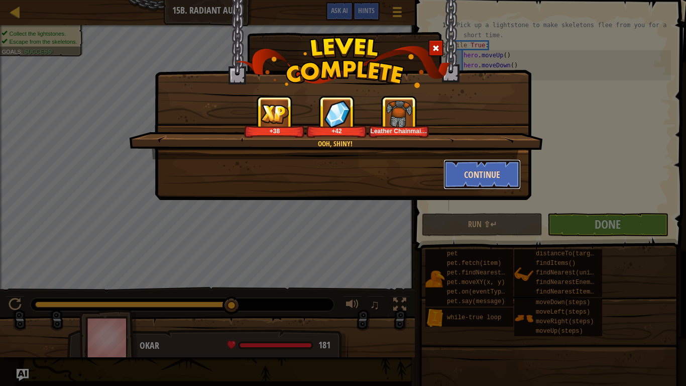
click at [468, 175] on button "Continue" at bounding box center [482, 174] width 78 height 30
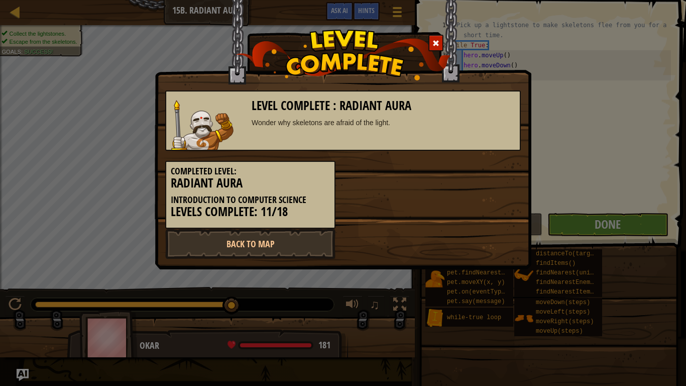
click at [502, 169] on div "Completed Level: Radiant Aura Introduction to Computer Science Levels Complete:…" at bounding box center [343, 190] width 371 height 78
click at [495, 173] on div "Completed Level: Radiant Aura Introduction to Computer Science Levels Complete:…" at bounding box center [343, 190] width 371 height 78
click at [491, 178] on div "Completed Level: Radiant Aura Introduction to Computer Science Levels Complete:…" at bounding box center [343, 190] width 371 height 78
click at [485, 177] on div "Completed Level: Radiant Aura Introduction to Computer Science Levels Complete:…" at bounding box center [343, 190] width 371 height 78
click at [257, 237] on link "Back to Map" at bounding box center [250, 243] width 170 height 30
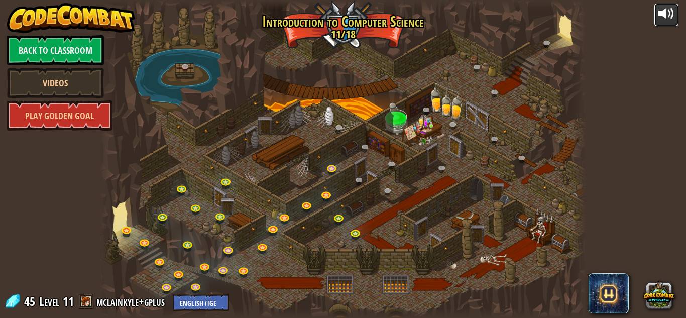
click at [664, 15] on div at bounding box center [666, 14] width 16 height 16
click at [444, 168] on link at bounding box center [444, 170] width 20 height 20
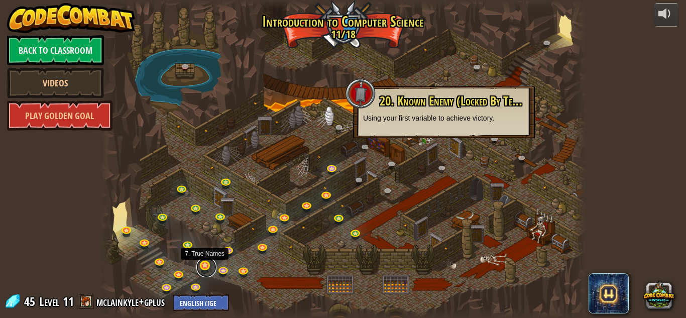
click at [201, 271] on link at bounding box center [206, 267] width 20 height 20
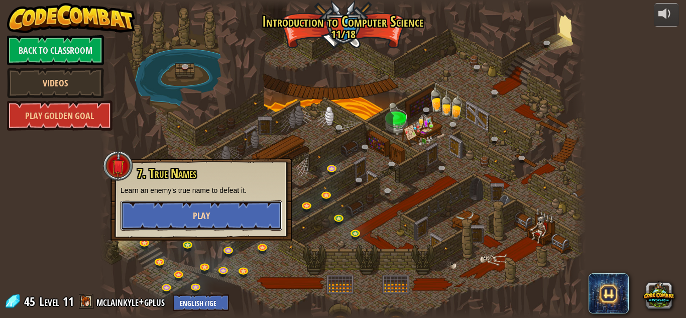
click at [198, 209] on span "Play" at bounding box center [201, 215] width 17 height 13
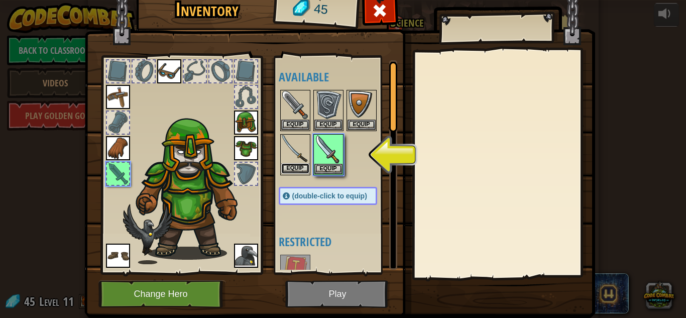
click at [297, 168] on button "Equip" at bounding box center [295, 168] width 28 height 11
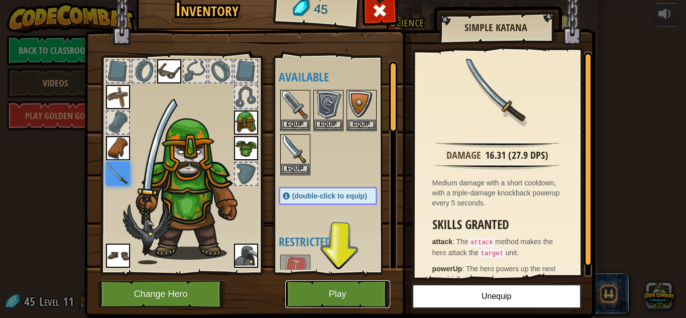
click at [354, 292] on button "Play" at bounding box center [337, 294] width 105 height 28
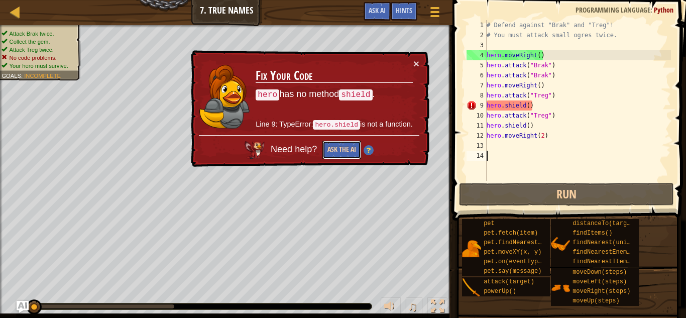
click at [341, 151] on button "Ask the AI" at bounding box center [341, 150] width 39 height 19
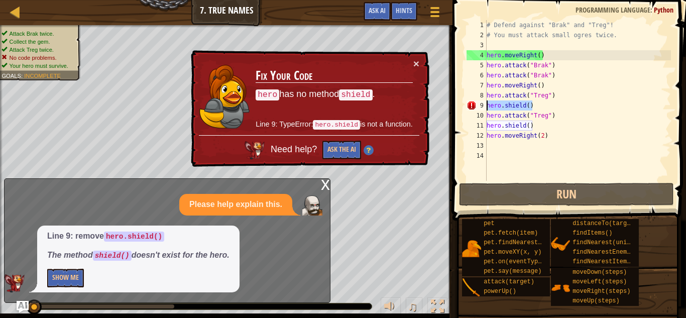
drag, startPoint x: 535, startPoint y: 106, endPoint x: 482, endPoint y: 104, distance: 52.8
click at [482, 104] on div "1 2 3 4 5 6 7 8 9 10 11 12 13 14 # Defend against "Brak" and "Treg"! # You must…" at bounding box center [568, 100] width 206 height 161
type textarea "hero.shield()"
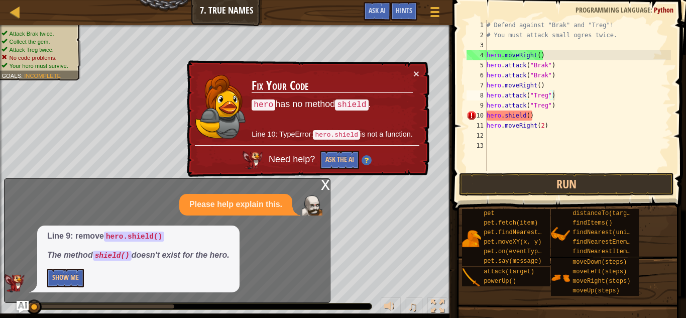
click at [326, 184] on div "x" at bounding box center [325, 184] width 9 height 10
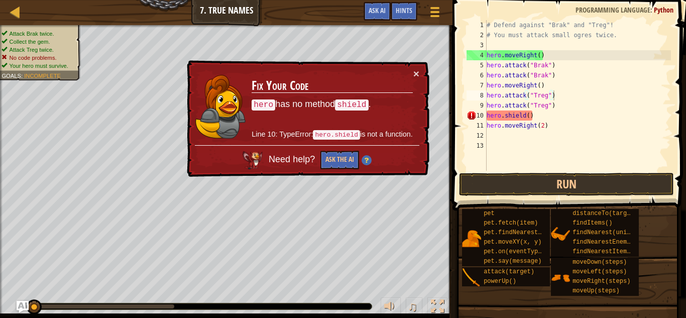
type textarea "hero.shield()"
drag, startPoint x: 546, startPoint y: 114, endPoint x: 480, endPoint y: 119, distance: 66.4
click at [480, 119] on div "hero.shield() 1 2 3 4 5 6 7 8 9 10 11 12 13 # Defend against "Brak" and "Treg"!…" at bounding box center [568, 95] width 206 height 151
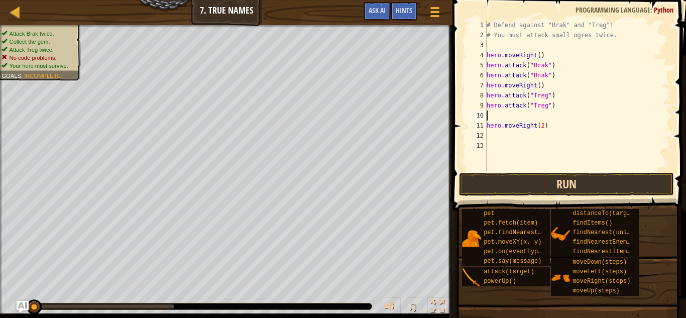
type textarea "hero.attack("Treg")"
click at [481, 192] on button "Run" at bounding box center [566, 184] width 215 height 23
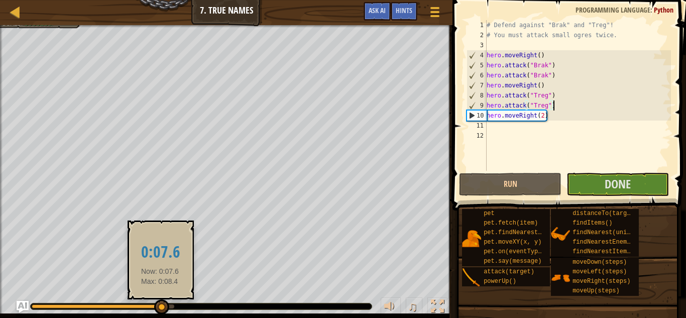
drag, startPoint x: 169, startPoint y: 305, endPoint x: 160, endPoint y: 308, distance: 9.4
click at [160, 308] on div at bounding box center [161, 306] width 15 height 15
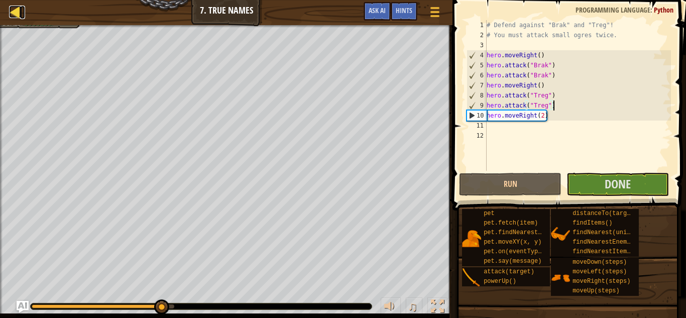
click at [12, 15] on div at bounding box center [15, 12] width 13 height 13
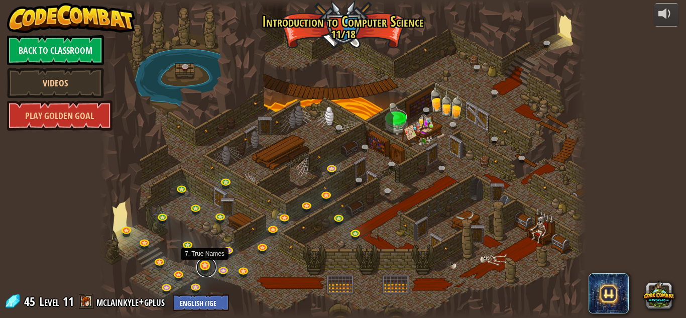
click at [202, 269] on link at bounding box center [206, 267] width 20 height 20
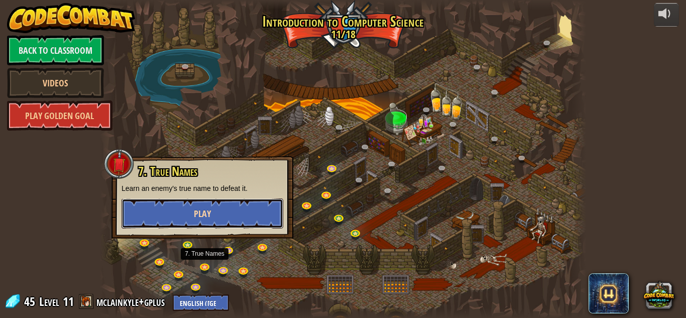
click at [235, 214] on button "Play" at bounding box center [203, 213] width 162 height 30
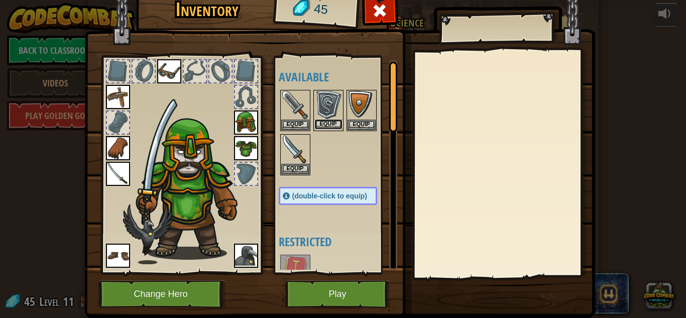
click at [334, 122] on button "Equip" at bounding box center [328, 124] width 28 height 11
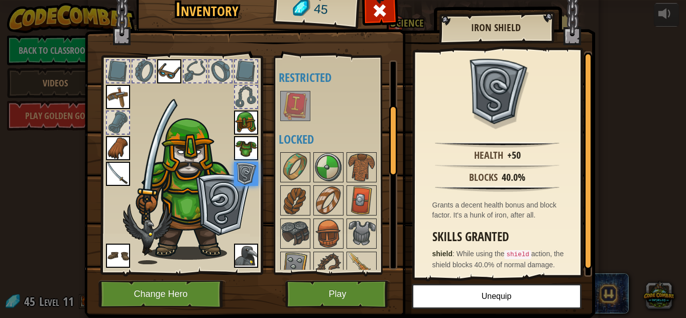
scroll to position [125, 0]
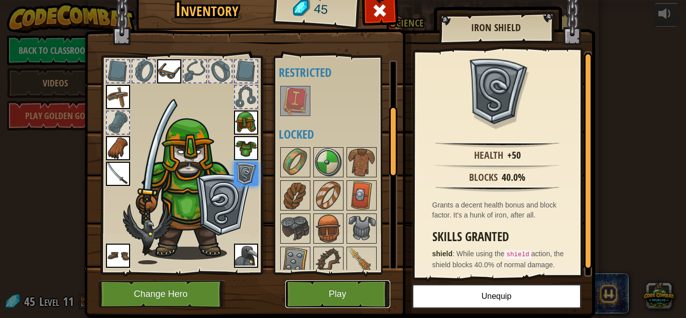
click at [313, 292] on button "Play" at bounding box center [337, 294] width 105 height 28
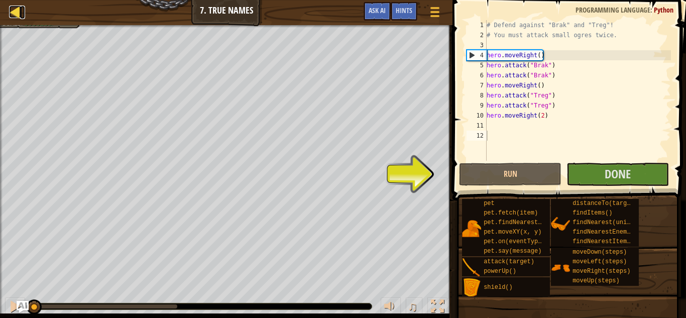
click at [19, 11] on div at bounding box center [15, 12] width 13 height 13
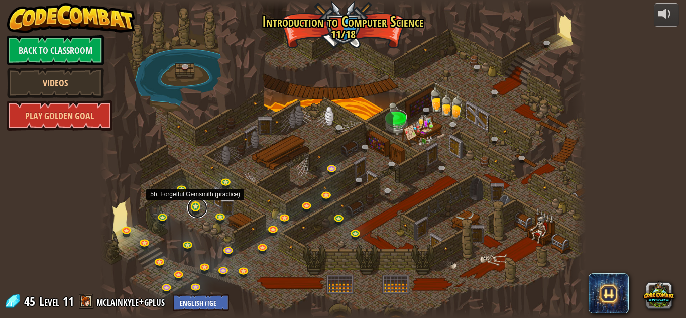
click at [194, 207] on link at bounding box center [197, 208] width 20 height 20
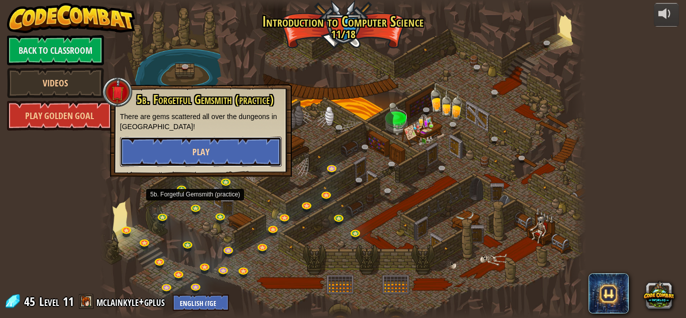
click at [238, 140] on button "Play" at bounding box center [201, 152] width 162 height 30
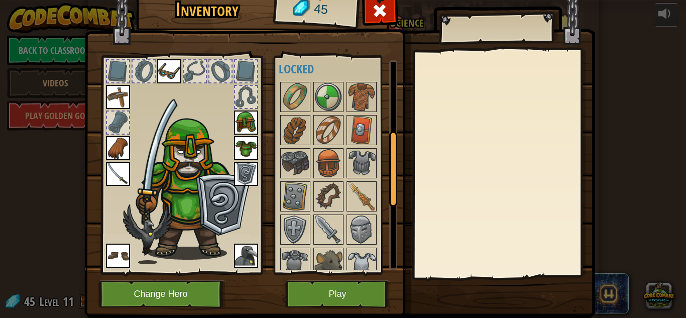
scroll to position [202, 0]
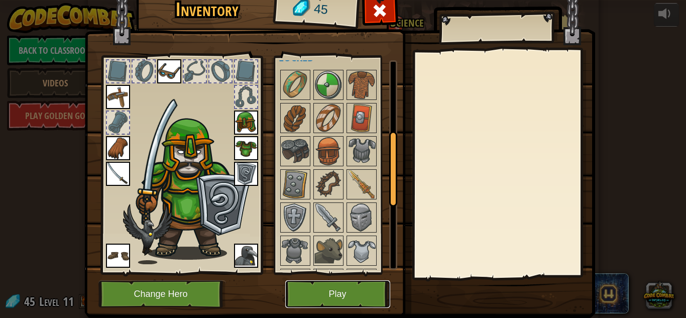
click at [325, 300] on button "Play" at bounding box center [337, 294] width 105 height 28
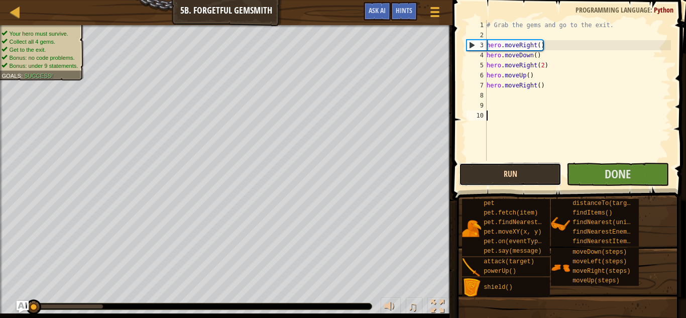
click at [551, 173] on button "Run" at bounding box center [510, 174] width 102 height 23
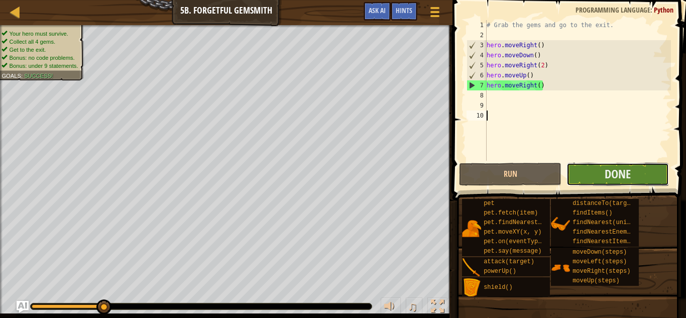
click at [616, 184] on button "Done" at bounding box center [617, 174] width 102 height 23
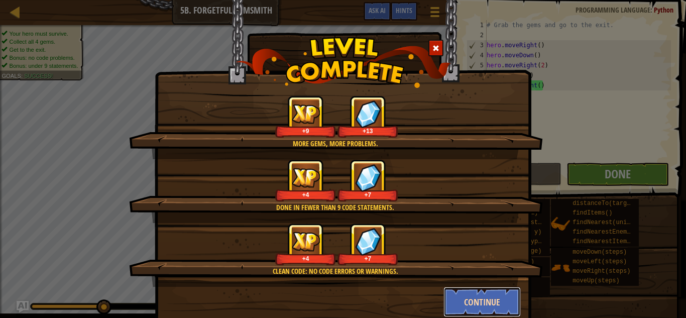
click at [472, 307] on button "Continue" at bounding box center [482, 302] width 78 height 30
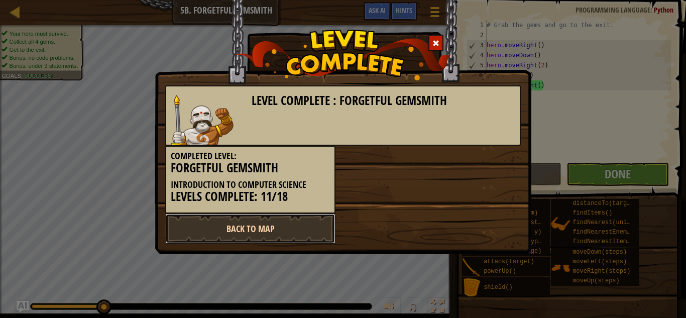
click at [310, 241] on link "Back to Map" at bounding box center [250, 228] width 170 height 30
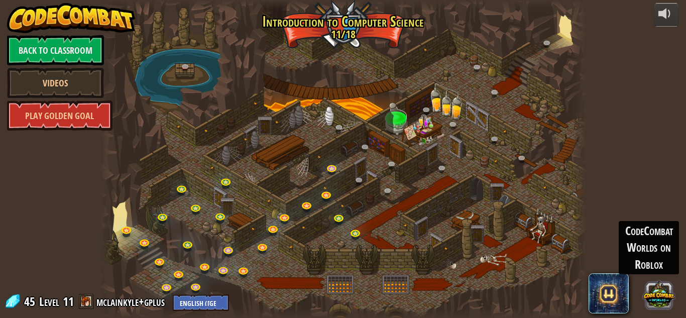
click at [661, 297] on button at bounding box center [658, 294] width 31 height 31
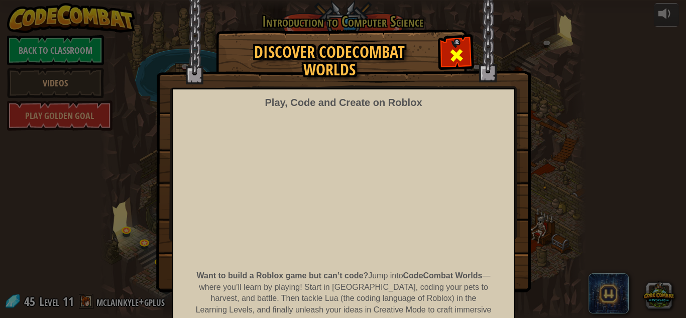
click at [467, 46] on div at bounding box center [456, 54] width 32 height 32
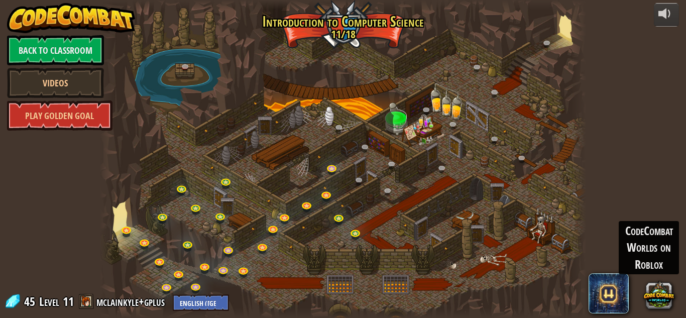
click at [333, 28] on div at bounding box center [343, 159] width 486 height 318
